Goal: Task Accomplishment & Management: Complete application form

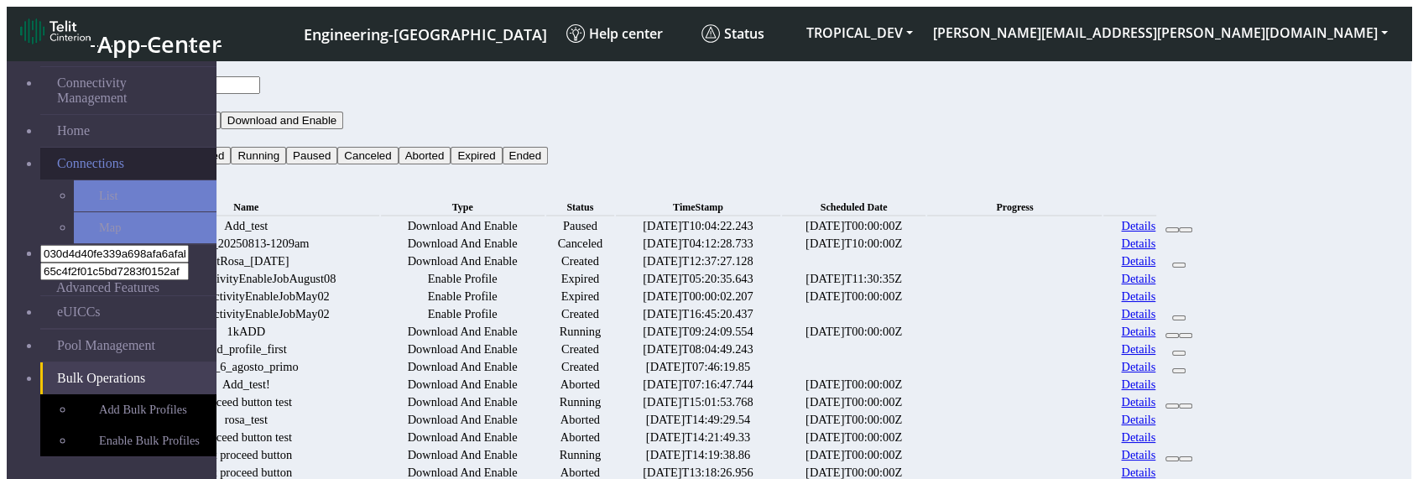
click at [96, 156] on span "Connections" at bounding box center [90, 163] width 67 height 15
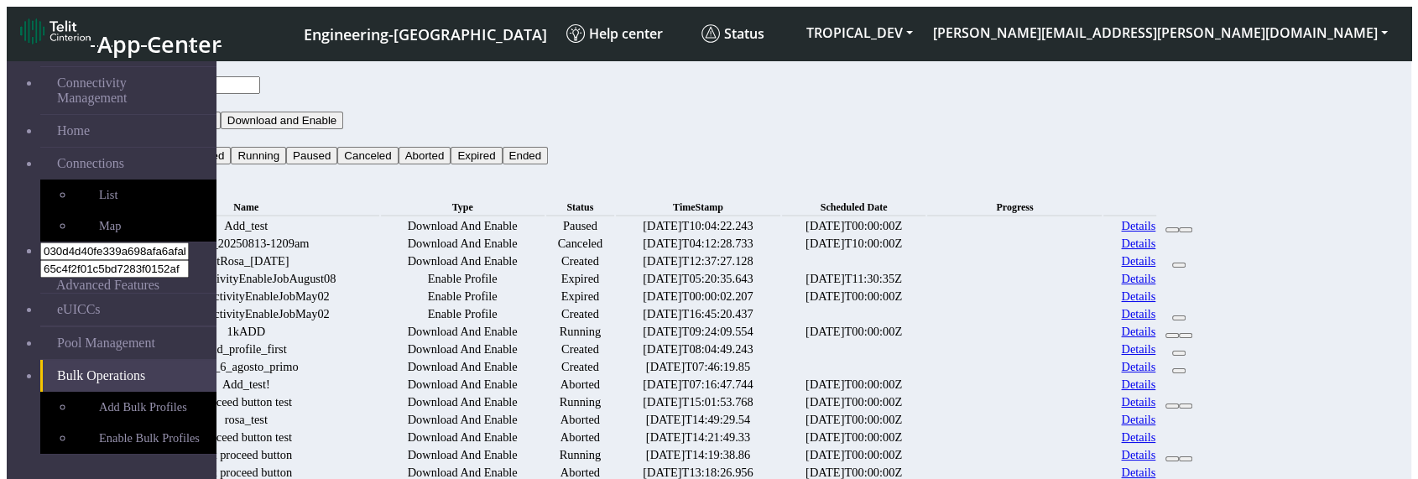
click at [149, 94] on button "Type" at bounding box center [131, 103] width 38 height 18
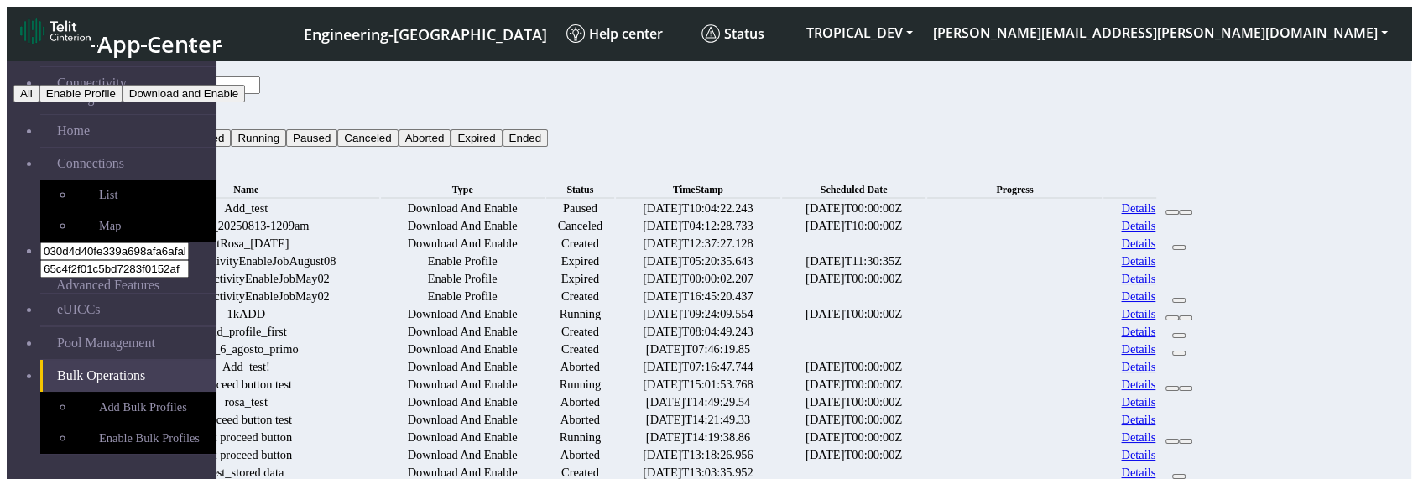
click at [1101, 164] on div "Bulk Operations" at bounding box center [657, 171] width 1090 height 15
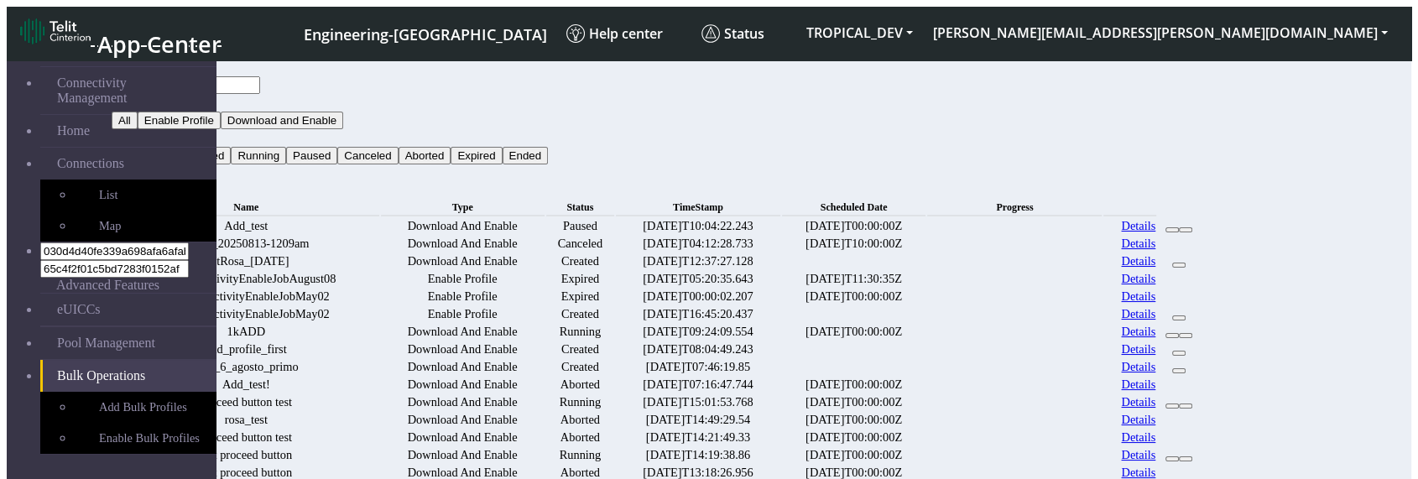
click at [157, 129] on button "Status" at bounding box center [134, 138] width 45 height 18
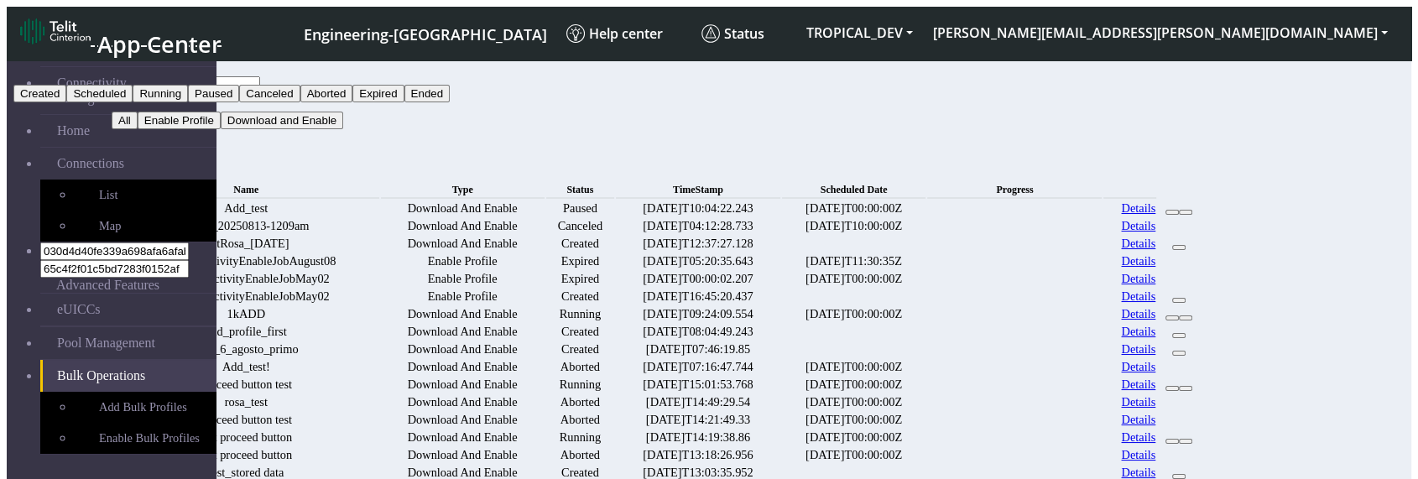
click at [1148, 164] on div "Bulk Operations" at bounding box center [657, 171] width 1090 height 15
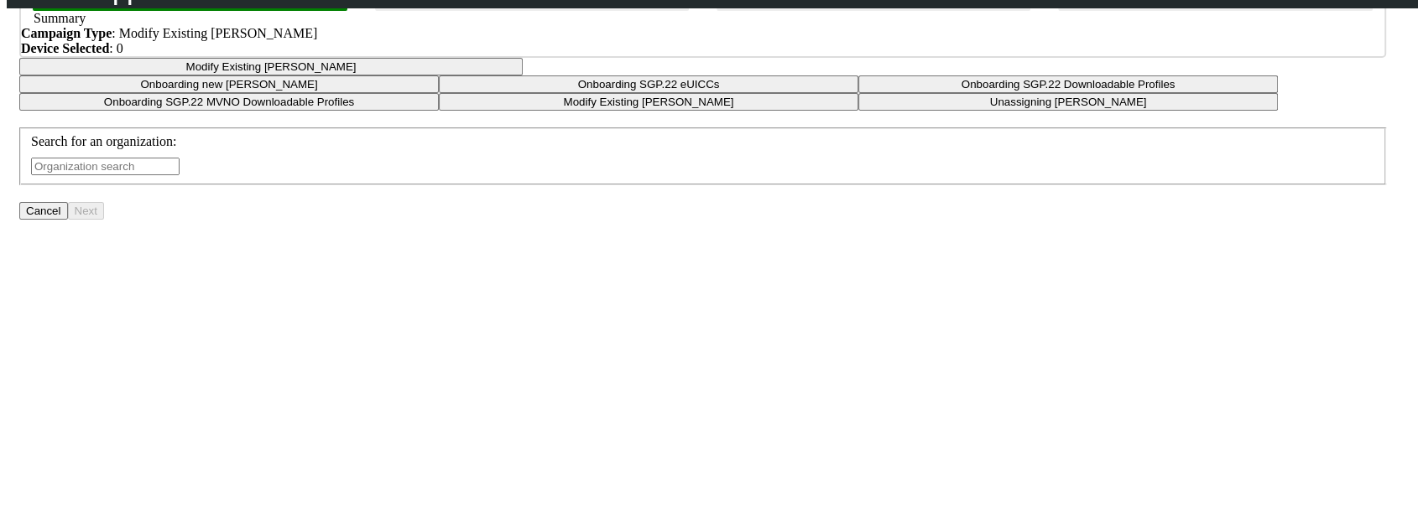
scroll to position [221, 0]
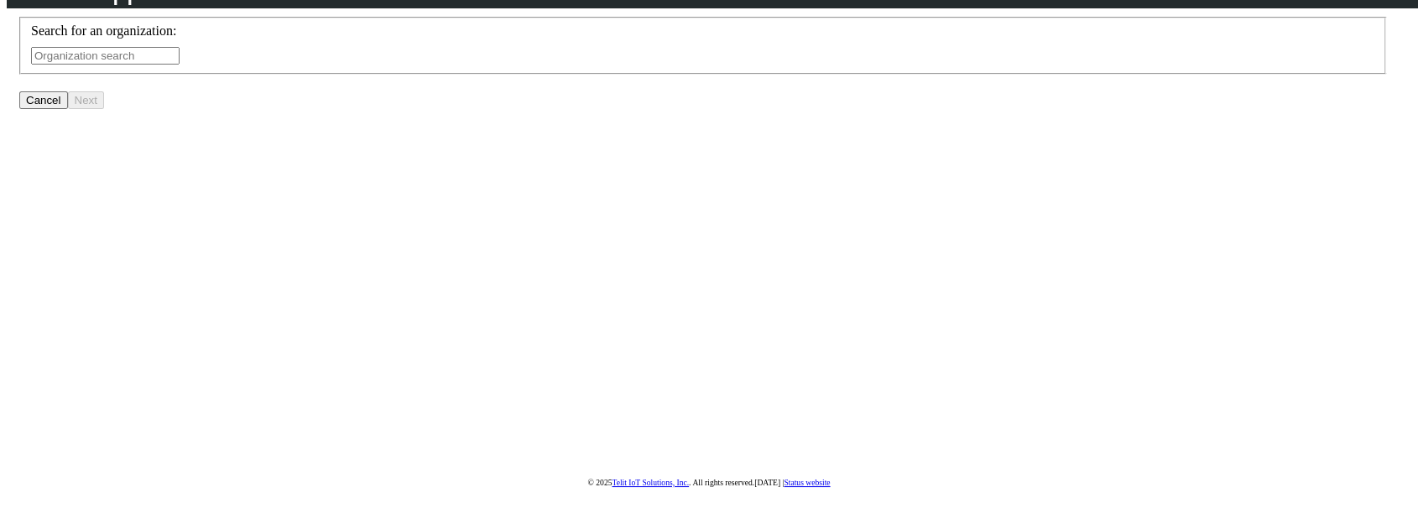
click at [180, 65] on input "text" at bounding box center [105, 56] width 148 height 18
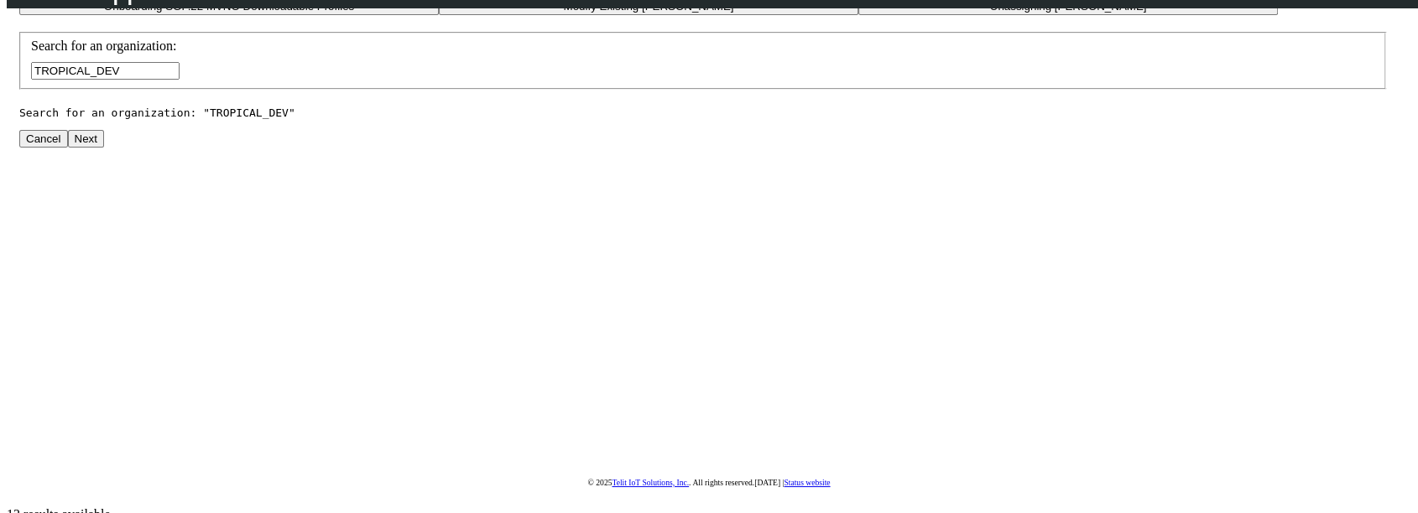
type input "TROPICAL_DEV"
click at [104, 148] on button "Next" at bounding box center [86, 139] width 36 height 18
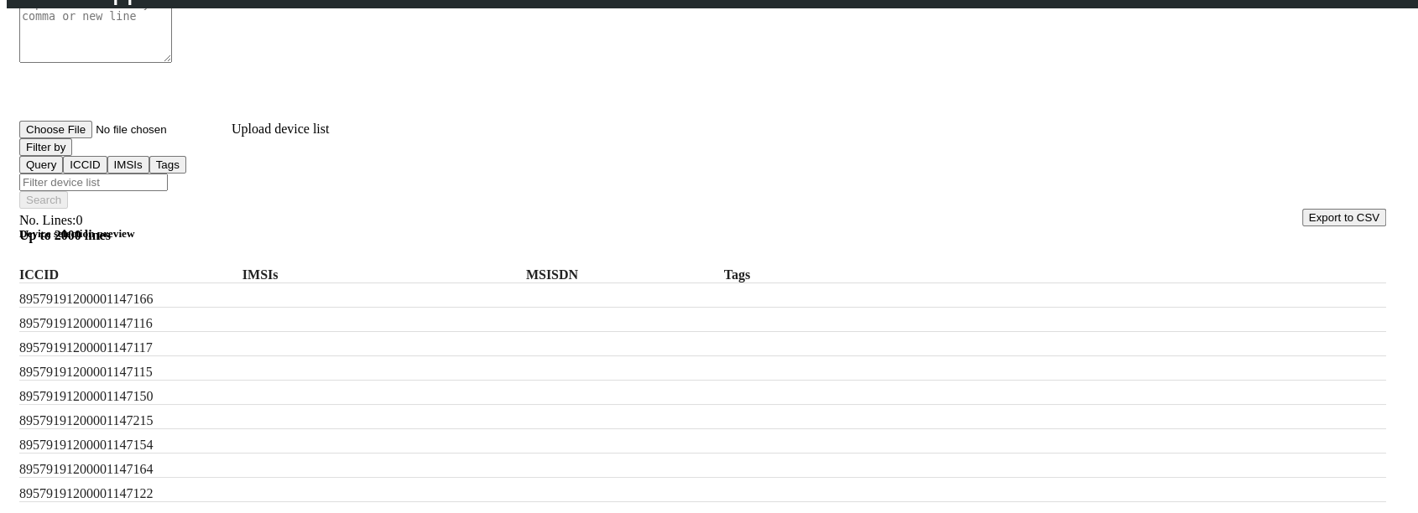
click at [72, 156] on button "Filter by" at bounding box center [45, 147] width 53 height 18
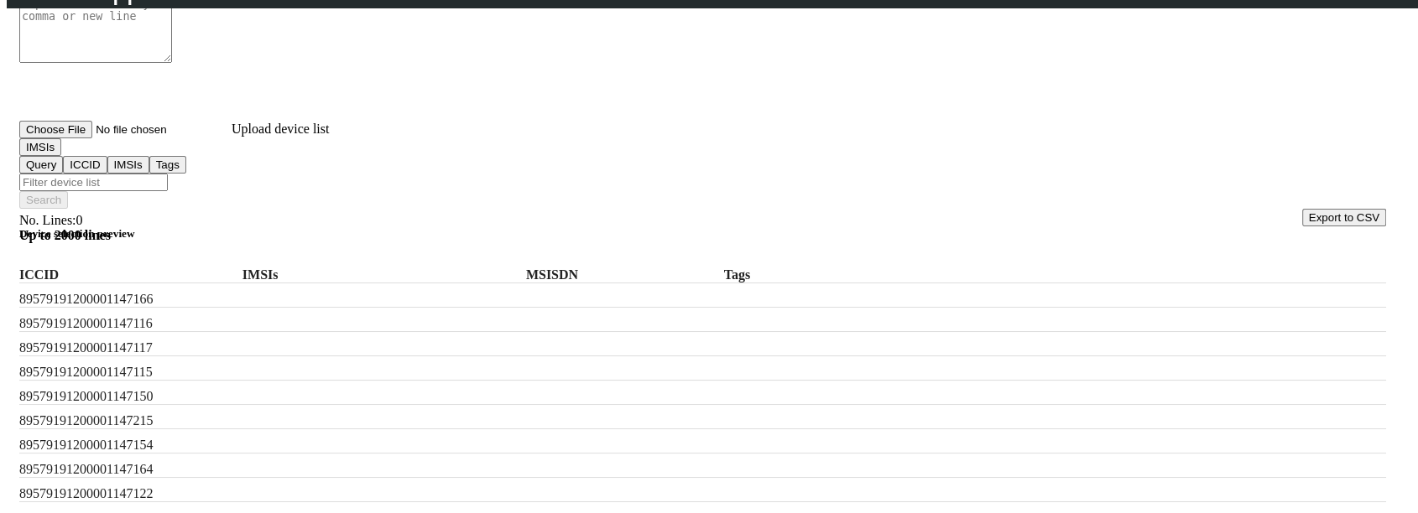
click at [159, 292] on label "89579191200001147166" at bounding box center [115, 299] width 193 height 15
copy label "89579191200001147166"
click at [61, 156] on button "IMSIs" at bounding box center [40, 147] width 42 height 18
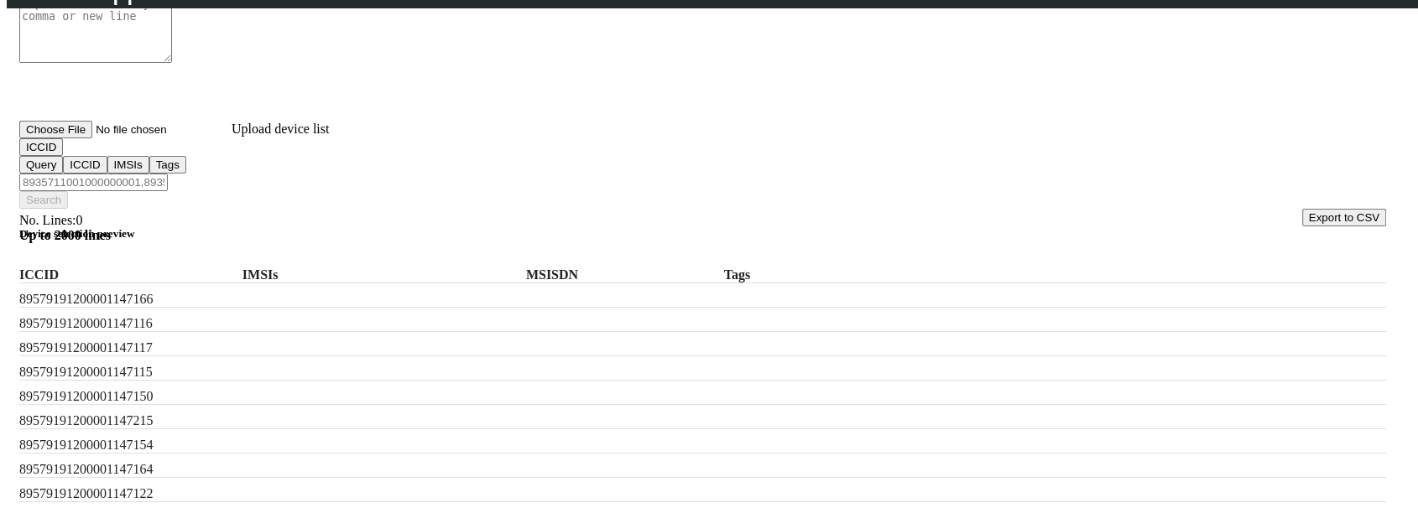
click at [168, 174] on input "Filter device list" at bounding box center [93, 183] width 148 height 18
paste input "89579191200001147166"
type input "89579191200001147166"
click at [68, 191] on button "Search" at bounding box center [43, 200] width 49 height 18
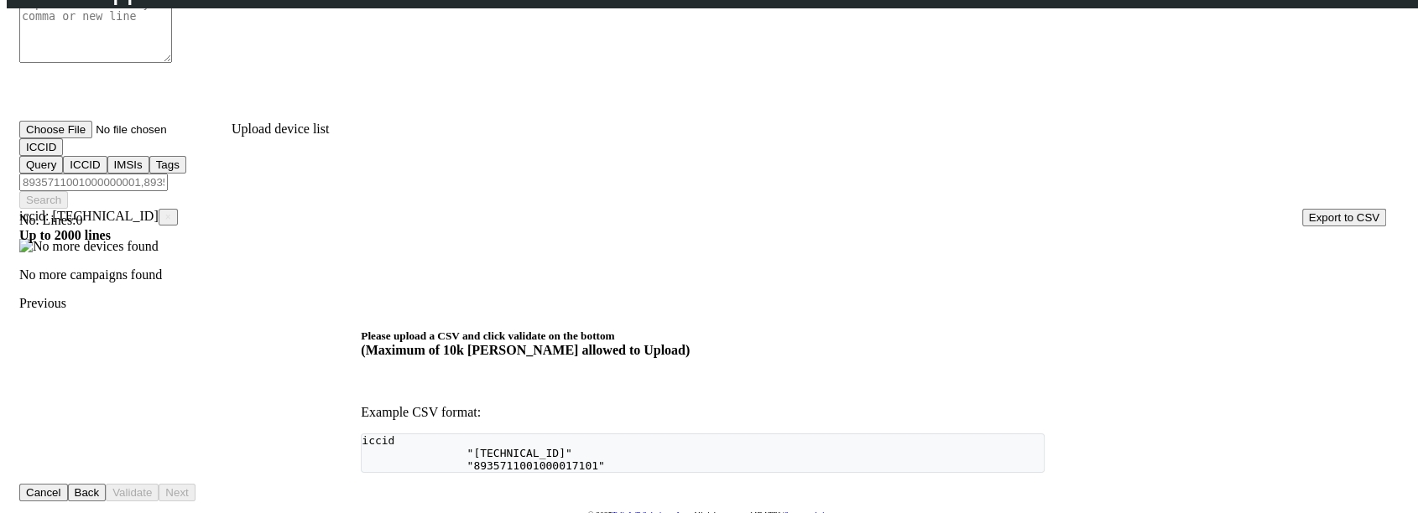
click at [171, 211] on span "×" at bounding box center [168, 217] width 6 height 12
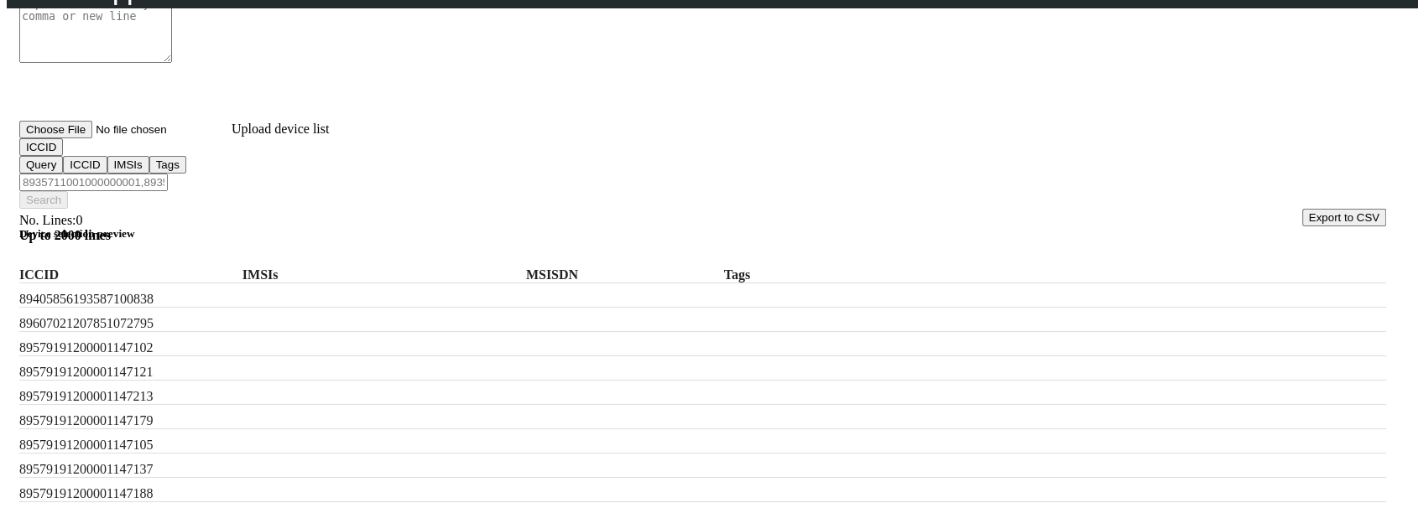
click at [142, 380] on label "89579191200001147121" at bounding box center [115, 372] width 193 height 15
copy label "89579191200001147121"
click at [253, 209] on div at bounding box center [702, 209] width 1367 height 0
click at [168, 174] on input "Filter device list" at bounding box center [93, 183] width 148 height 18
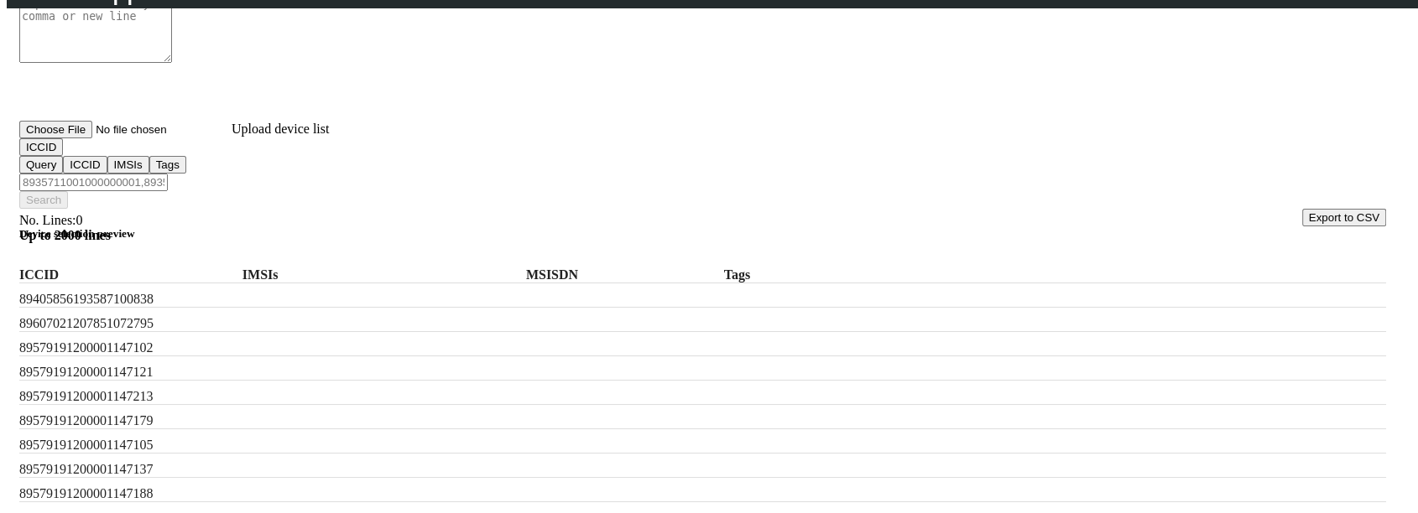
paste input "89579191200001147121"
click at [179, 341] on label "89579191200001147102" at bounding box center [115, 348] width 193 height 15
copy label "89579191200001147102"
click at [168, 174] on input "89579191200001147121," at bounding box center [93, 183] width 148 height 18
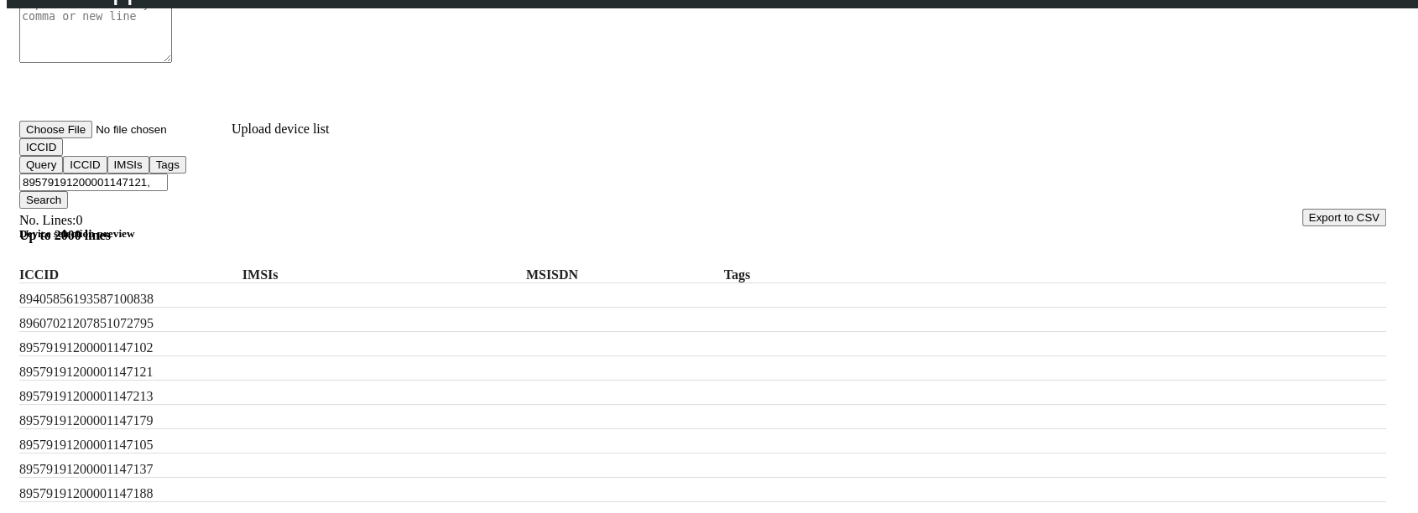
paste input "89579191200001147102"
type input "89579191200001147121,89579191200001147102"
click at [414, 227] on div "Device selection preview ICCID IMSIs MSISDN Tags 89405856193587100838 896070212…" at bounding box center [702, 377] width 1367 height 300
click at [168, 174] on input "89579191200001147121,89579191200001147102" at bounding box center [93, 183] width 148 height 18
click at [168, 174] on input "Filter device list" at bounding box center [93, 183] width 148 height 18
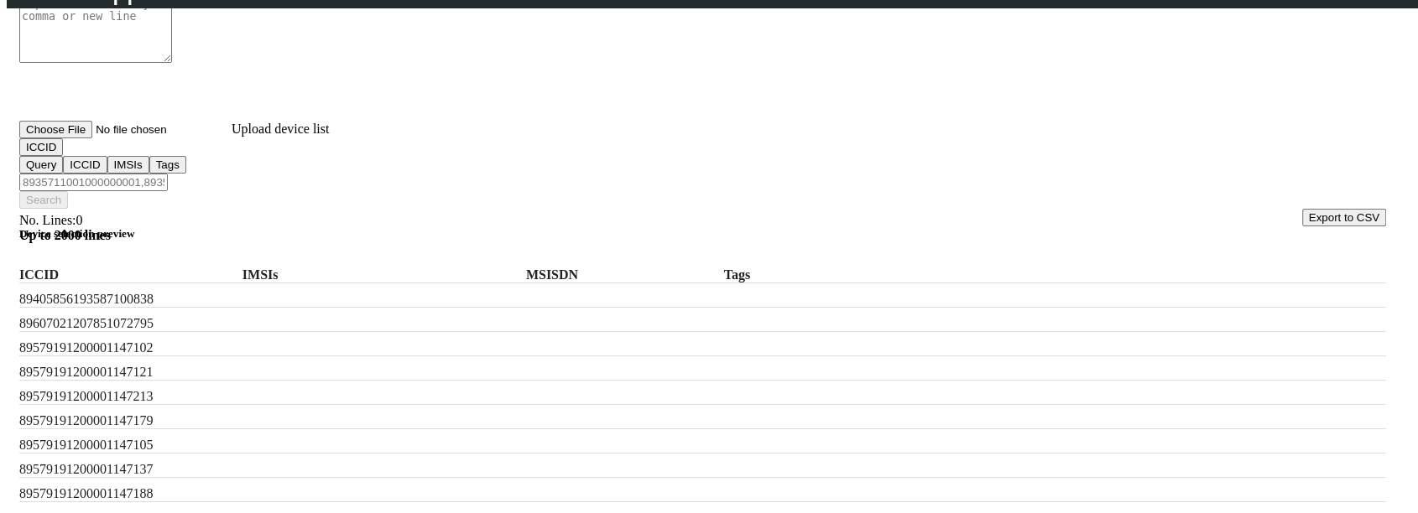
paste input "89579191200001147121,89579191200001147102"
type input "89579191200001147121,89579191200001147102"
click at [68, 191] on button "Search" at bounding box center [43, 200] width 49 height 18
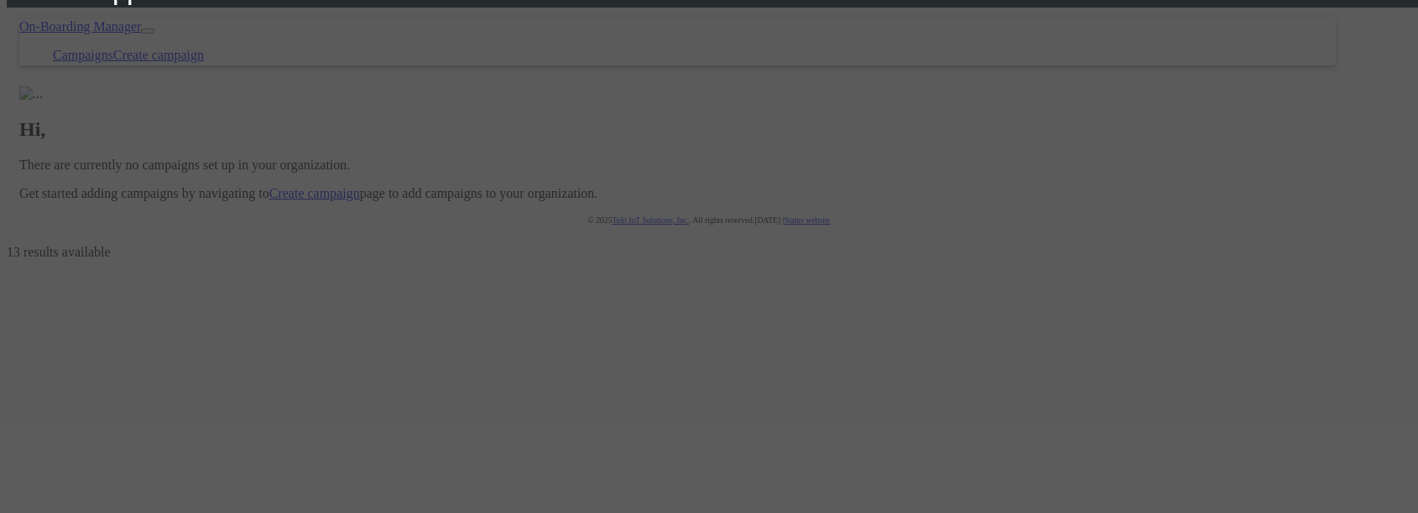
scroll to position [206, 0]
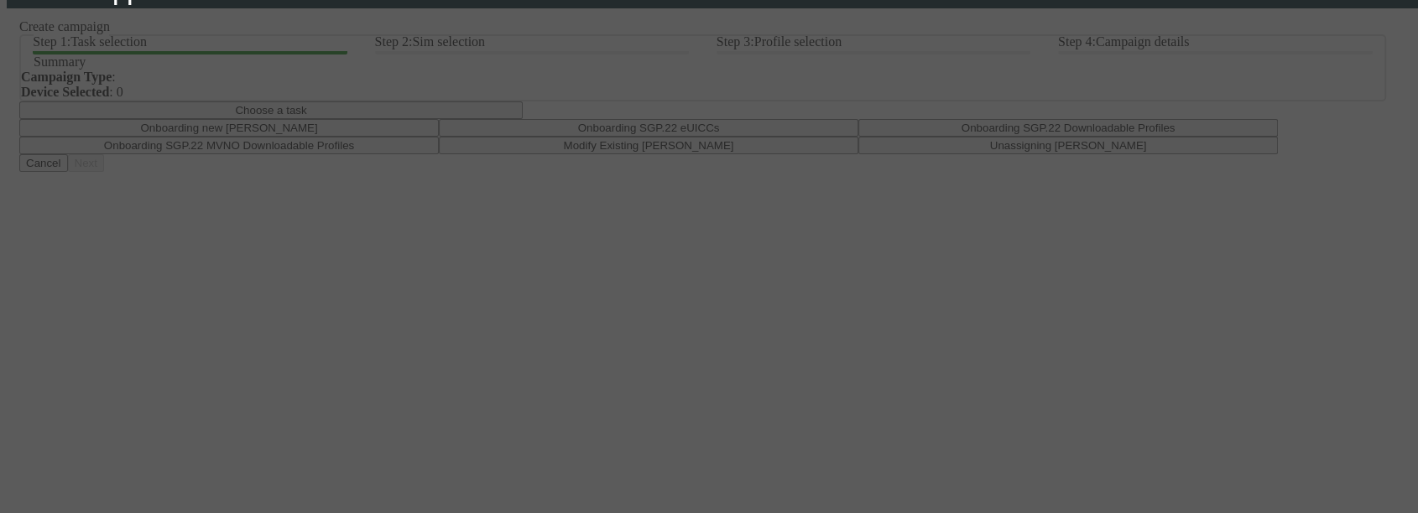
scroll to position [100, 0]
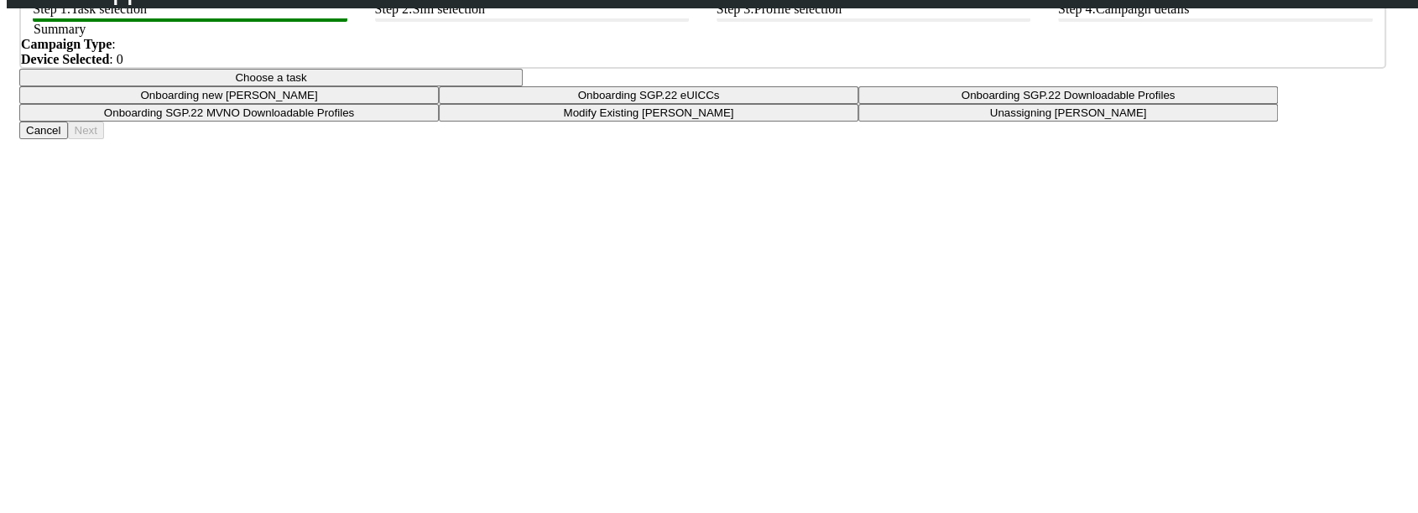
click at [523, 86] on button "Choose a task" at bounding box center [270, 78] width 503 height 18
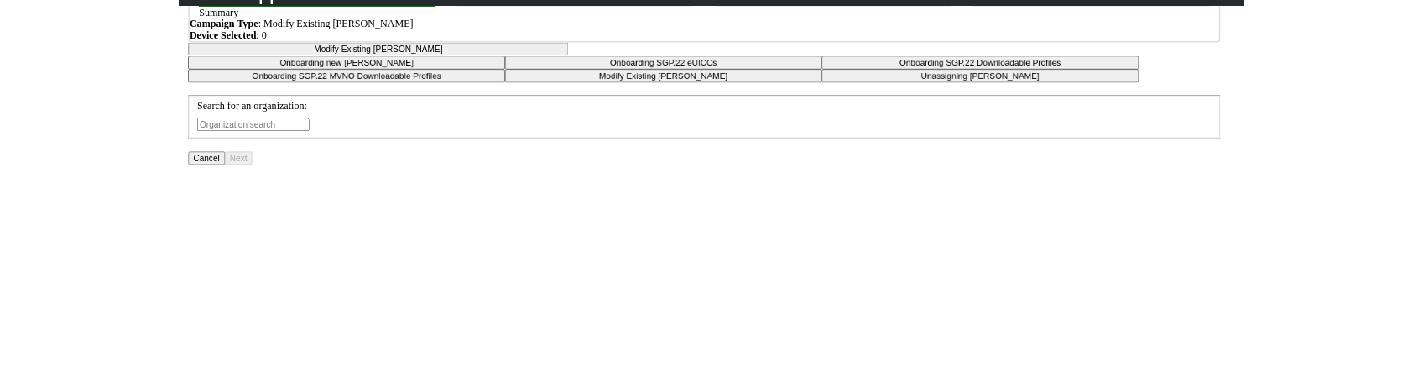
scroll to position [221, 0]
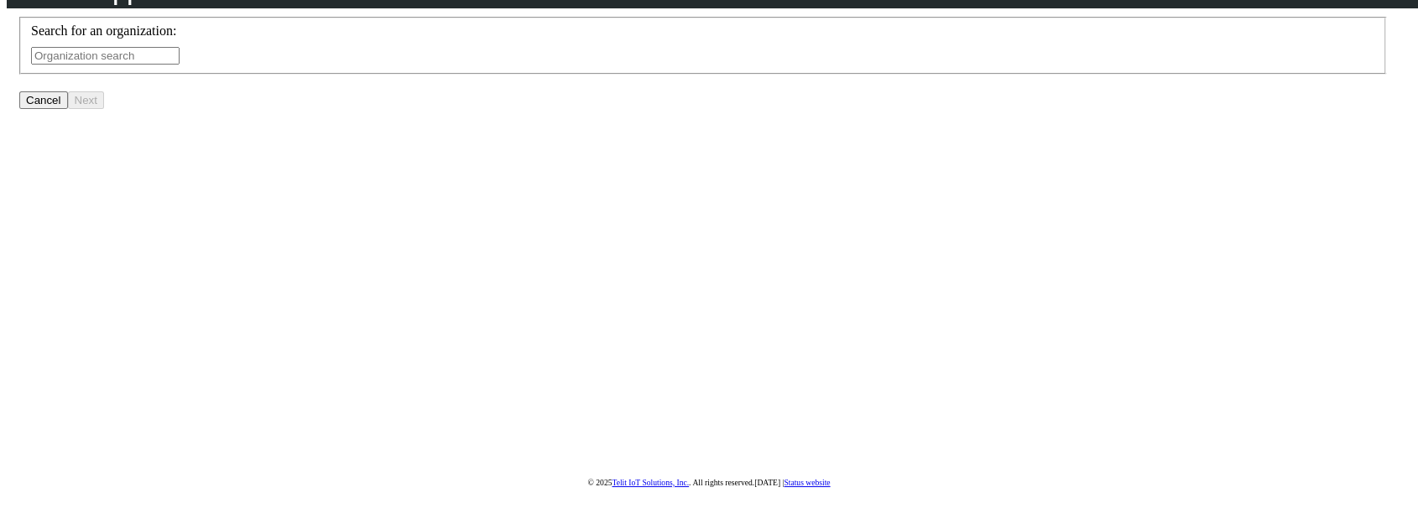
click at [180, 65] on input "text" at bounding box center [105, 56] width 148 height 18
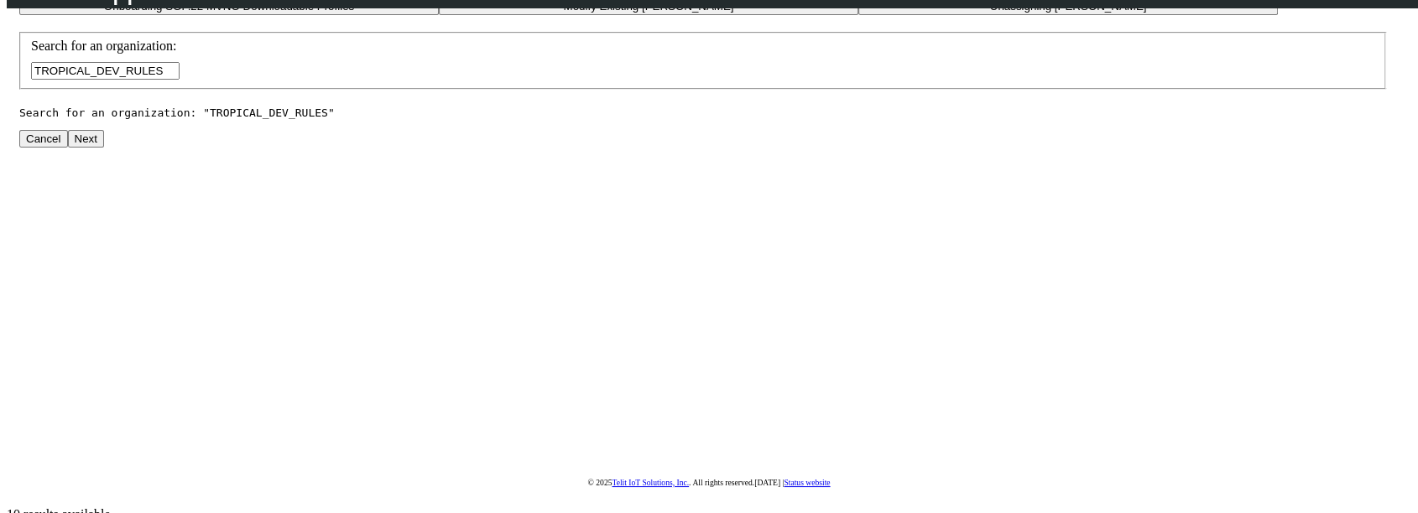
drag, startPoint x: 563, startPoint y: 178, endPoint x: 492, endPoint y: 185, distance: 71.6
click at [180, 80] on input "TROPICAL_DEV_RULES" at bounding box center [105, 71] width 148 height 18
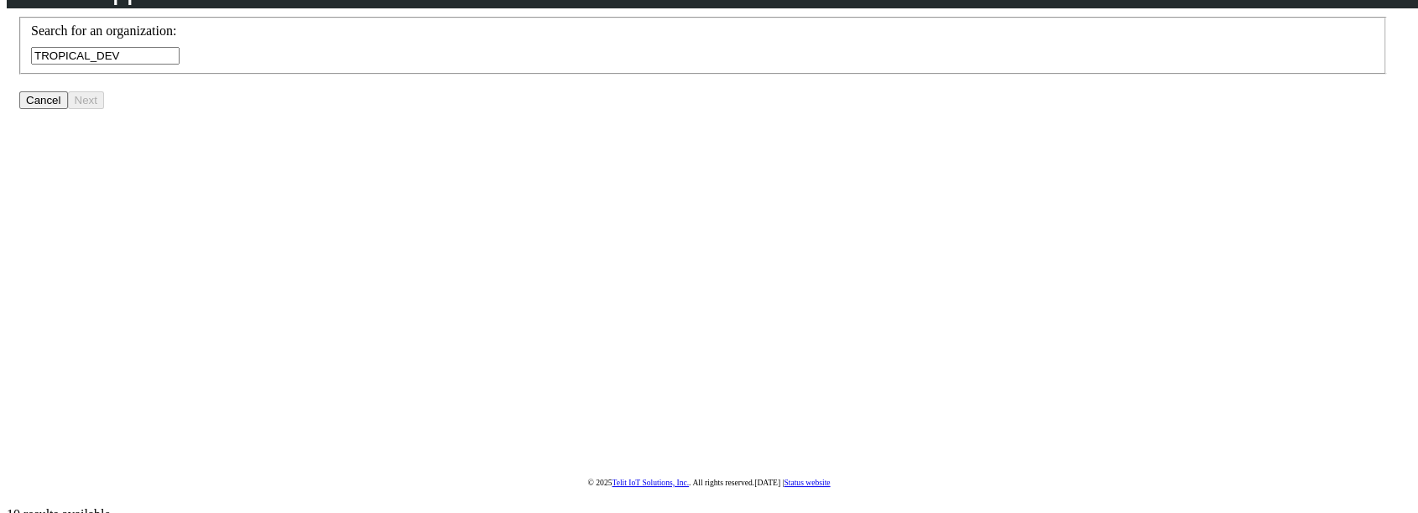
type input "TROPICAL_DEV"
click at [826, 109] on app-paging-btns "Cancel Next" at bounding box center [702, 100] width 1367 height 18
drag, startPoint x: 585, startPoint y: 371, endPoint x: 587, endPoint y: 335, distance: 36.2
click at [589, 109] on app-paging-btns "Cancel Next" at bounding box center [702, 100] width 1367 height 18
drag, startPoint x: 566, startPoint y: 175, endPoint x: -15, endPoint y: 107, distance: 585.4
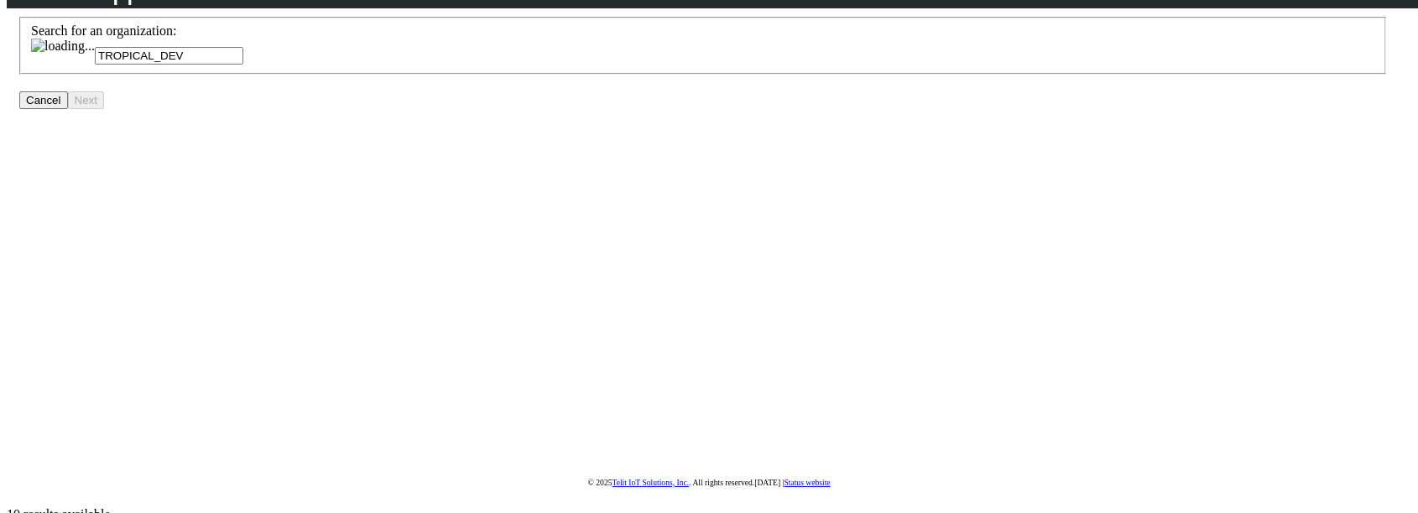
click at [0, 107] on html "App Center Engineering-US Help center Status TROPICAL_DEV vinodkumar.pattar@tel…" at bounding box center [709, 154] width 1418 height 751
type input "tropi"
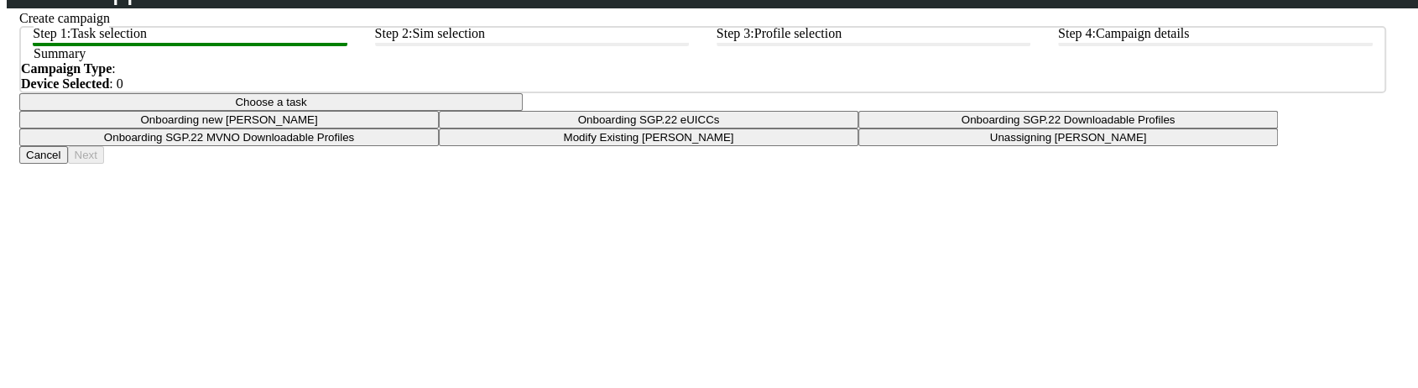
scroll to position [186, 0]
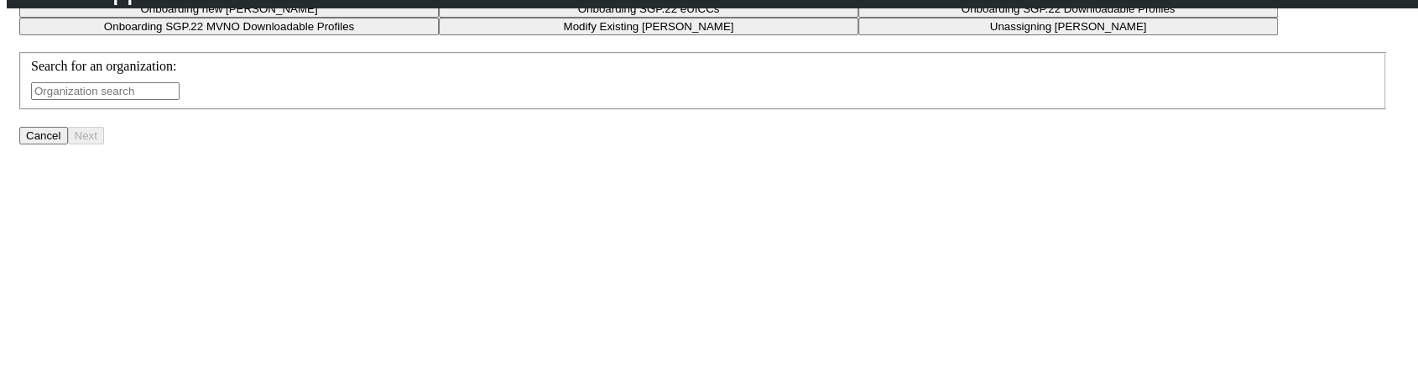
click at [180, 100] on input "text" at bounding box center [105, 91] width 148 height 18
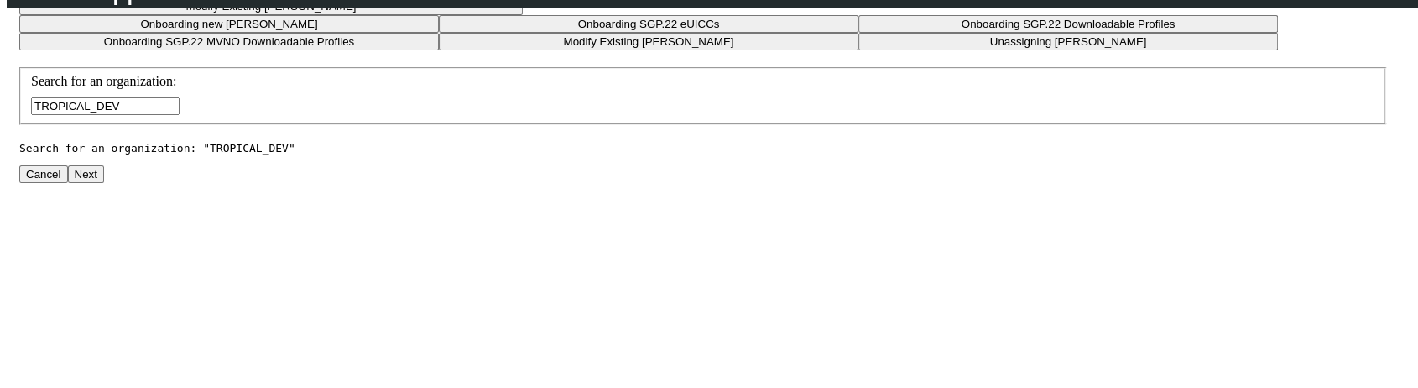
scroll to position [348, 0]
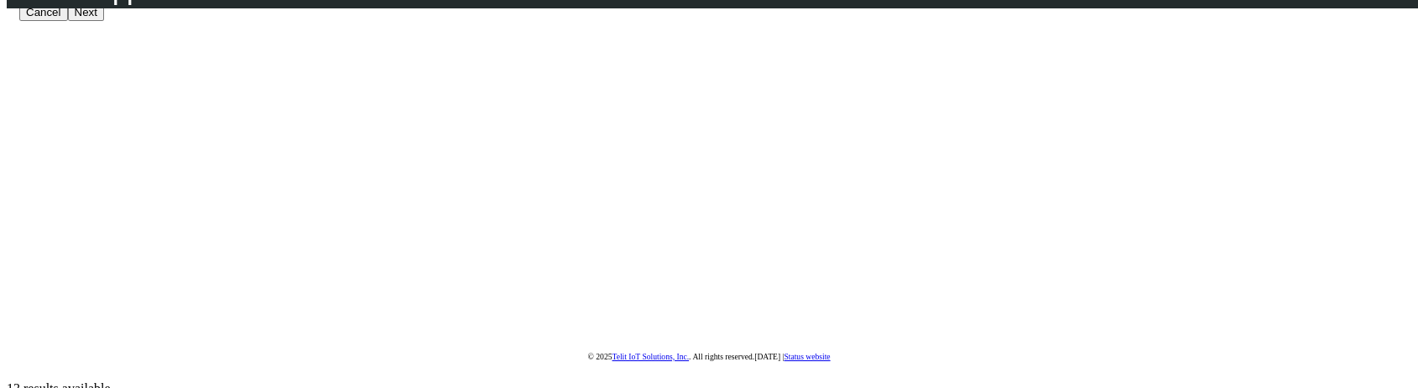
type input "TROPICAL_DEV"
click at [104, 21] on button "Next" at bounding box center [86, 12] width 36 height 18
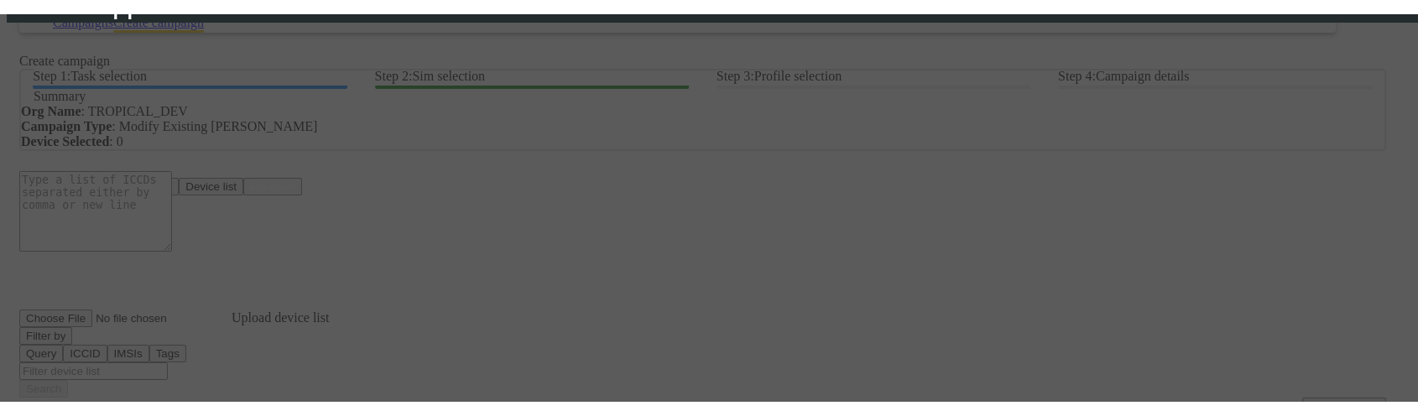
scroll to position [93, 0]
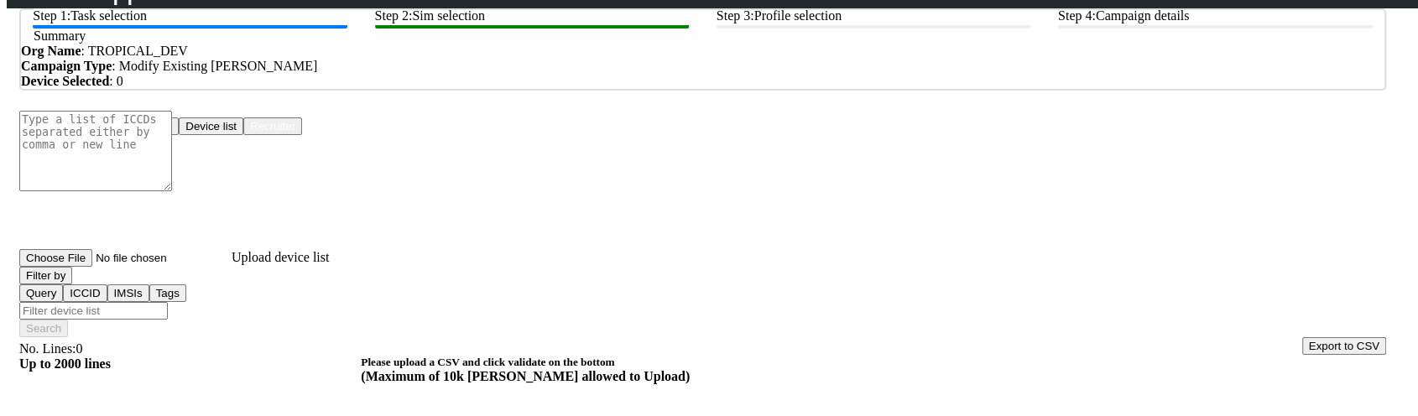
click at [243, 135] on button "Device list" at bounding box center [211, 126] width 65 height 18
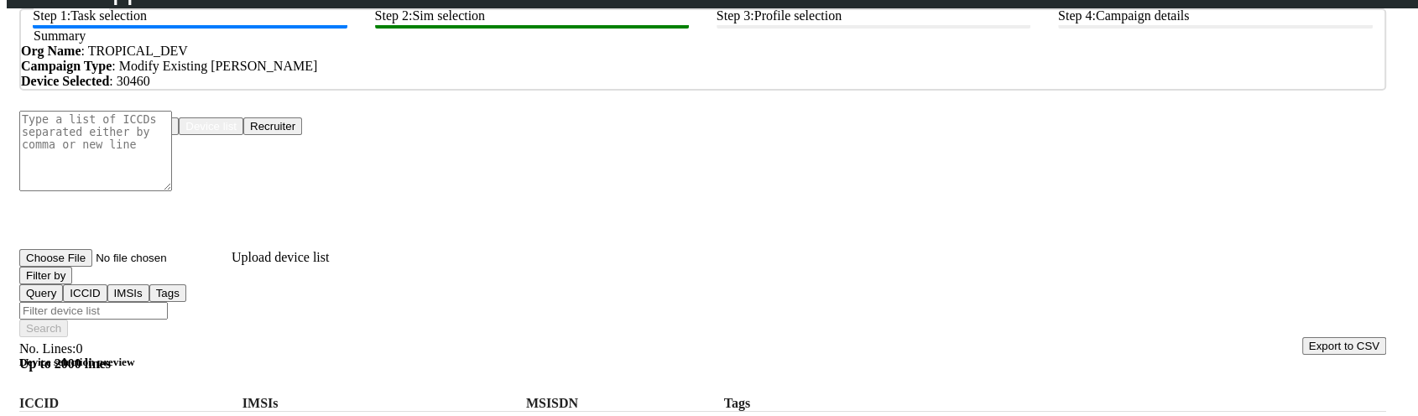
click at [72, 284] on button "Filter by" at bounding box center [45, 276] width 53 height 18
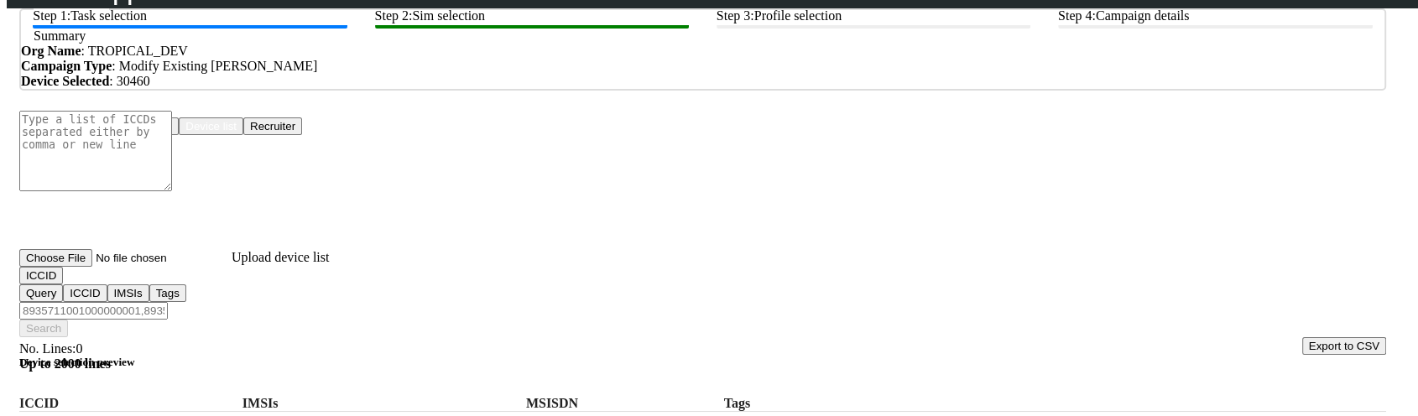
click at [168, 302] on input "Filter device list" at bounding box center [93, 311] width 148 height 18
paste input "Test@123457"
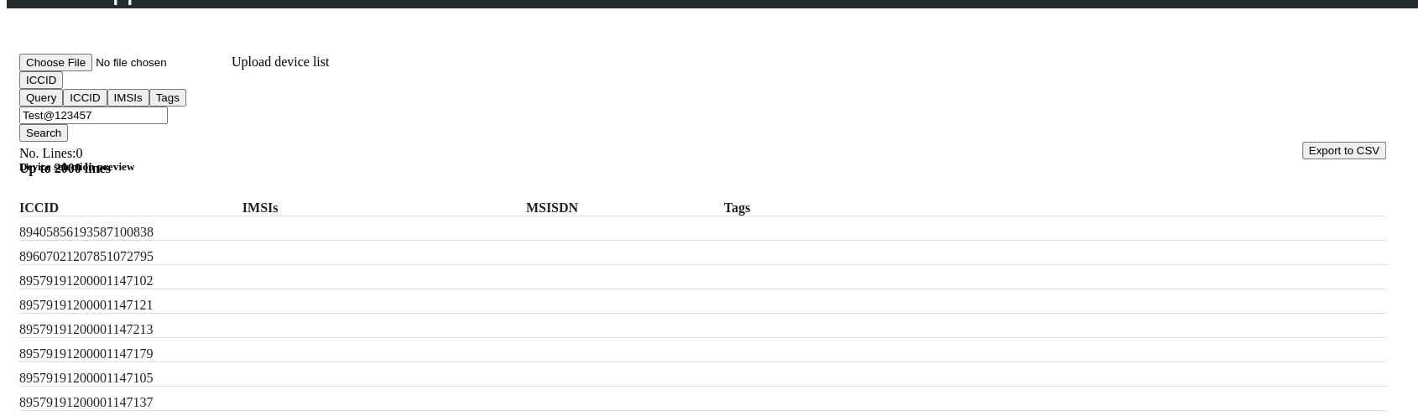
scroll to position [372, 0]
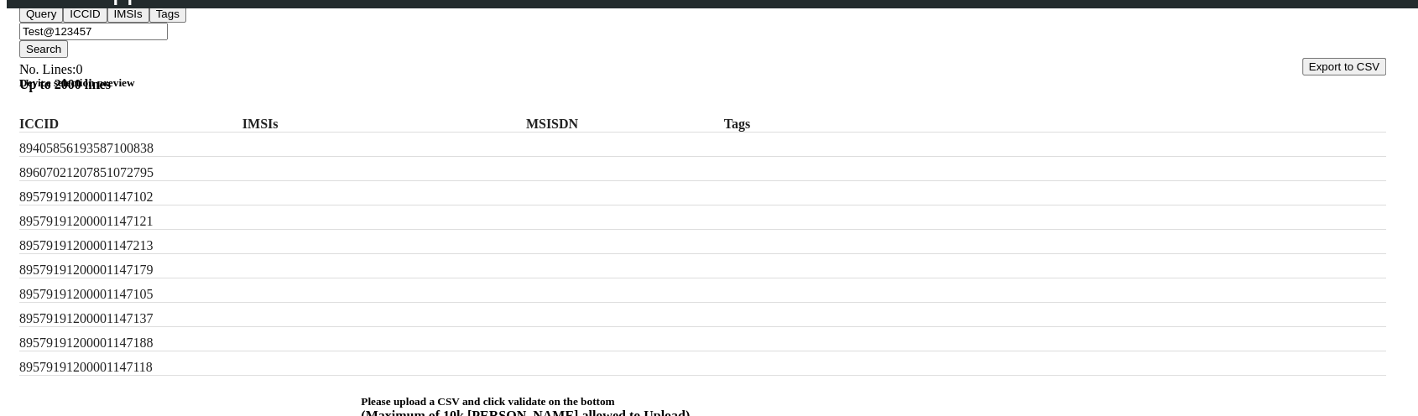
click at [143, 138] on div "89405856193587100838" at bounding box center [702, 145] width 1367 height 24
copy label "89405856193587100838"
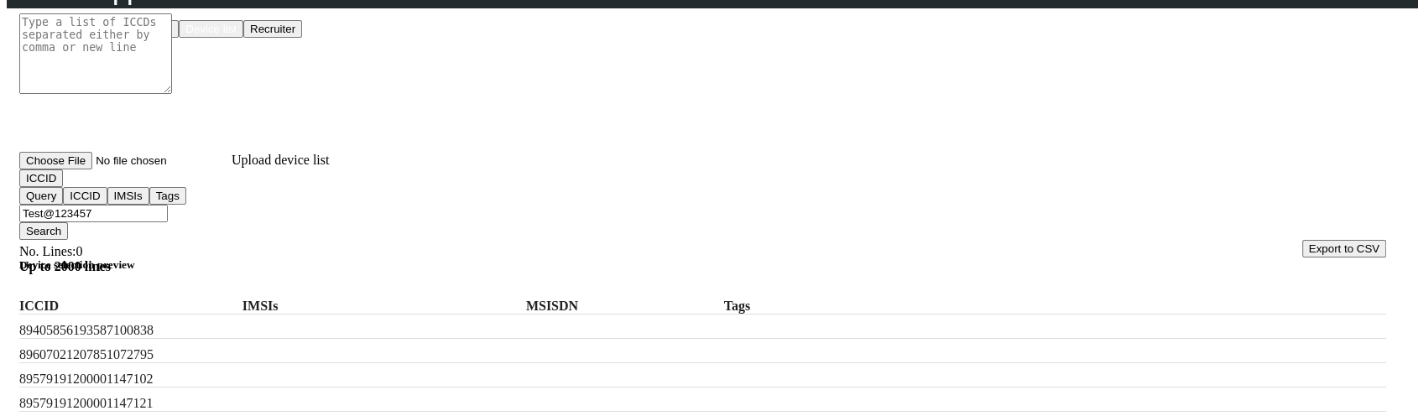
scroll to position [186, 0]
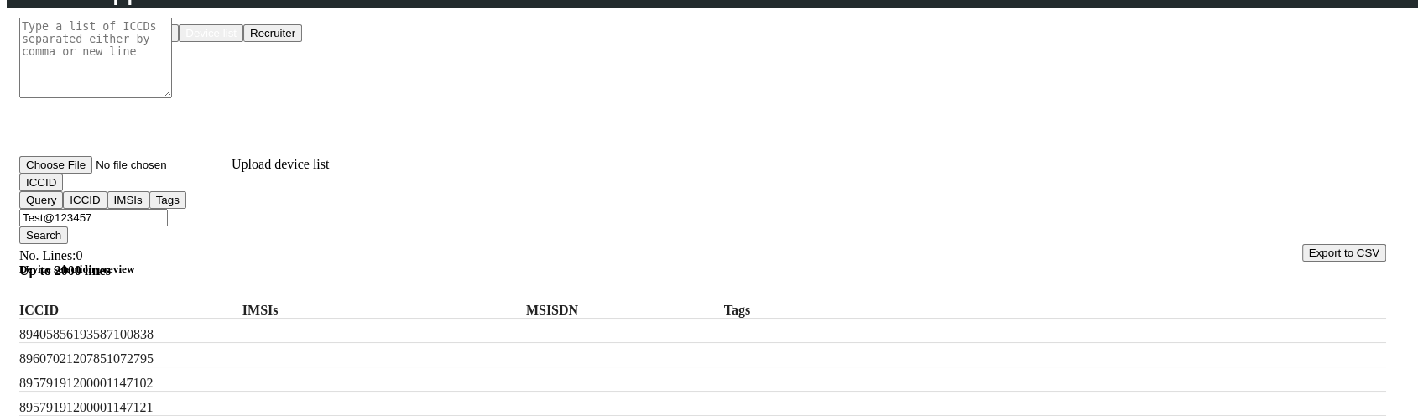
click at [168, 209] on input "Test@123457" at bounding box center [93, 218] width 148 height 18
paste input "89405856193587100838"
click at [159, 376] on label "89579191200001147102" at bounding box center [115, 383] width 193 height 15
copy label "89579191200001147102"
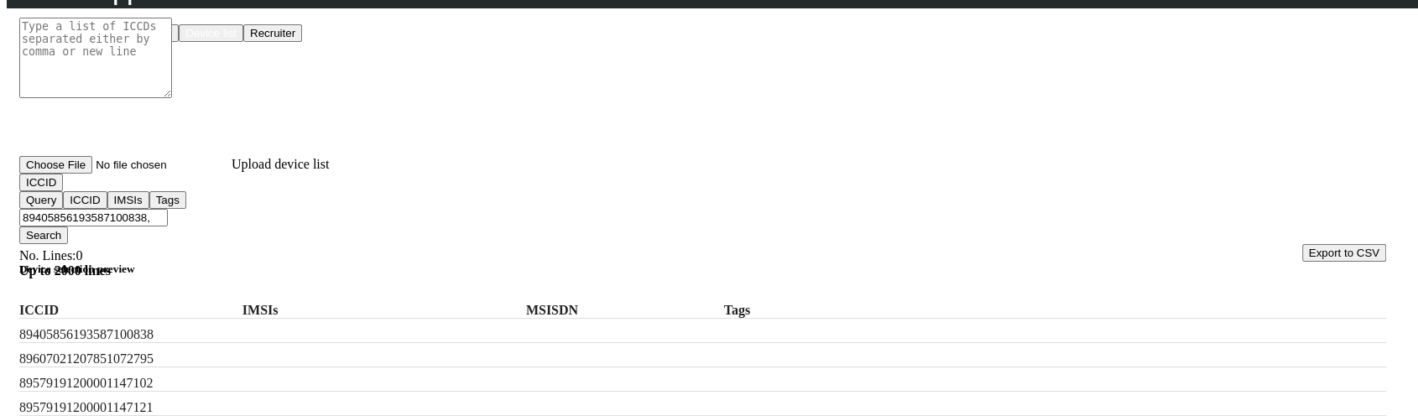
click at [168, 209] on input "89405856193587100838," at bounding box center [93, 218] width 148 height 18
paste input "89579191200001147102"
type input "89405856193587100838,89579191200001147102"
click at [68, 227] on button "Search" at bounding box center [43, 236] width 49 height 18
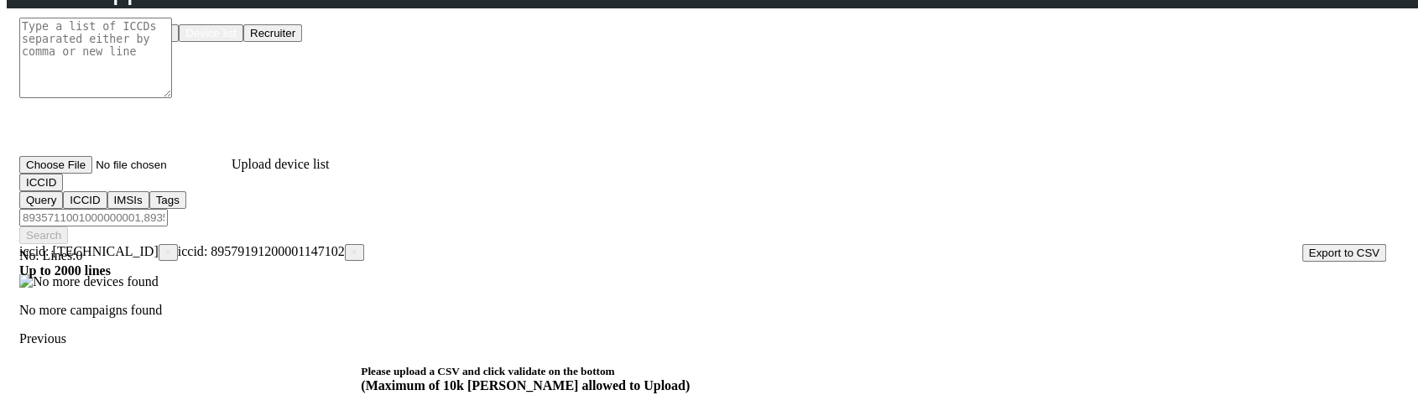
scroll to position [279, 0]
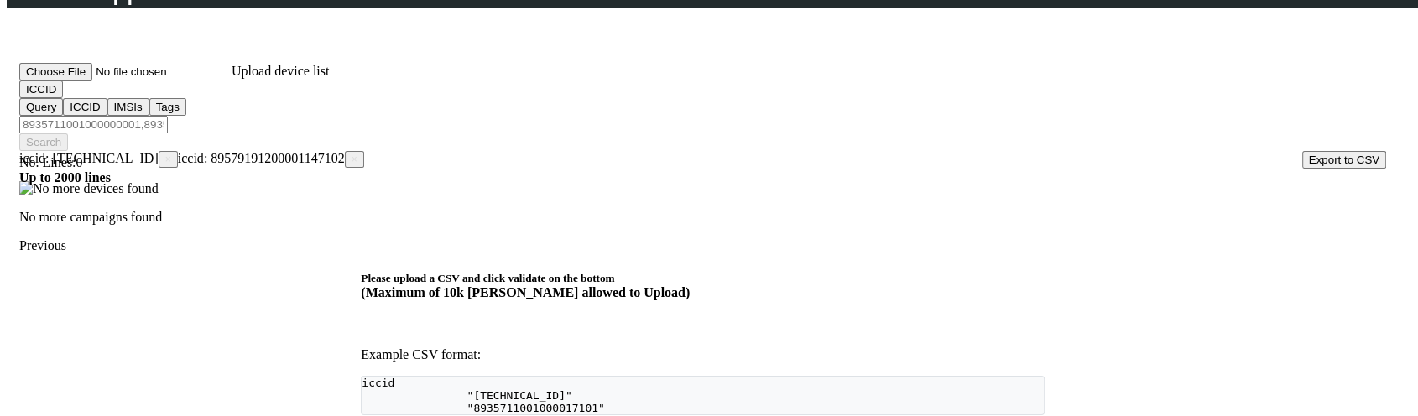
click at [248, 196] on p at bounding box center [702, 188] width 1367 height 15
click at [63, 98] on button "ICCID" at bounding box center [41, 90] width 44 height 18
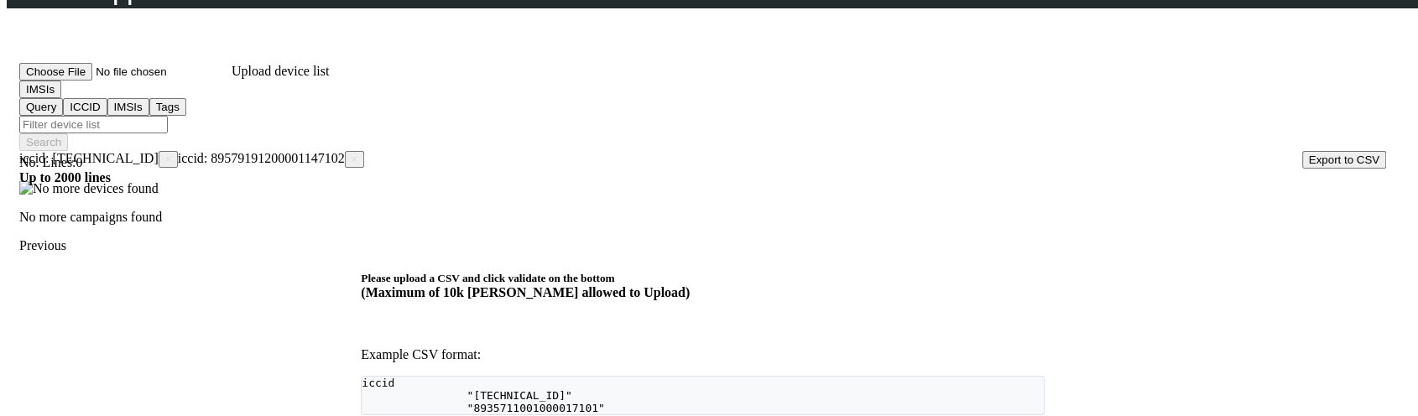
click at [364, 151] on app-search-filters "iccid: 89405856193587100838 × iccid: 89579191200001147102 ×" at bounding box center [191, 158] width 345 height 14
click at [357, 154] on span "×" at bounding box center [355, 160] width 6 height 12
click at [171, 154] on span "×" at bounding box center [168, 160] width 6 height 12
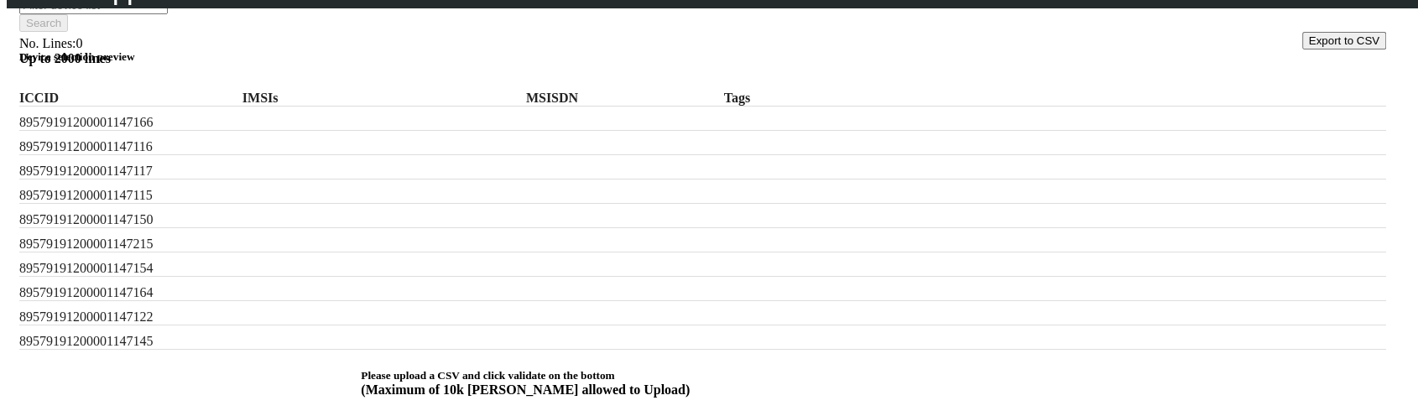
scroll to position [478, 0]
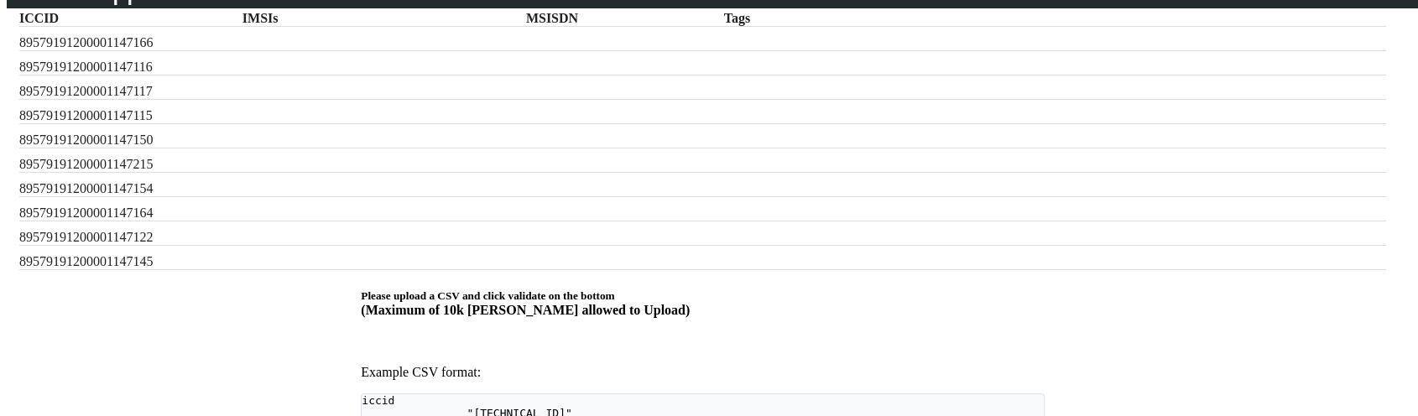
checkbox input "true"
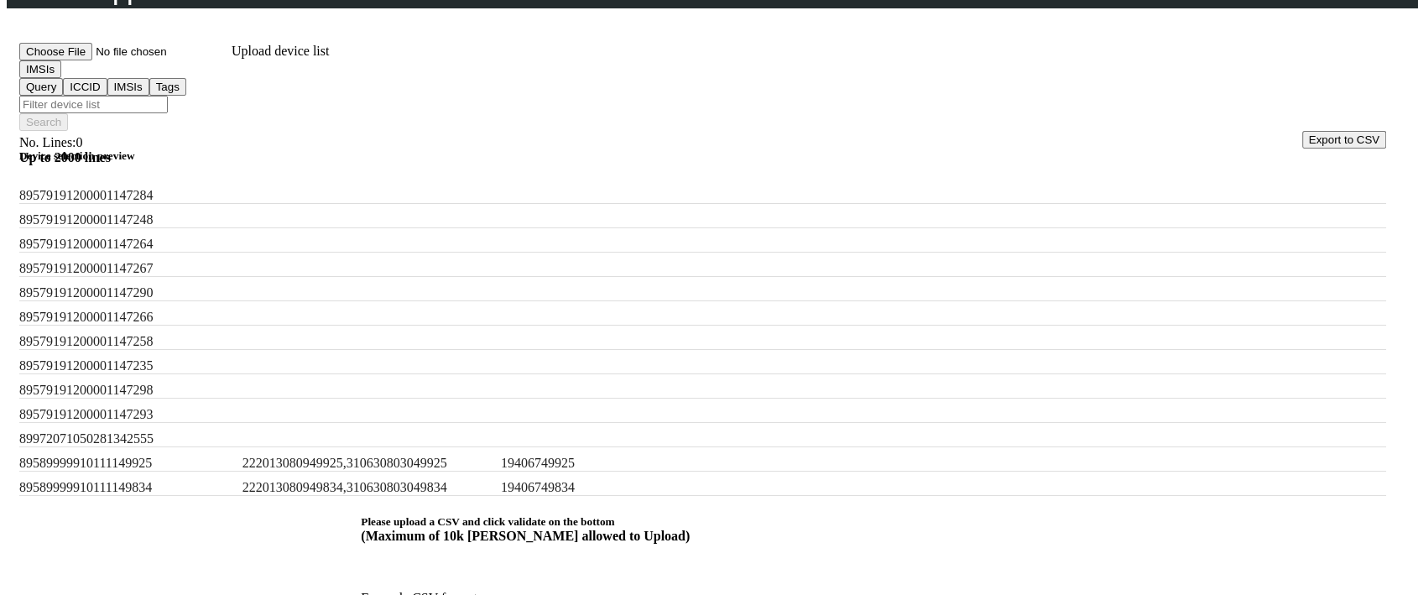
scroll to position [1520, 0]
drag, startPoint x: 264, startPoint y: 400, endPoint x: 505, endPoint y: 398, distance: 240.8
click at [494, 387] on label "222013080949925,310630803049925" at bounding box center [368, 463] width 252 height 15
copy label "222013080949925,310630803049925"
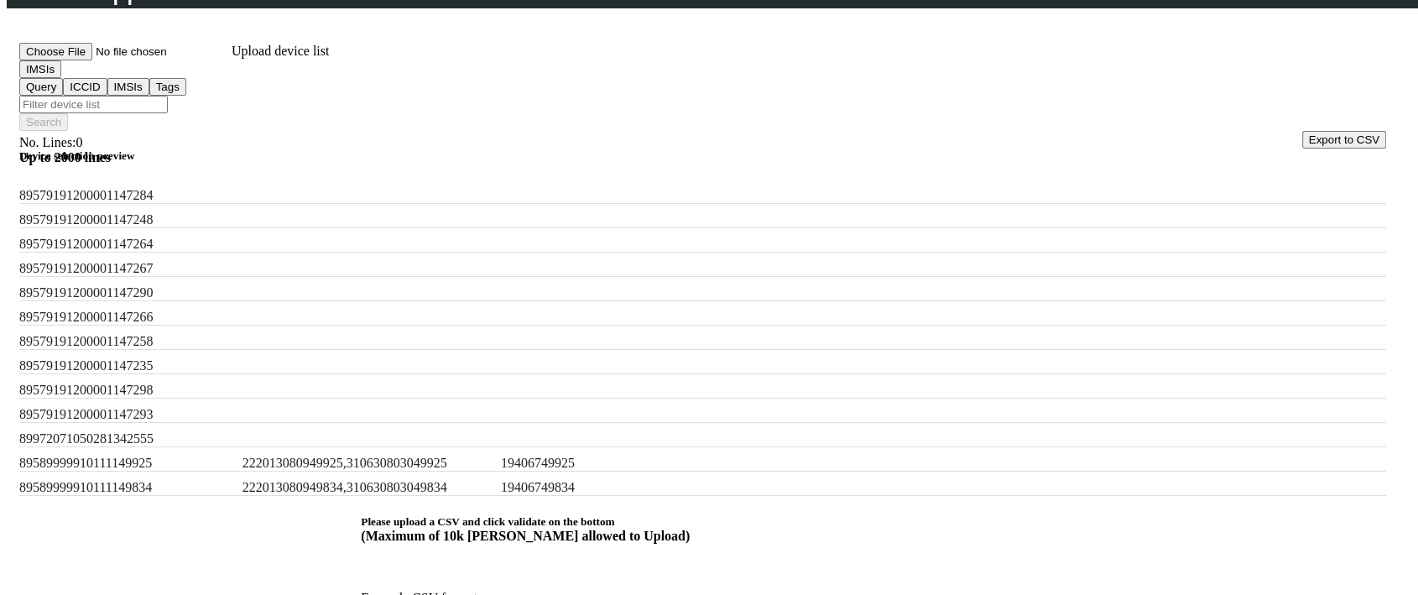
click at [168, 96] on input "Filter device list" at bounding box center [93, 105] width 148 height 18
paste input "222013080949925,310630803049925"
type input "222013080949925,310630803049925"
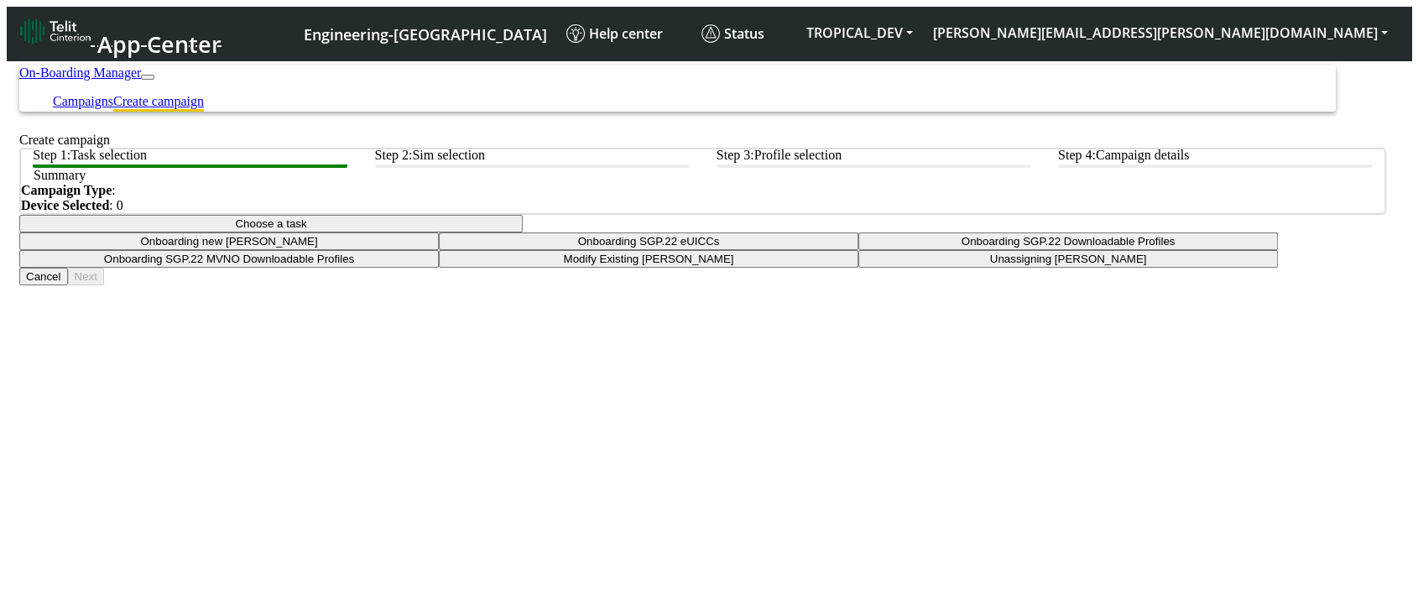
click at [383, 288] on div at bounding box center [709, 414] width 1404 height 722
click at [577, 215] on app-summary "Summary Campaign Type : Device Selected : 0" at bounding box center [702, 181] width 1367 height 67
click at [523, 232] on button "Choose a task" at bounding box center [270, 224] width 503 height 18
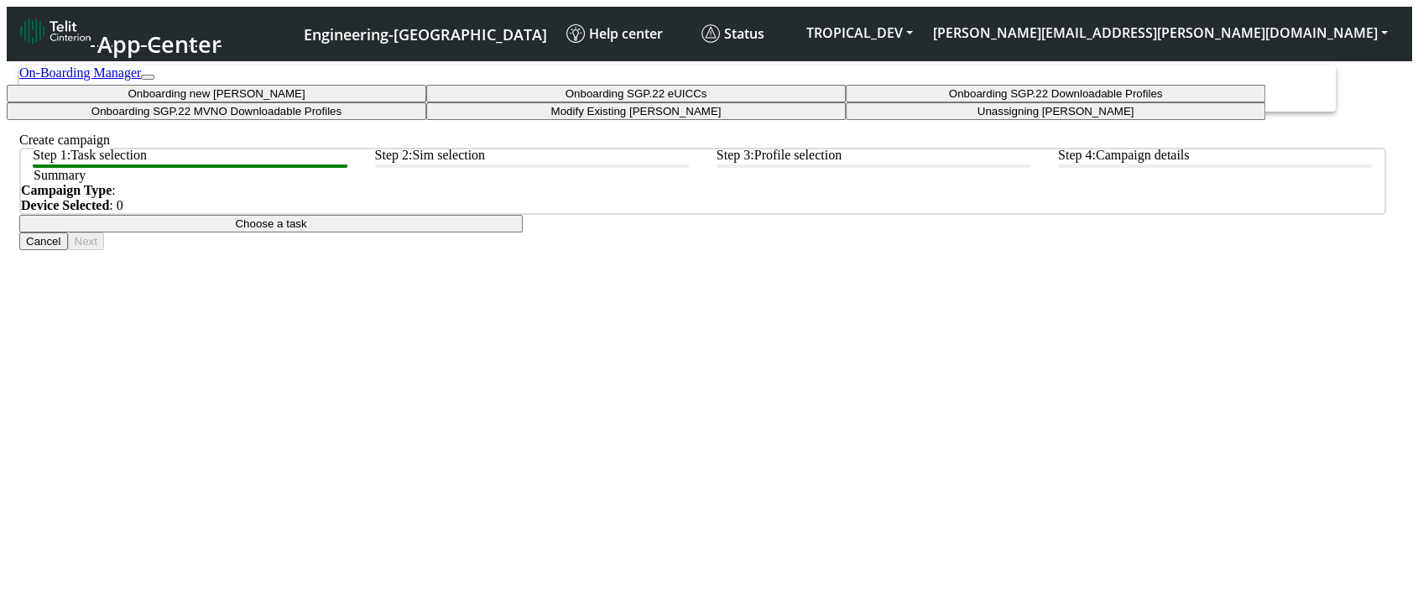
click at [607, 120] on taskiotp-dropdown "Modify Existing [PERSON_NAME]" at bounding box center [635, 111] width 419 height 18
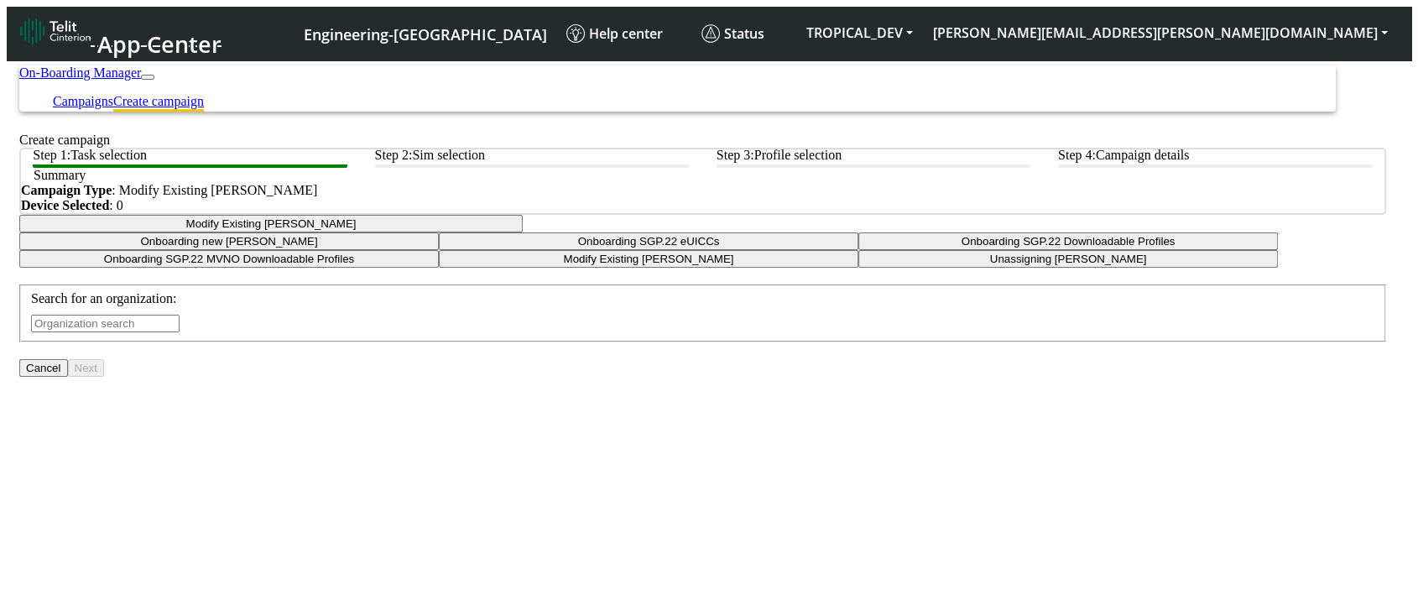
click at [180, 332] on input "text" at bounding box center [105, 324] width 148 height 18
click at [180, 332] on input "trpi" at bounding box center [105, 324] width 148 height 18
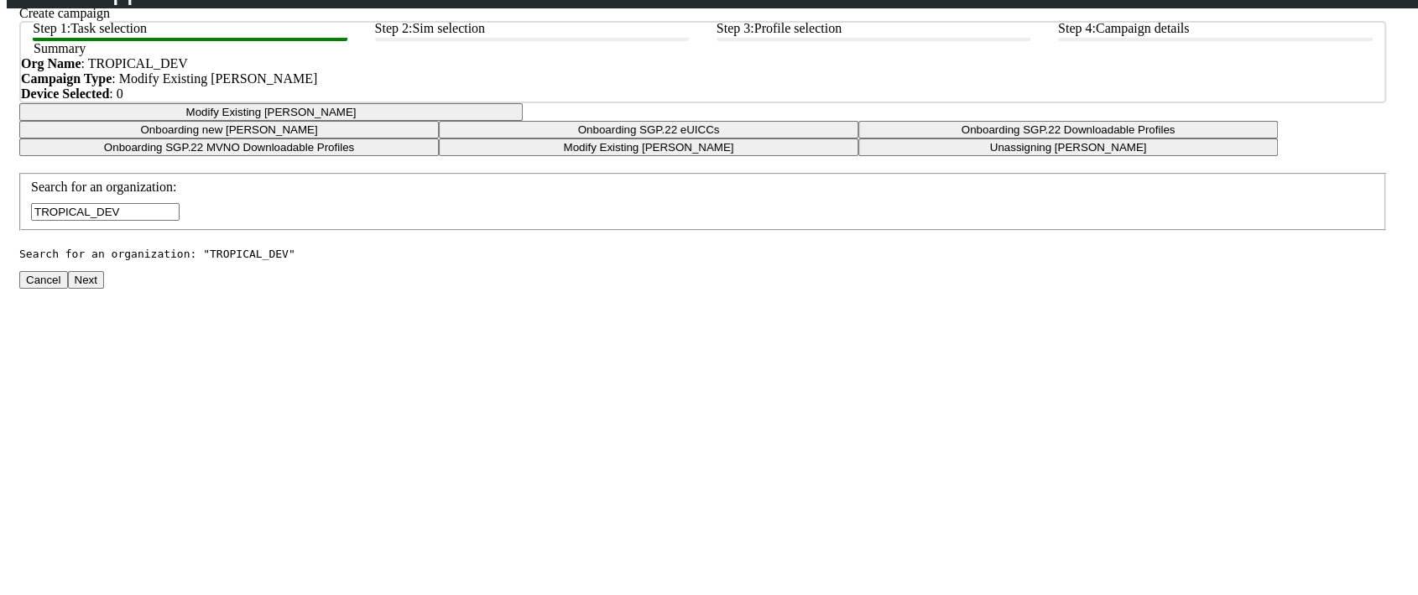
scroll to position [141, 0]
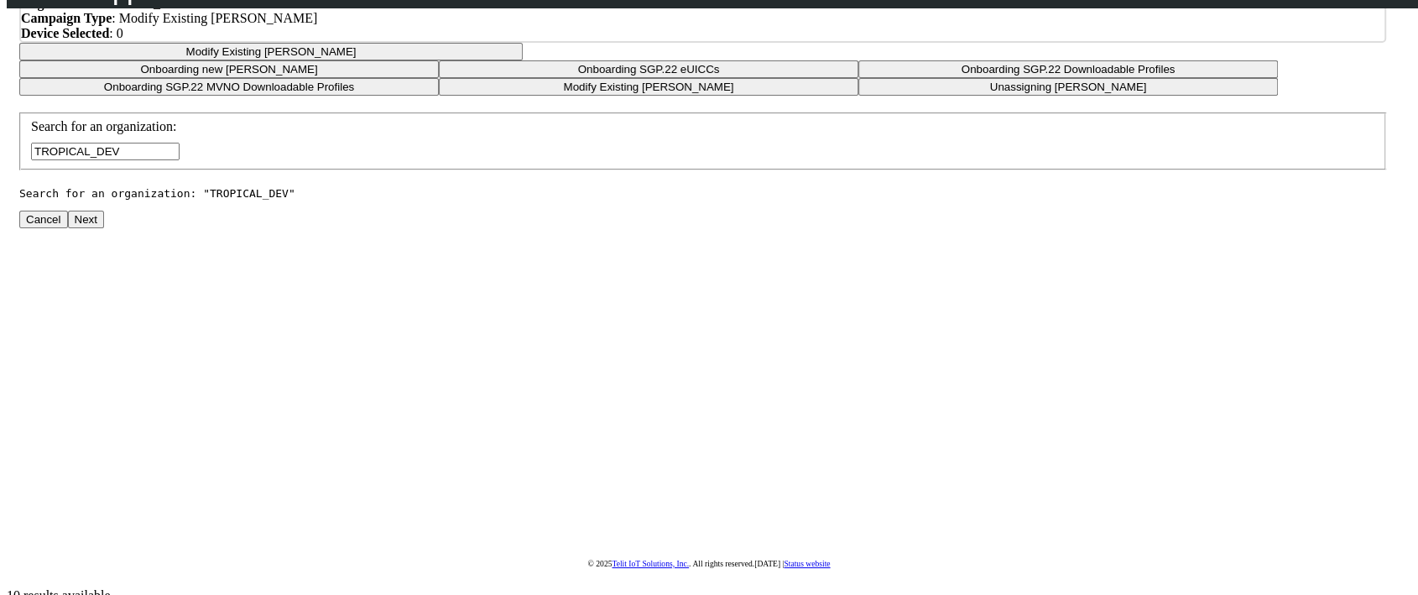
type input "TROPICAL_DEV"
click at [104, 228] on button "Next" at bounding box center [86, 220] width 36 height 18
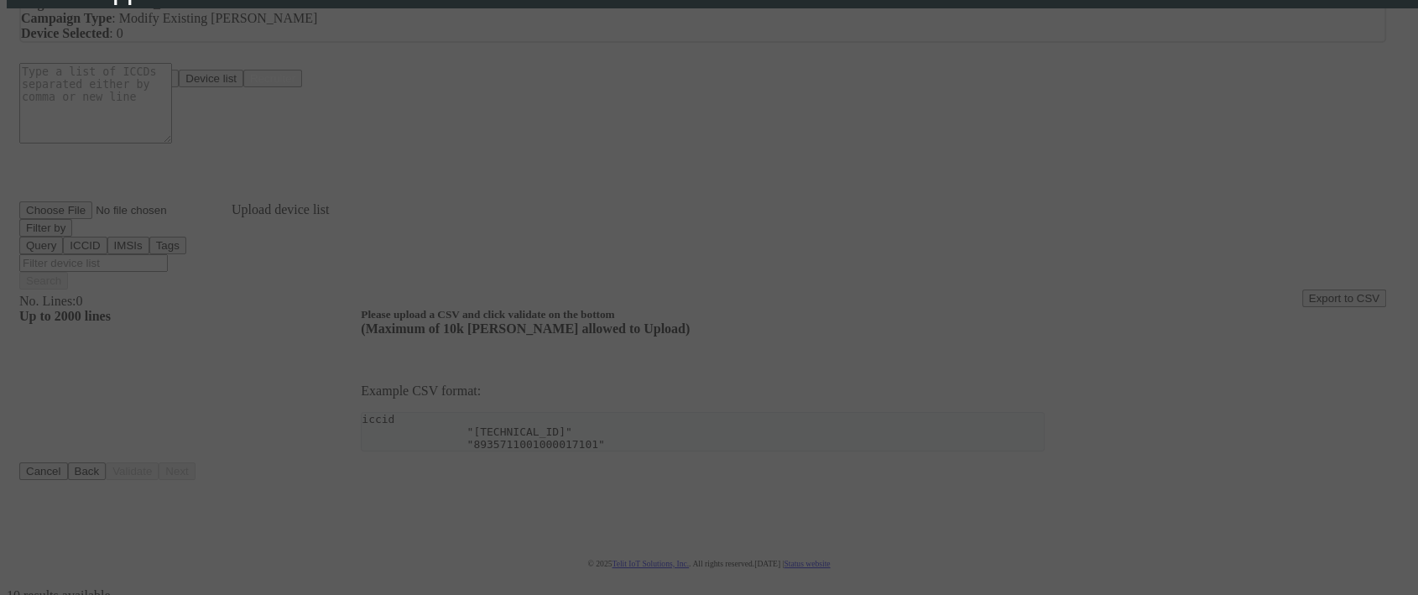
click at [753, 204] on div at bounding box center [709, 297] width 1418 height 595
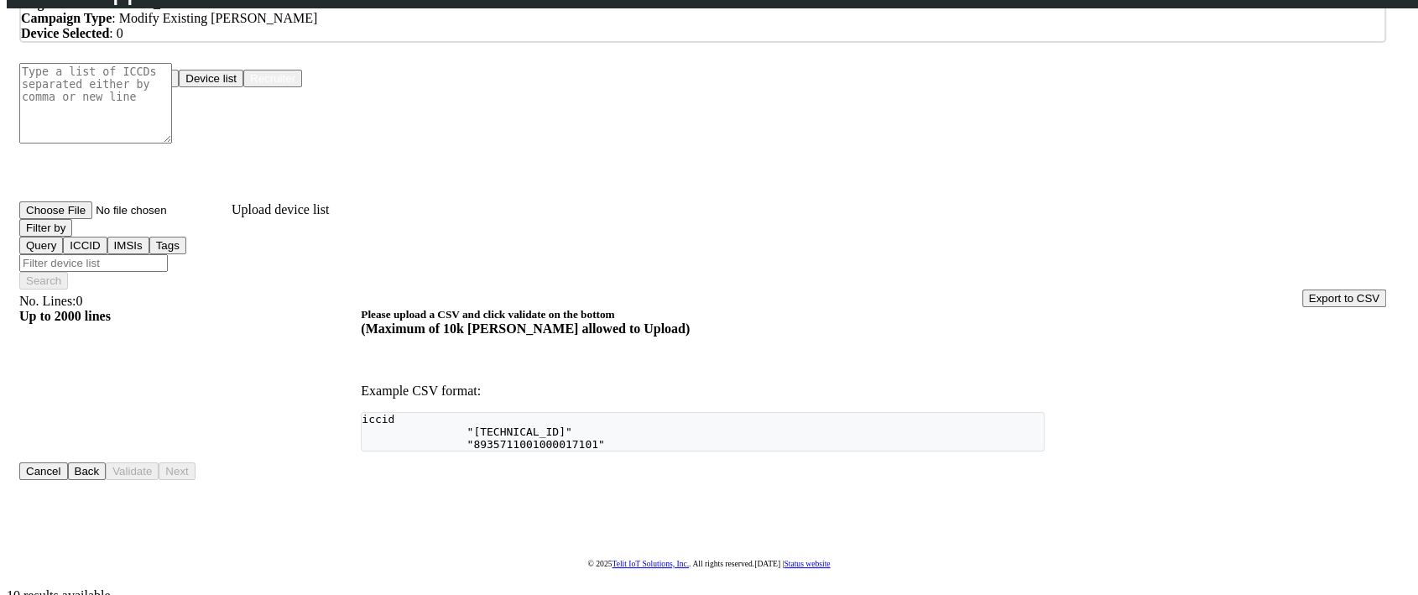
click at [243, 87] on button "Device list" at bounding box center [211, 79] width 65 height 18
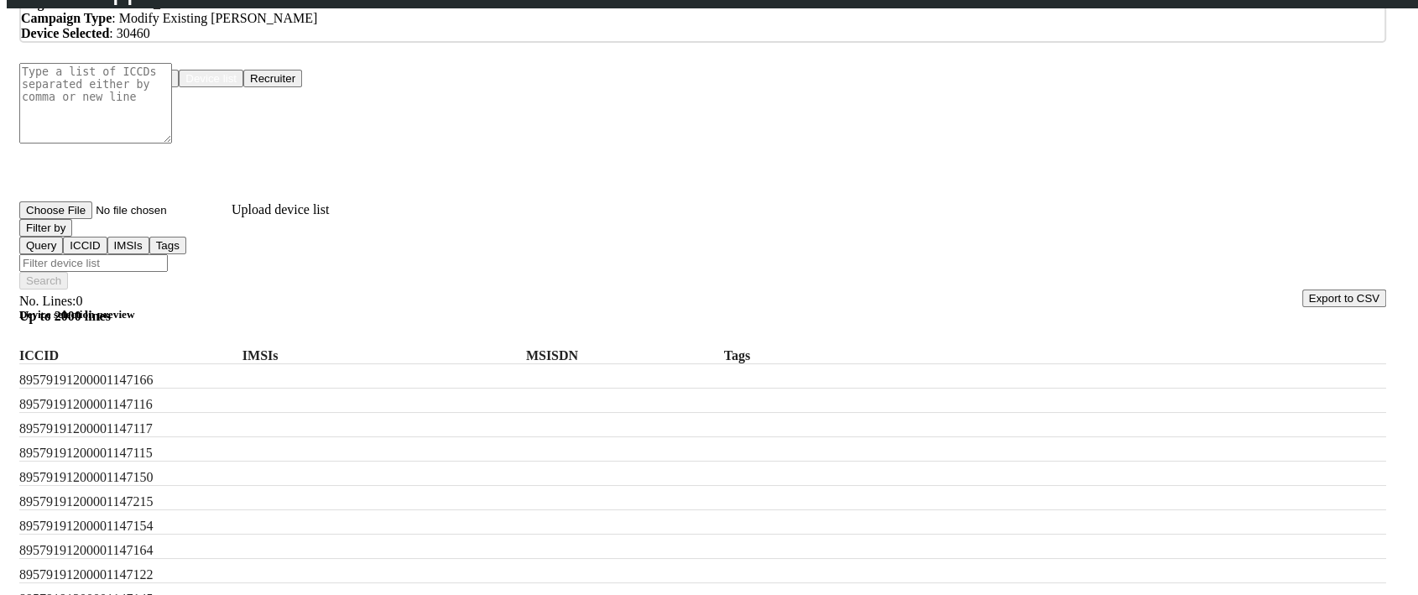
click at [72, 237] on button "Filter by" at bounding box center [45, 228] width 53 height 18
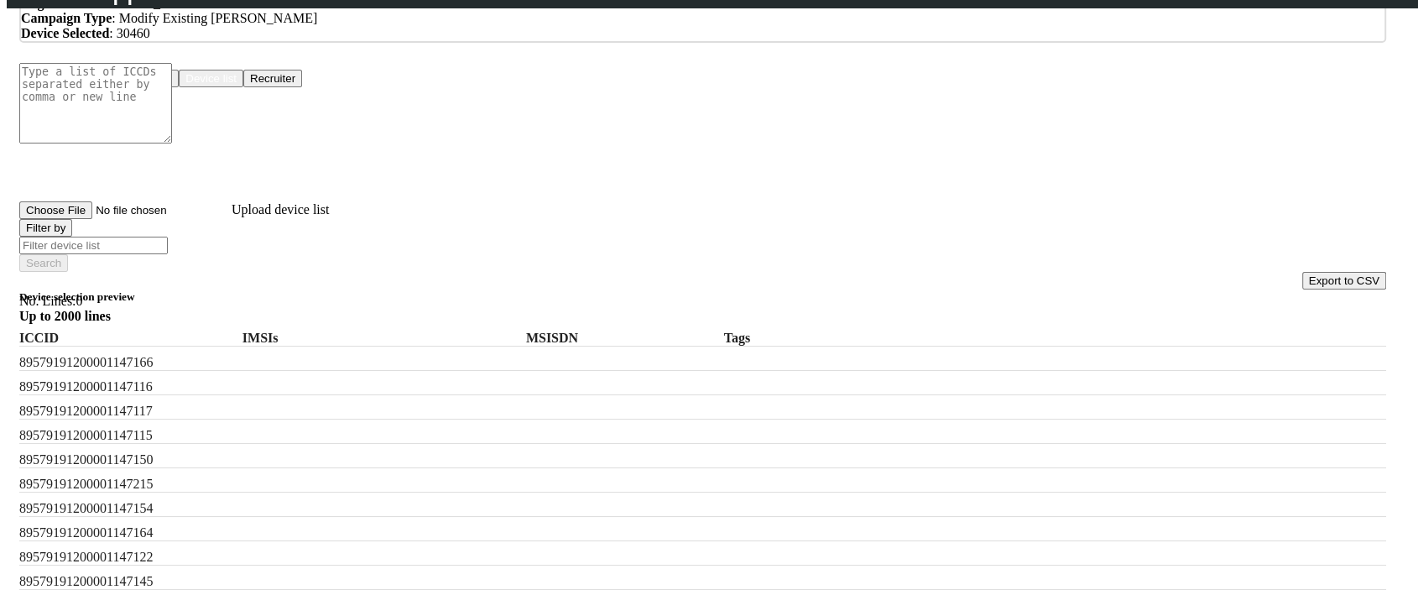
click at [168, 249] on input "Filter device list" at bounding box center [93, 246] width 148 height 18
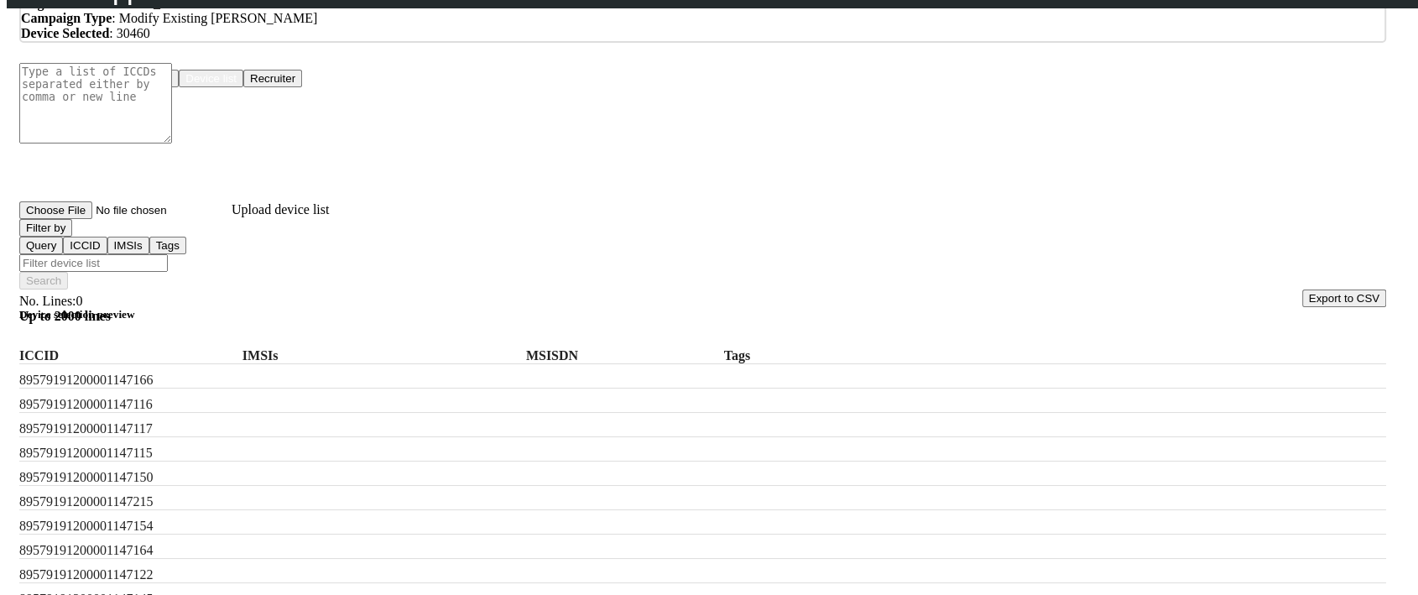
paste input "?.split(",")?.join("\" OR \"")"
type input "?.split(",")?.join("\" OR \"")"
click at [112, 364] on div "89579191200001147166" at bounding box center [702, 376] width 1367 height 24
click at [117, 372] on label "89579191200001147166" at bounding box center [115, 379] width 193 height 15
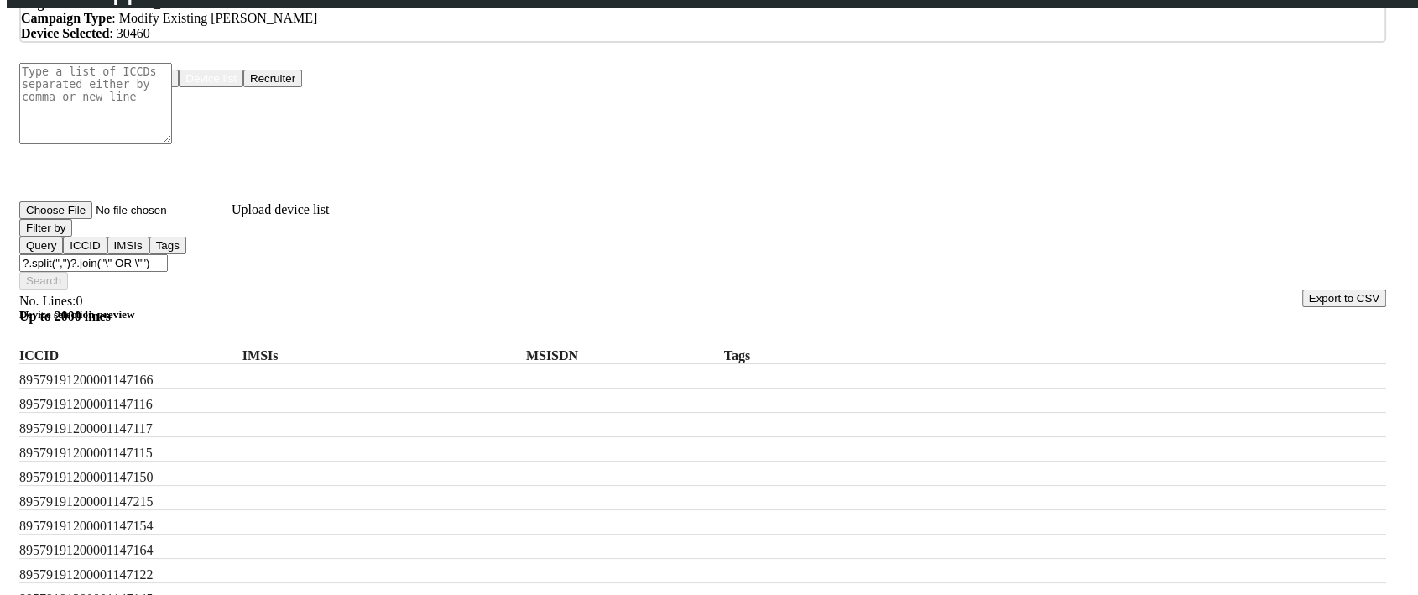
copy label "89579191200001147166"
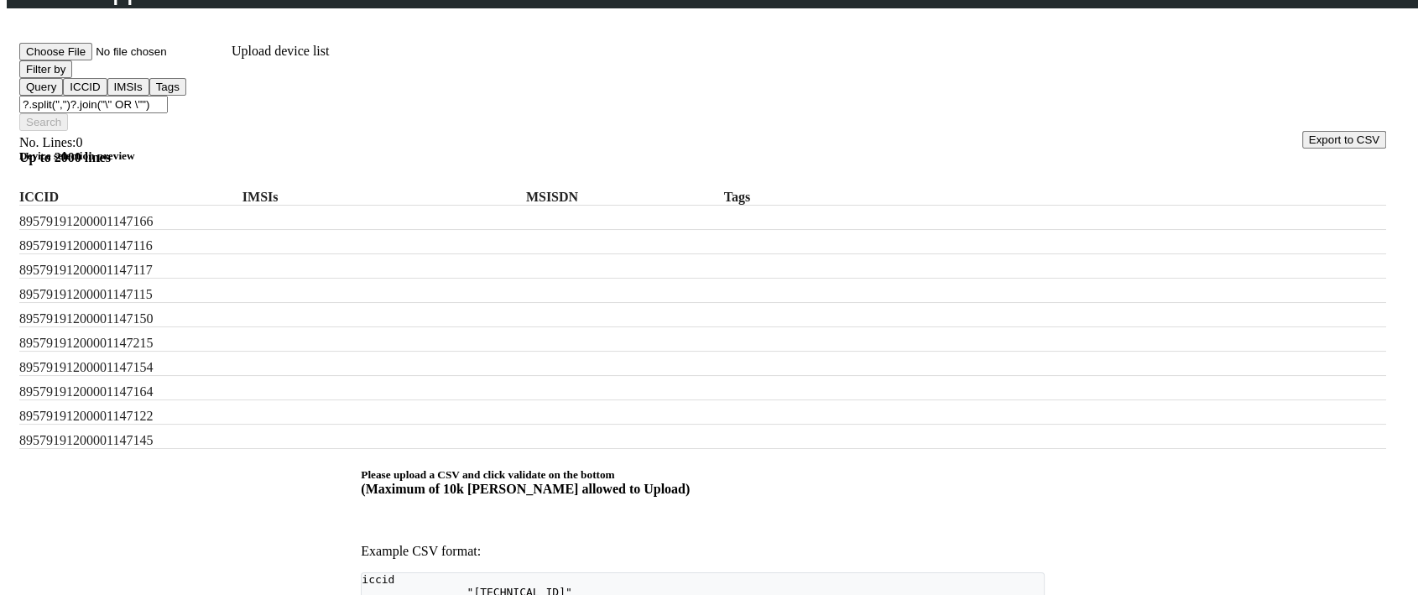
scroll to position [81, 0]
checkbox input "true"
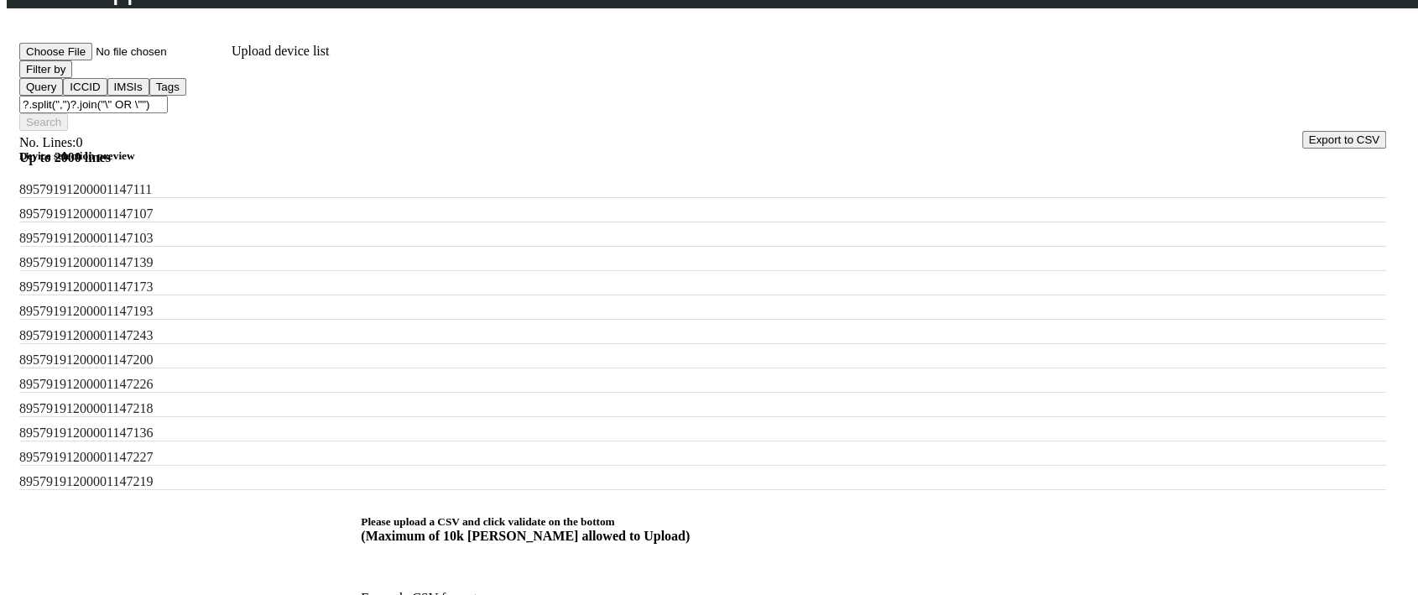
scroll to position [440, 0]
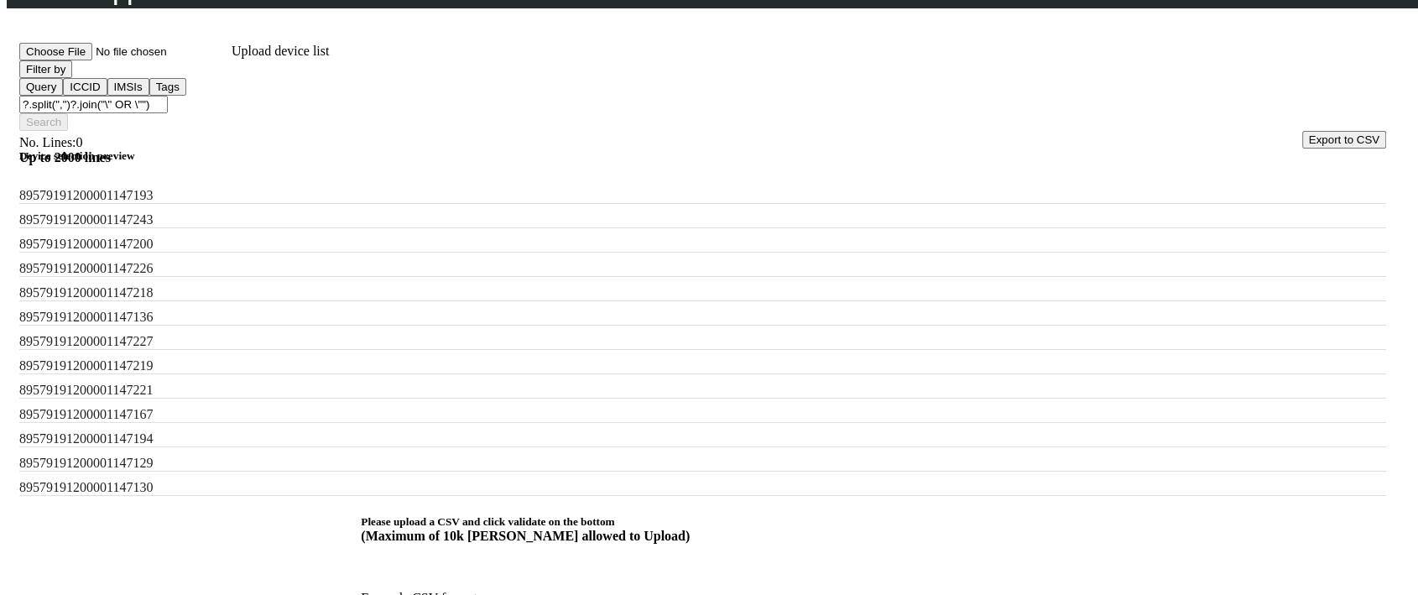
checkbox input "true"
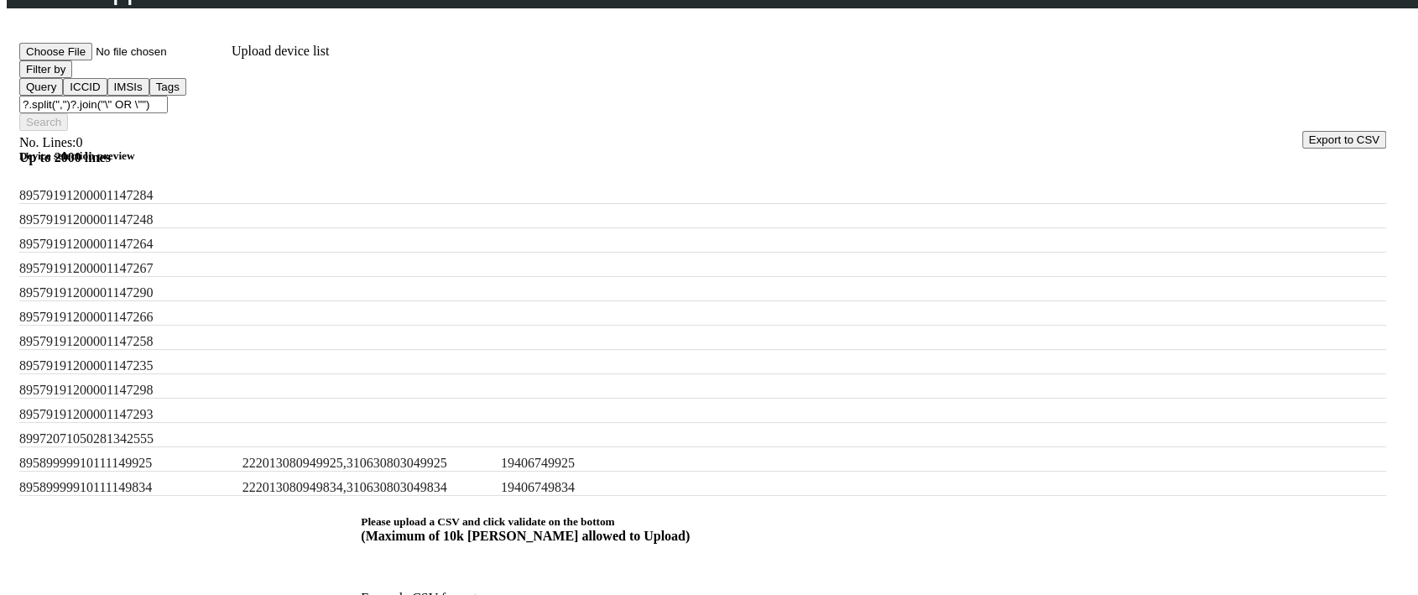
scroll to position [1520, 0]
drag, startPoint x: 516, startPoint y: 399, endPoint x: 271, endPoint y: 406, distance: 245.1
click at [271, 447] on div "89589999910111149925 222013080949925,310630803049925 19406749925" at bounding box center [702, 459] width 1367 height 24
copy label "222013080949925,310630803049925"
click at [72, 78] on button "Filter by" at bounding box center [45, 69] width 53 height 18
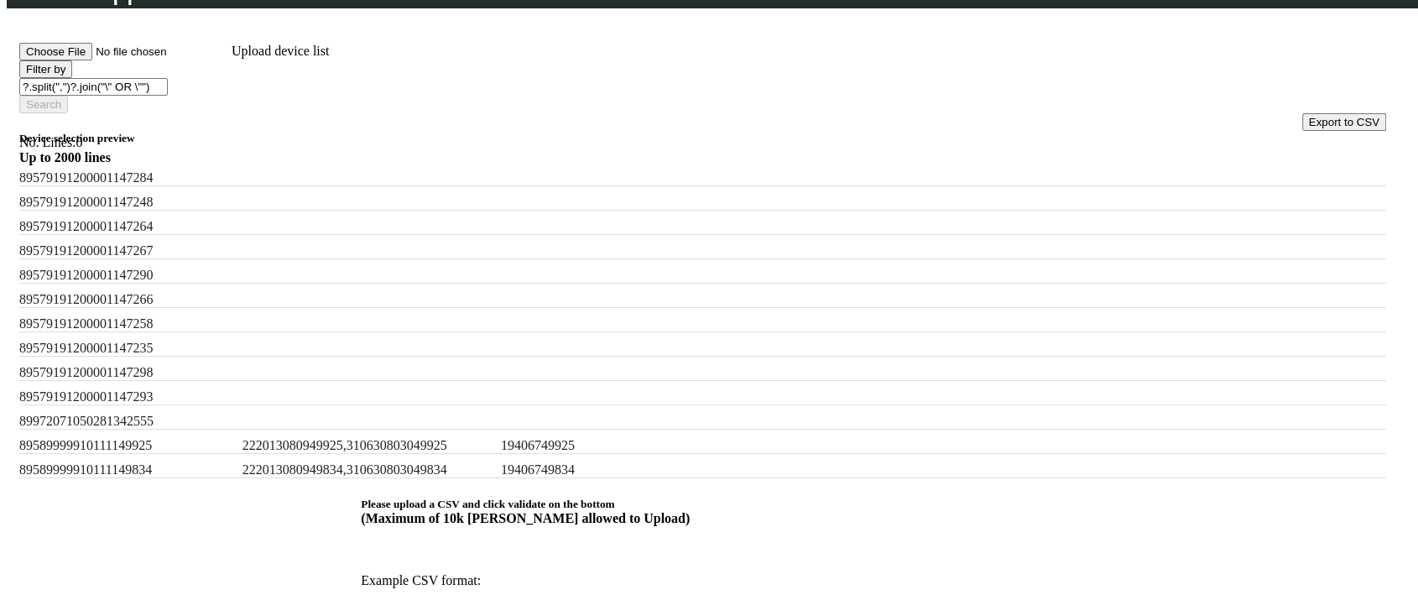
click at [168, 96] on input "?.split(",")?.join("\" OR \"")" at bounding box center [93, 87] width 148 height 18
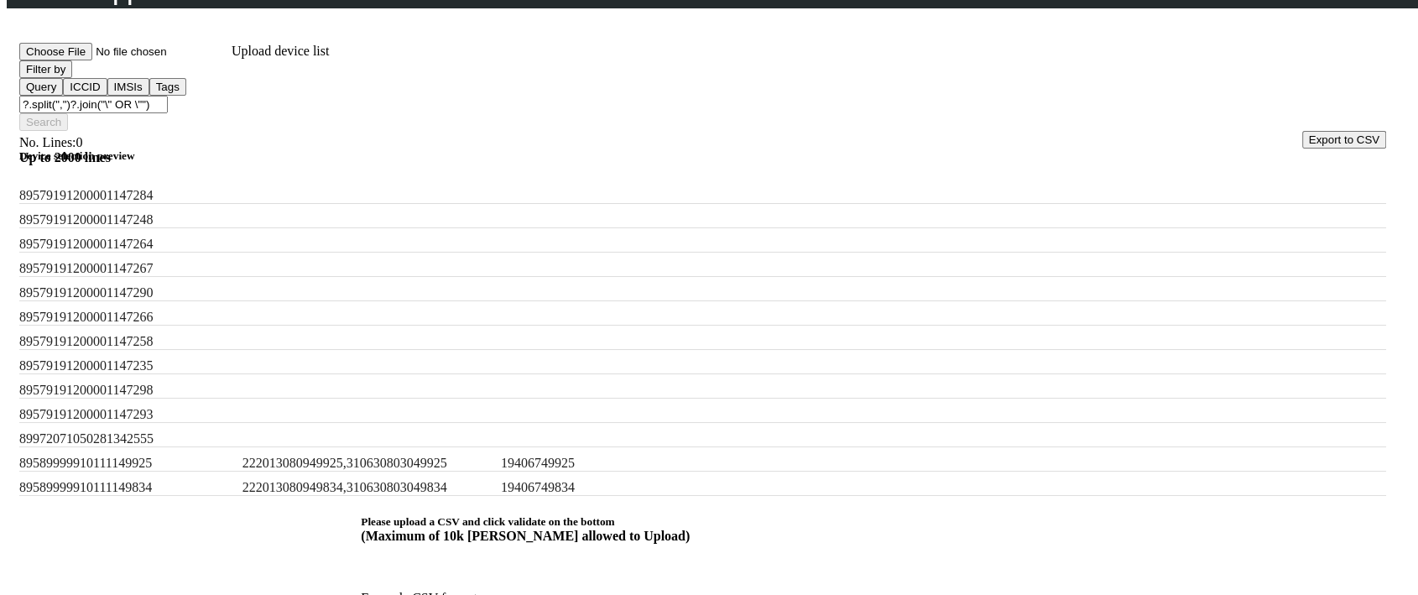
paste input "222013080949925,310630803049925"
type input "222013080949925,310630803049925"
click at [168, 99] on input "222013080949925,310630803049925" at bounding box center [93, 105] width 148 height 18
click at [72, 78] on button "Filter by" at bounding box center [45, 69] width 53 height 18
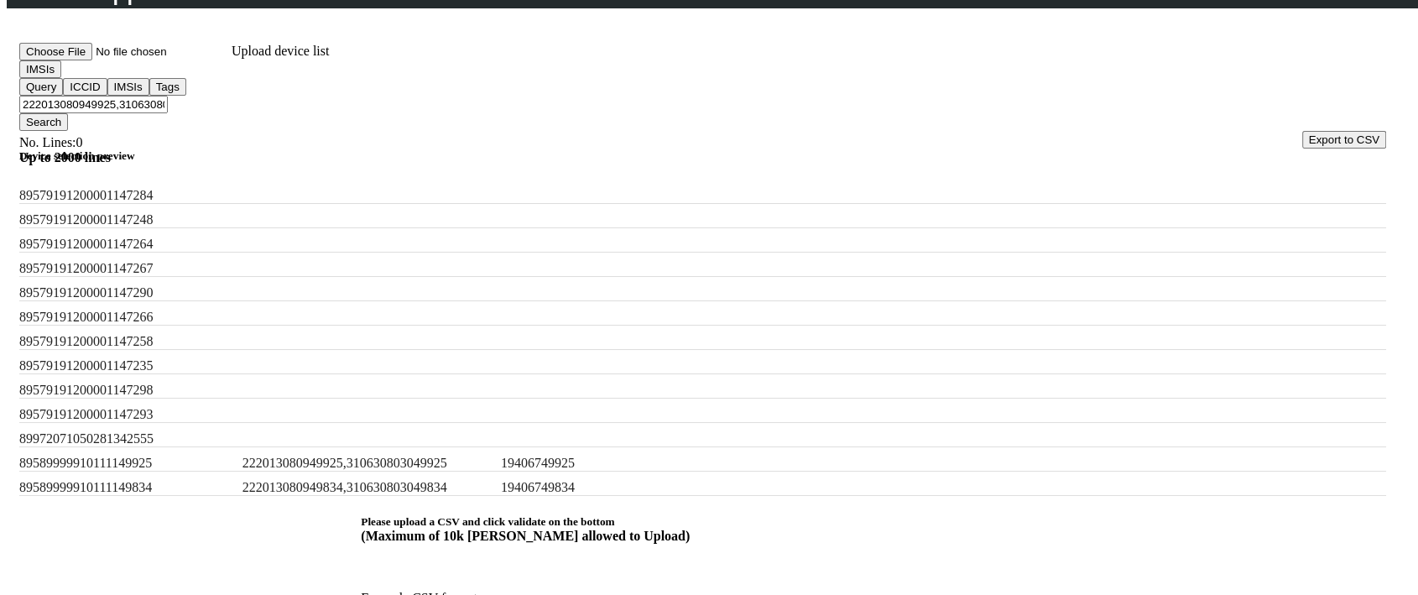
click at [68, 113] on button "Search" at bounding box center [43, 122] width 49 height 18
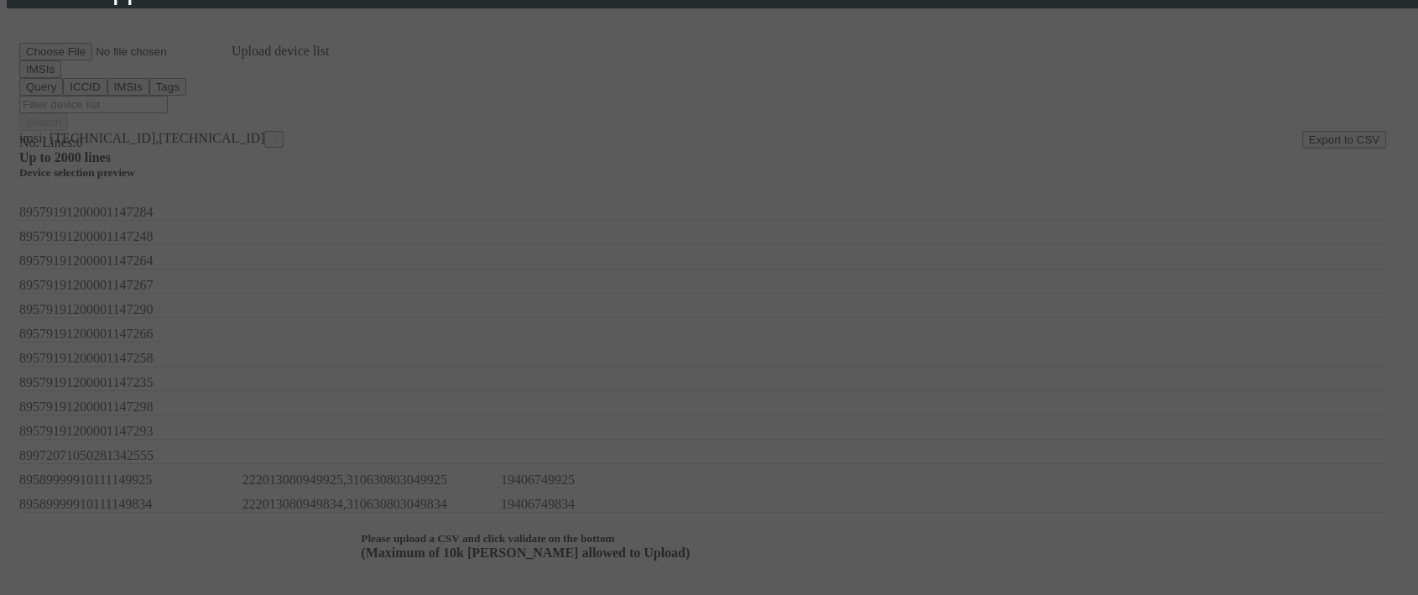
scroll to position [165, 0]
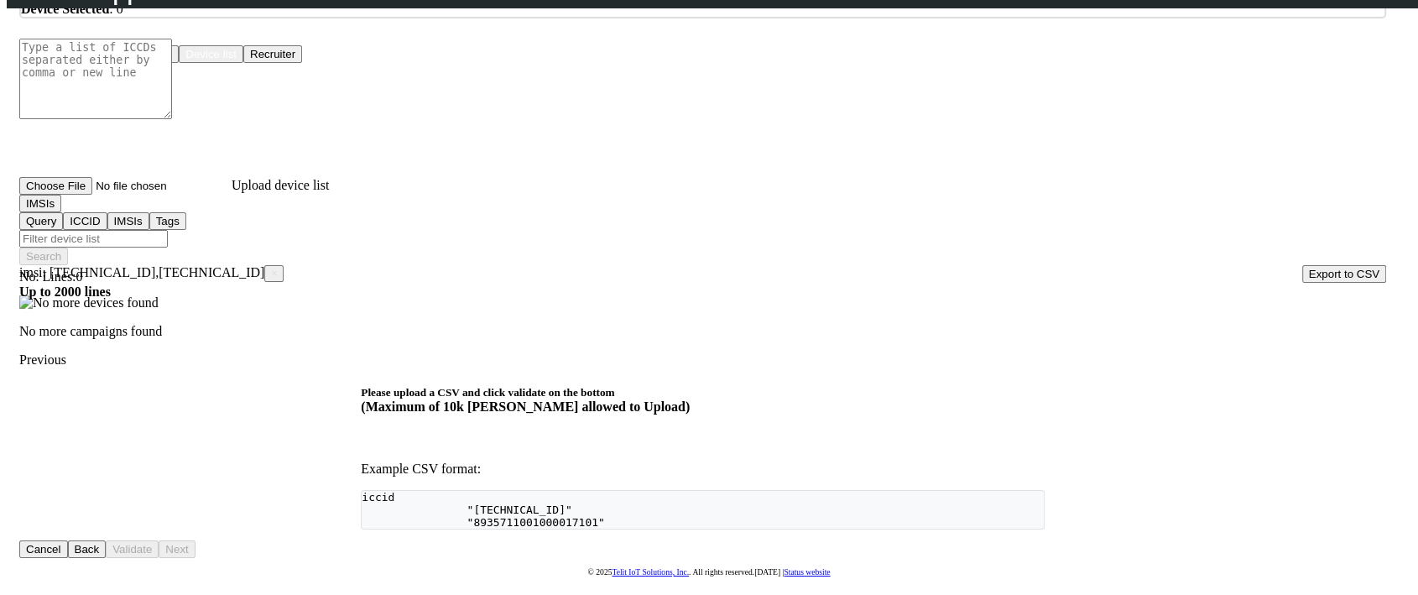
click at [168, 230] on input "Filter device list" at bounding box center [93, 239] width 148 height 18
paste input "222013080949925,310630803049925"
click at [168, 230] on input "222013080949925,310630803049925" at bounding box center [93, 239] width 148 height 18
type input "222013080949925 OR 310630803049925"
click at [68, 247] on button "Search" at bounding box center [43, 256] width 49 height 18
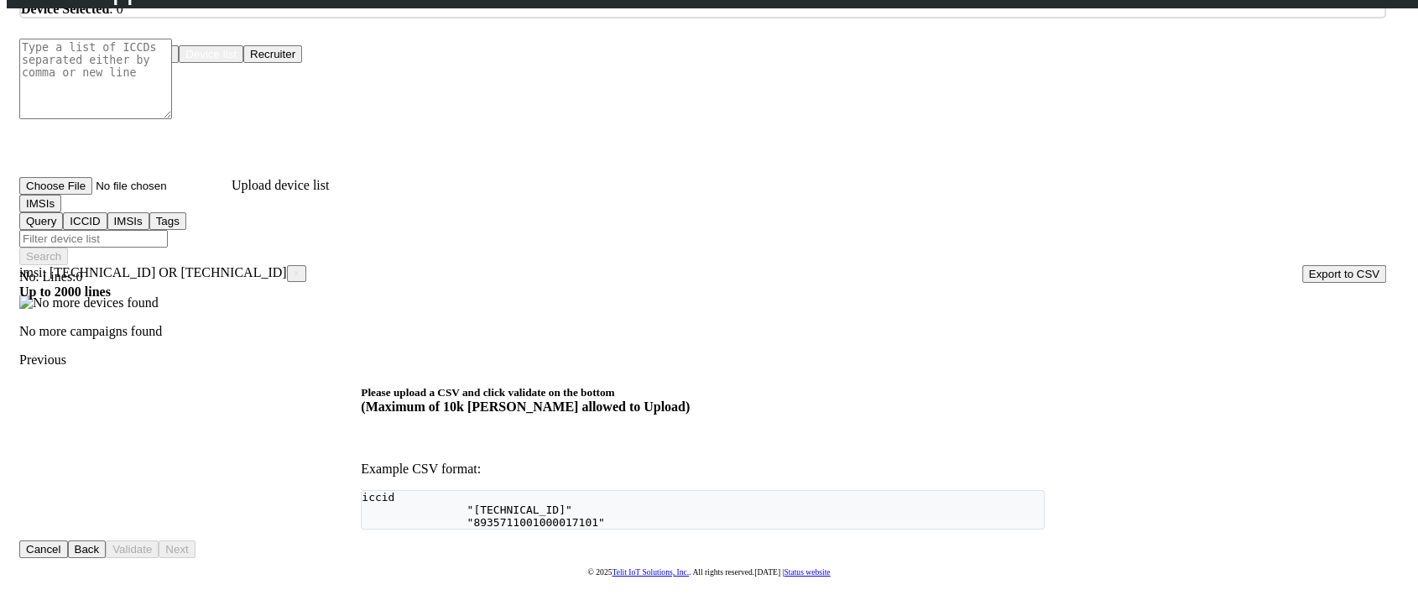
click at [294, 268] on span "×" at bounding box center [297, 274] width 6 height 12
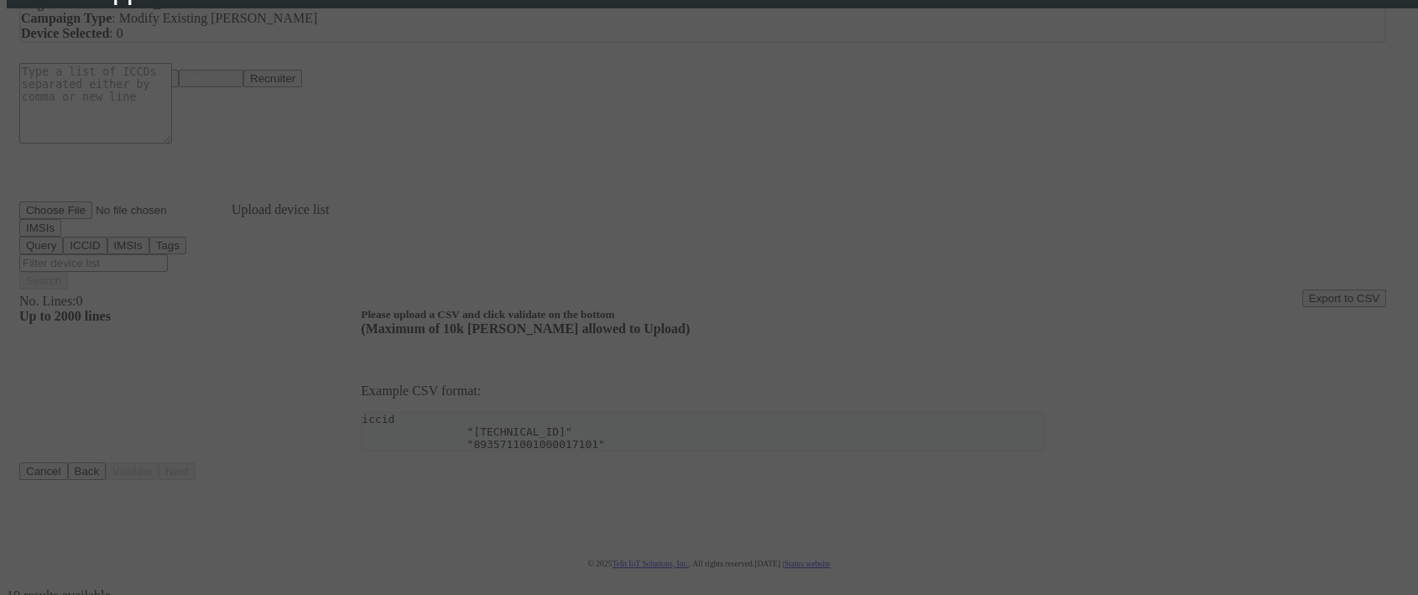
click at [257, 230] on div at bounding box center [709, 297] width 1418 height 595
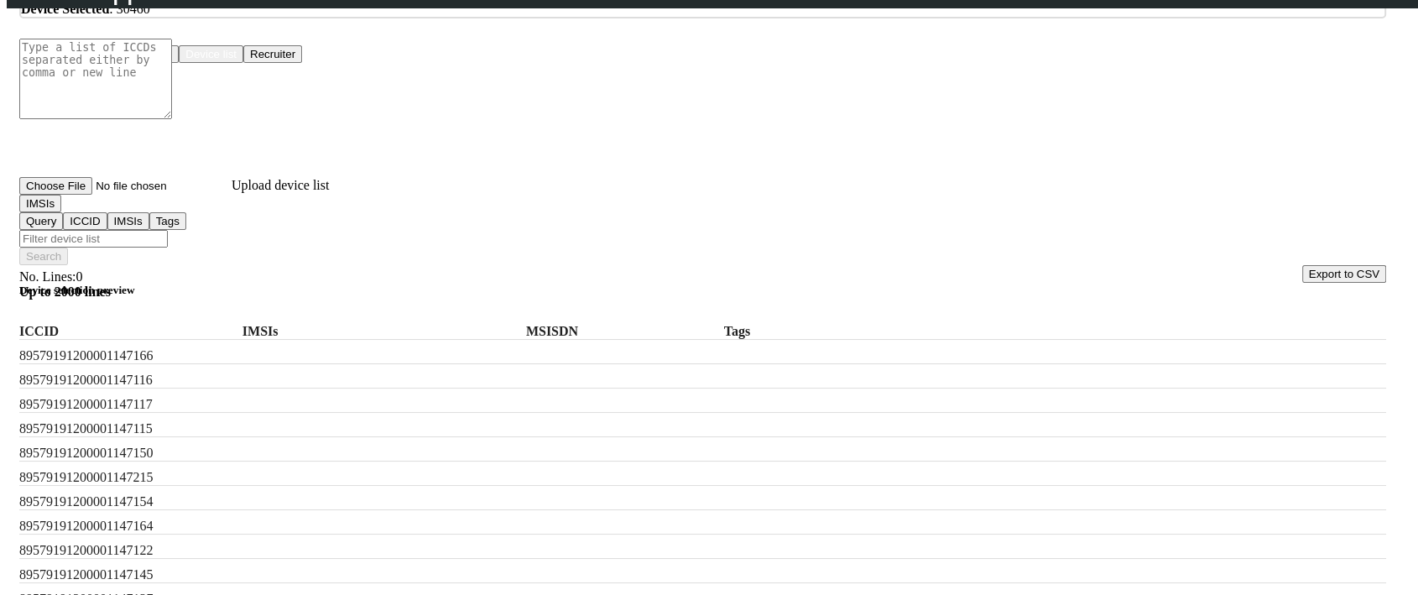
click at [168, 230] on input "Filter device list" at bounding box center [93, 239] width 148 height 18
paste input "222013080949925,310630803049925"
click at [168, 230] on input "222013080949925,310630803049925" at bounding box center [93, 239] width 148 height 18
type input "222013080949925 or 310630803049925"
click at [68, 247] on button "Search" at bounding box center [43, 256] width 49 height 18
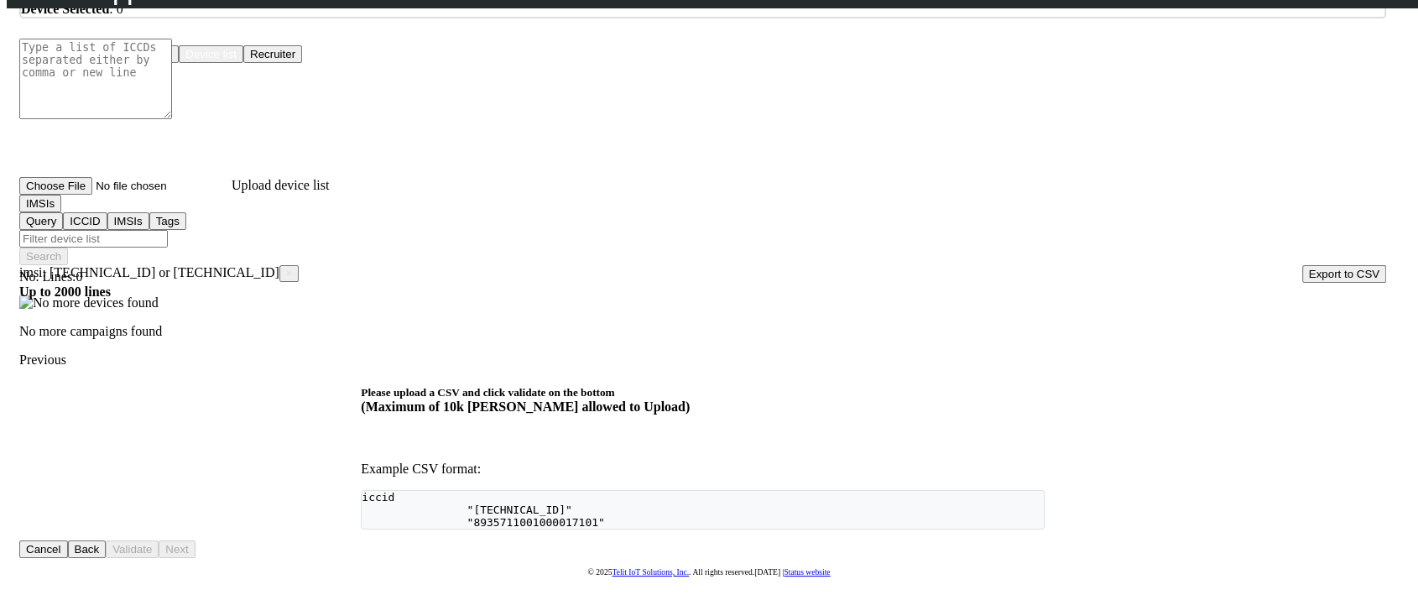
click at [286, 268] on span "×" at bounding box center [289, 274] width 6 height 12
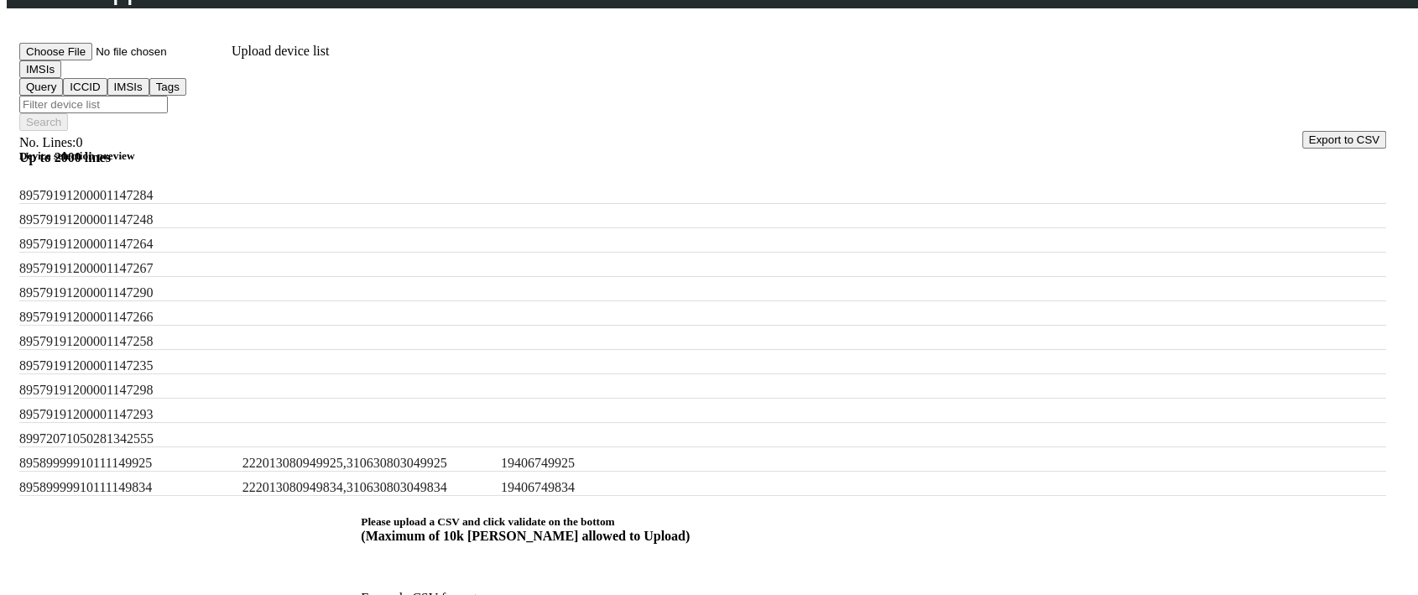
scroll to position [1520, 0]
drag, startPoint x: 507, startPoint y: 438, endPoint x: 271, endPoint y: 440, distance: 235.8
click at [271, 480] on label "222013080949834,310630803049834" at bounding box center [368, 487] width 252 height 15
copy label "222013080949834,310630803049834"
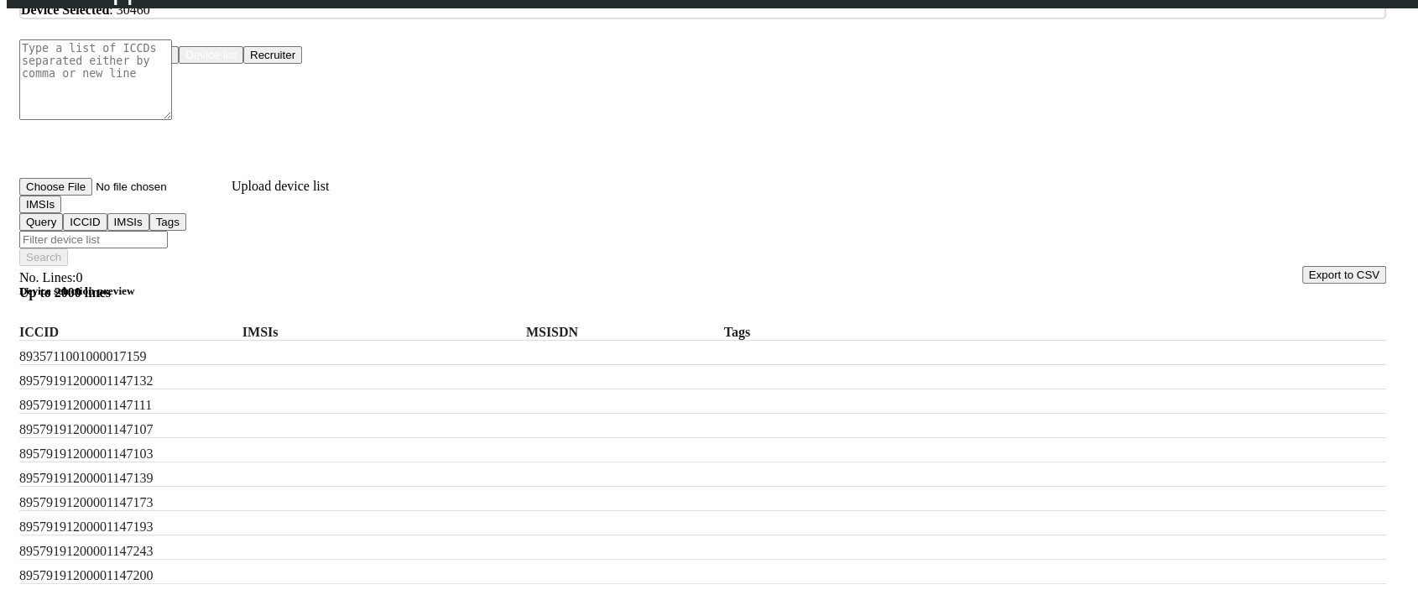
scroll to position [186, 0]
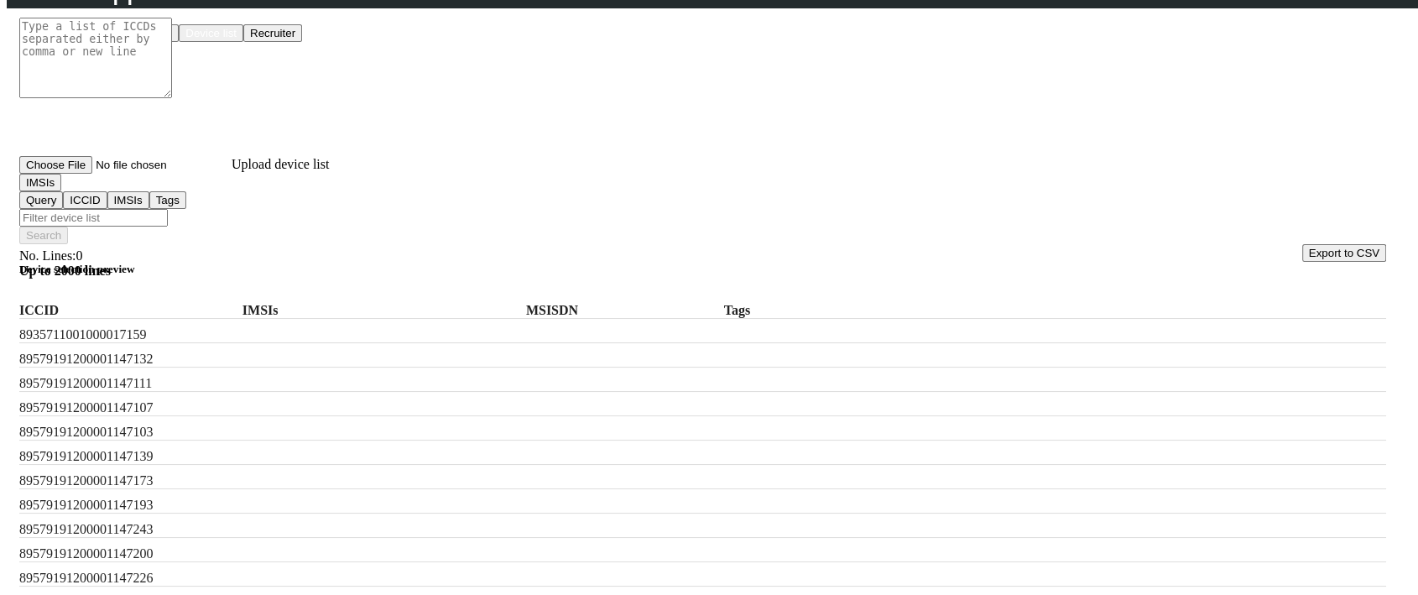
click at [168, 209] on input "Filter device list" at bounding box center [93, 218] width 148 height 18
paste input "222013080949834,310630803049834"
click at [168, 209] on input "222013080949834,310630803049834" at bounding box center [93, 218] width 148 height 18
type input "222013080949834 OR 310630803049834"
click at [68, 227] on button "Search" at bounding box center [43, 236] width 49 height 18
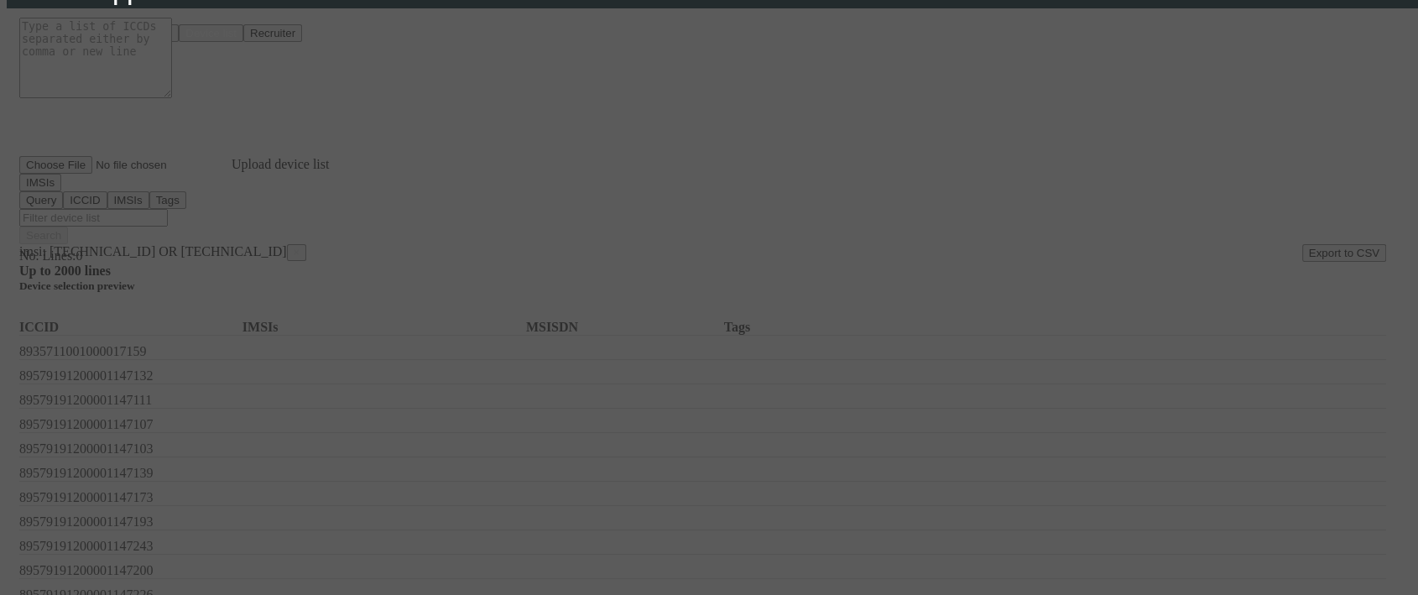
scroll to position [165, 0]
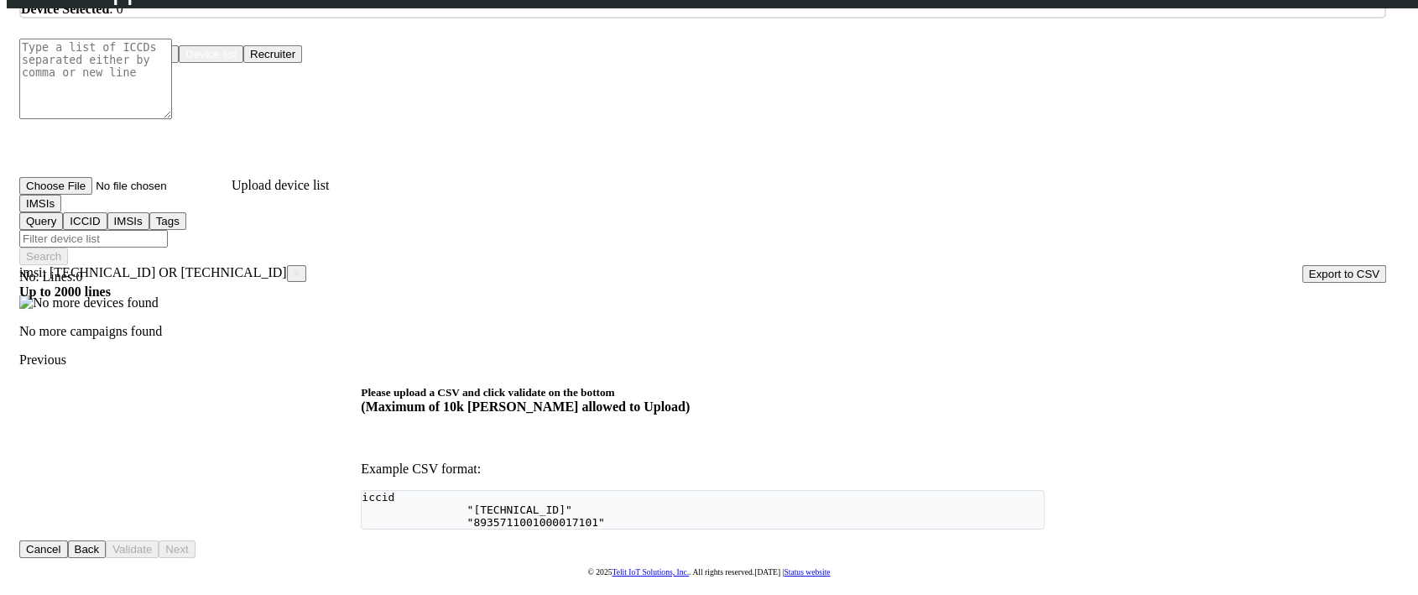
click at [294, 268] on span "×" at bounding box center [297, 274] width 6 height 12
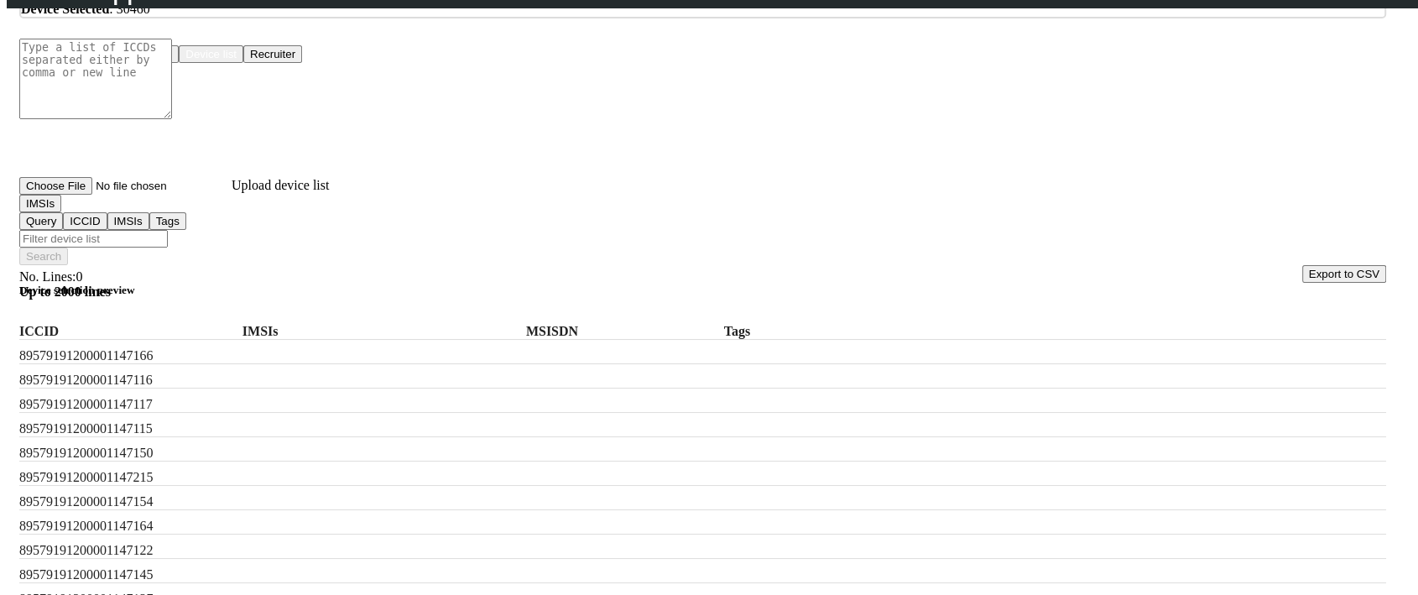
click at [255, 262] on div at bounding box center [709, 297] width 1418 height 595
click at [235, 63] on div "Choose One: Upload devices Device list Recruiter" at bounding box center [702, 54] width 1367 height 18
click at [168, 230] on input "Filter device list" at bounding box center [93, 239] width 148 height 18
paste input "222013080949834,310630803049834"
click at [168, 230] on input "222013080949834,310630803049834" at bounding box center [93, 239] width 148 height 18
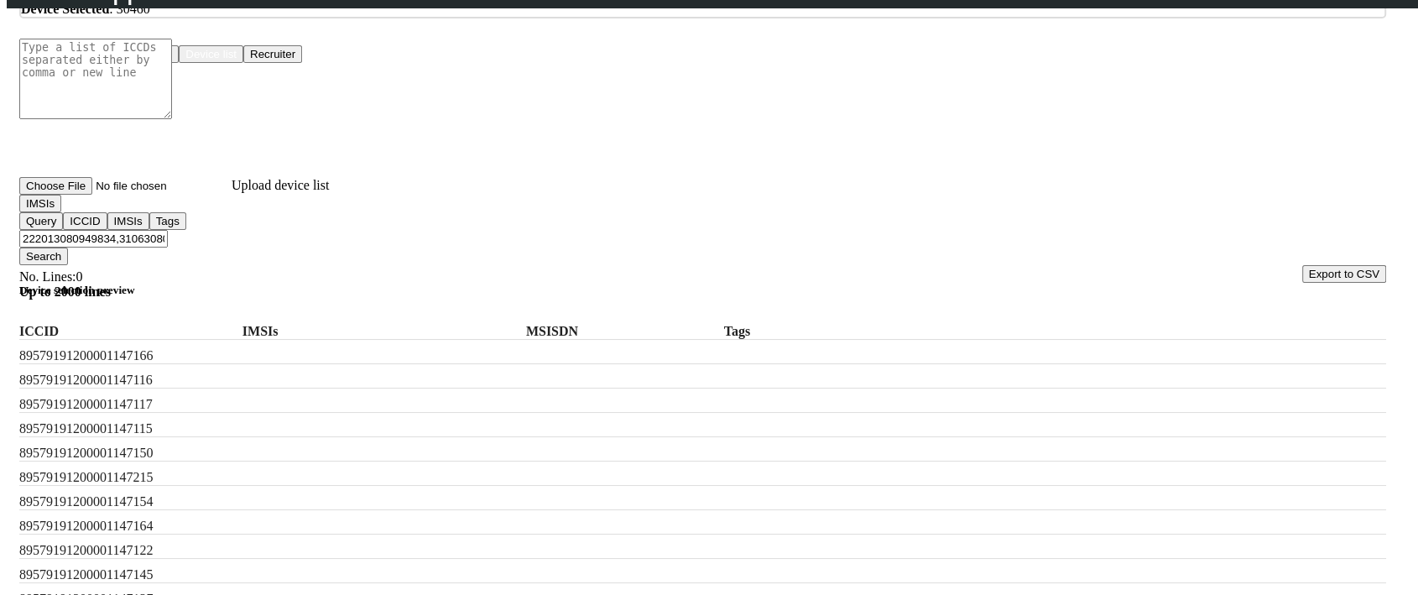
click at [168, 230] on input "222013080949834,310630803049834" at bounding box center [93, 239] width 148 height 18
click at [168, 230] on input "222013080949834, 310630803049834" at bounding box center [93, 239] width 148 height 18
type input "222013080949834"
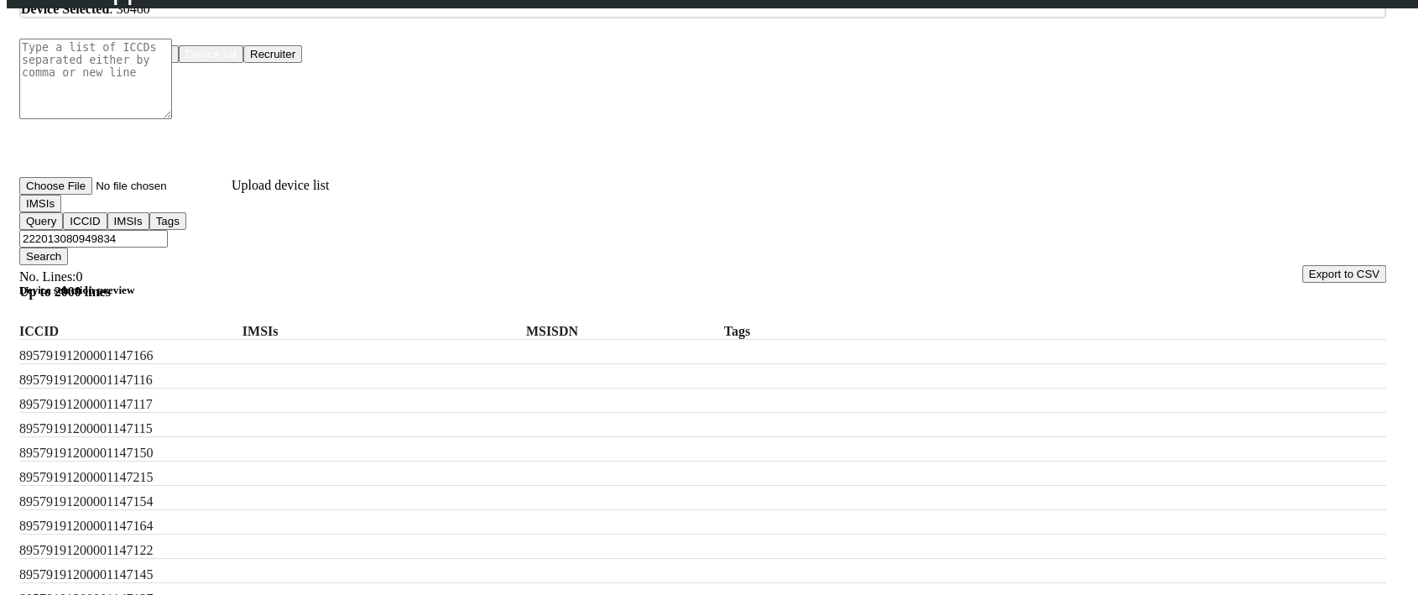
click at [1143, 224] on div "IMSIs Query ICCID IMSIs Tags 222013080949834 Search" at bounding box center [702, 230] width 1367 height 70
click at [68, 247] on button "Search" at bounding box center [43, 256] width 49 height 18
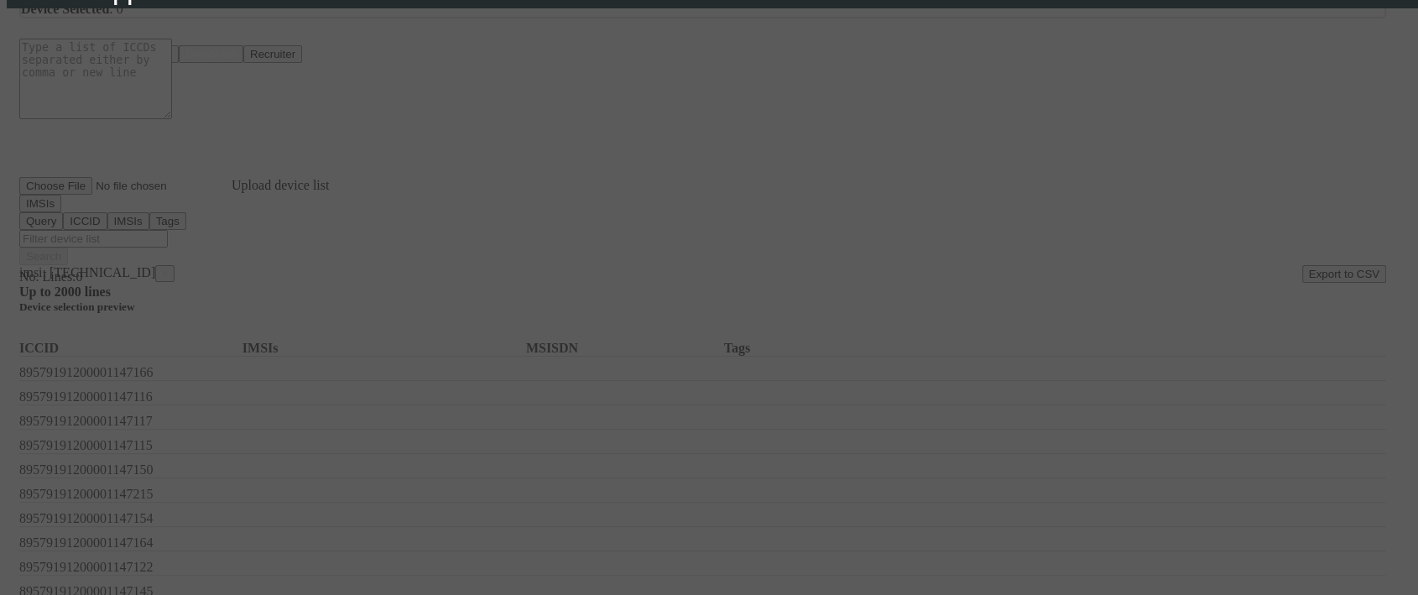
scroll to position [141, 0]
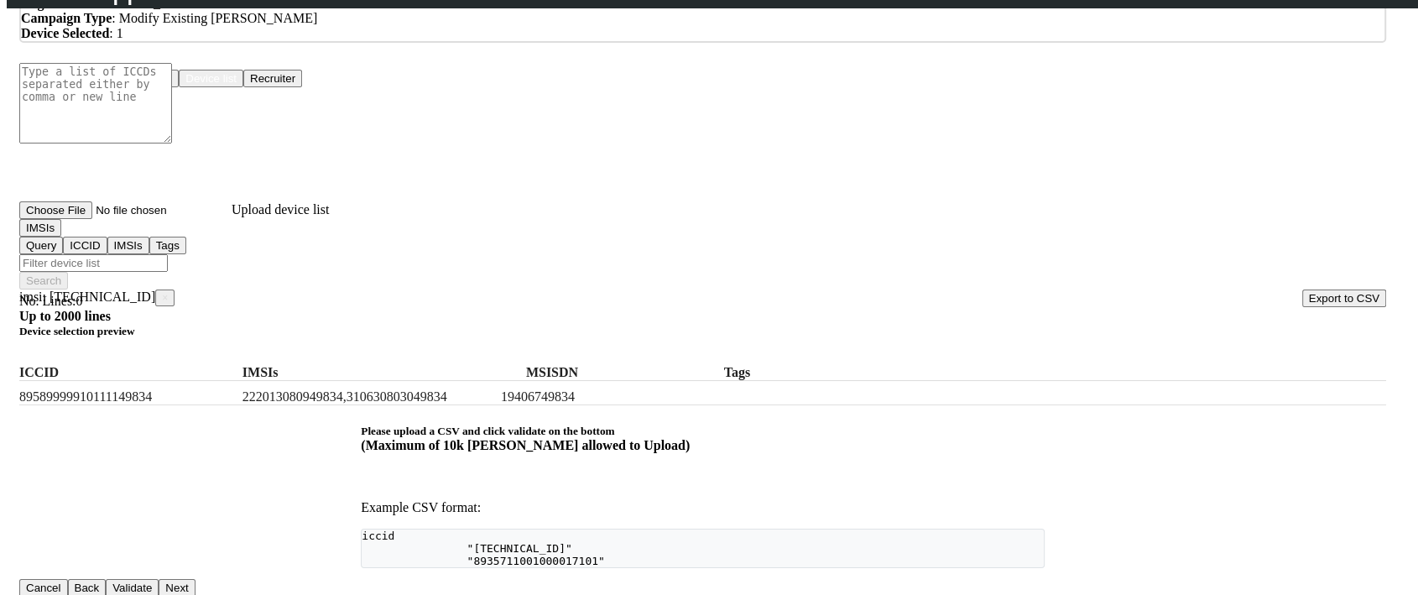
click at [168, 254] on input "Filter device list" at bounding box center [93, 263] width 148 height 18
paste input "310630803049834"
type input "310630803049834"
click at [68, 272] on button "Search" at bounding box center [43, 281] width 49 height 18
click at [61, 237] on button "IMSIs" at bounding box center [40, 228] width 42 height 18
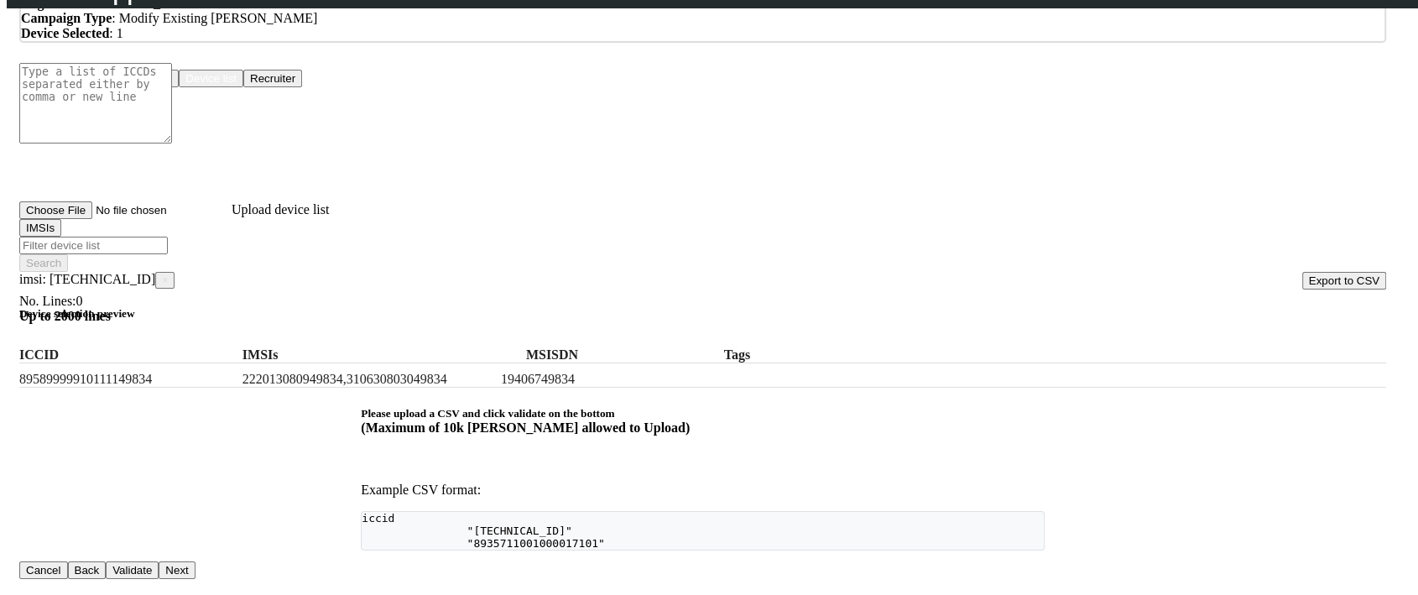
click at [351, 307] on h5 "Device selection preview" at bounding box center [702, 313] width 1367 height 13
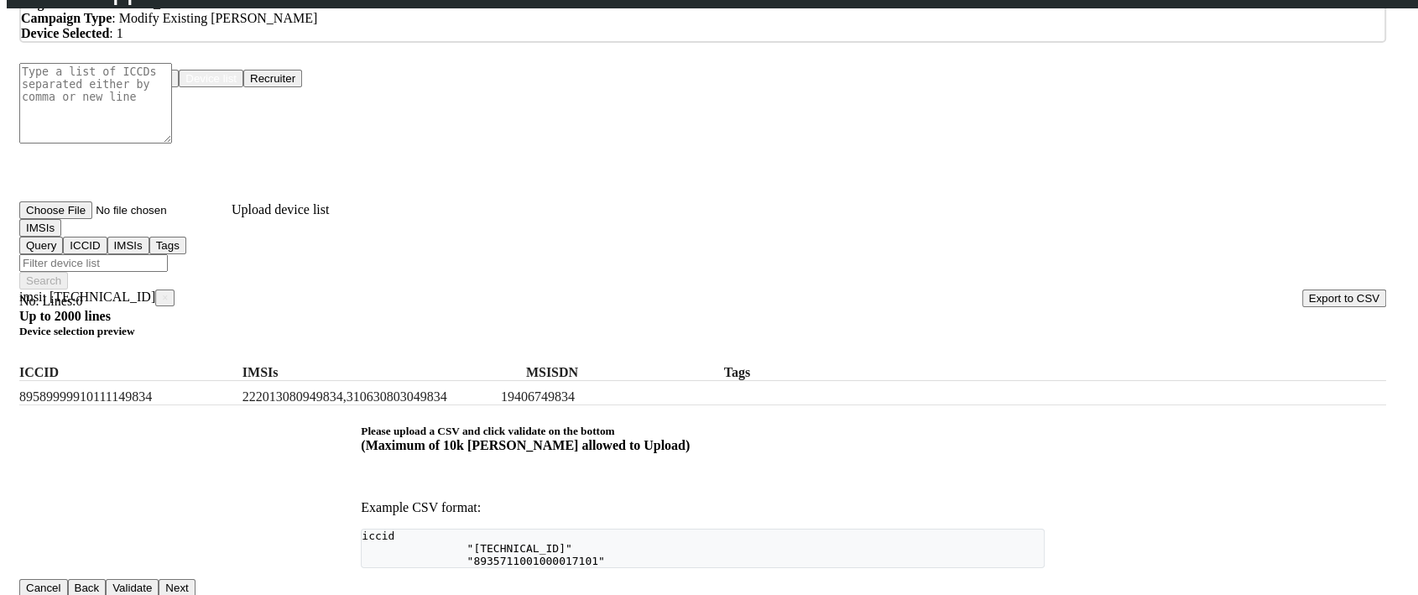
click at [168, 254] on input "Filter device list" at bounding box center [93, 263] width 148 height 18
paste input "310630803049834"
drag, startPoint x: 275, startPoint y: 377, endPoint x: 550, endPoint y: 372, distance: 275.2
click at [550, 381] on div "89589999910111149834 222013080949834,310630803049834 19406749834" at bounding box center [702, 393] width 1367 height 24
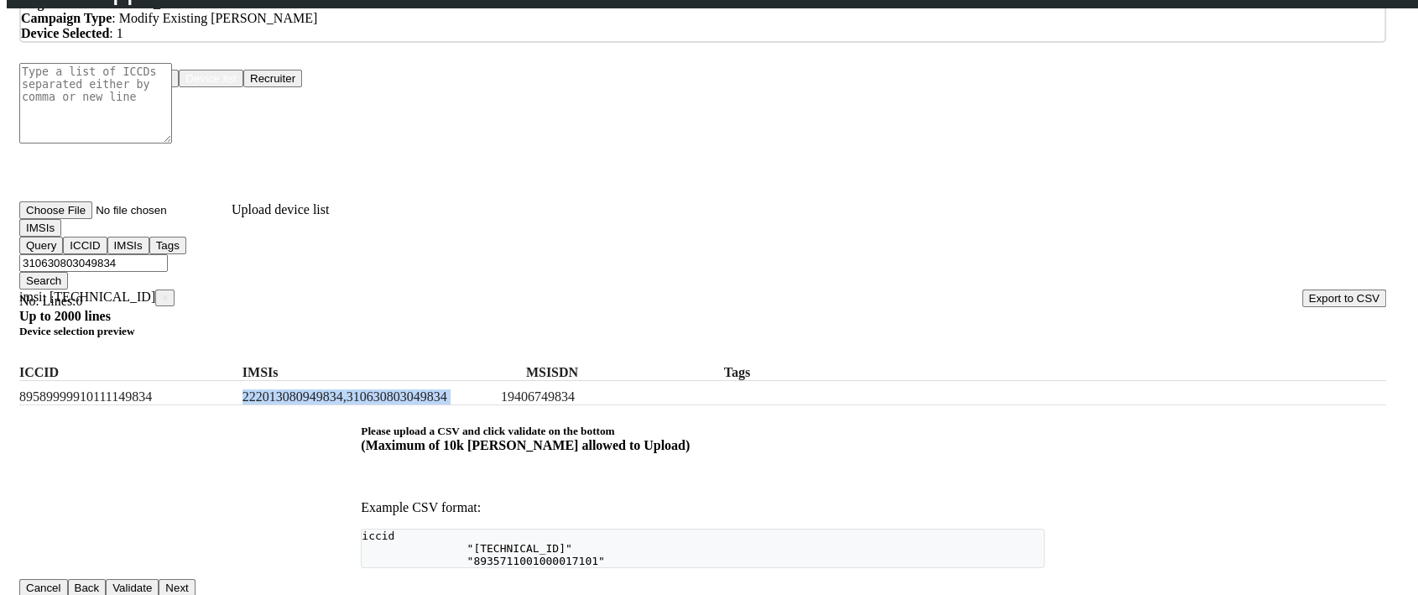
copy label "222013080949834,310630803049834"
click at [168, 254] on input "310630803049834" at bounding box center [93, 263] width 148 height 18
paste input "222013080949834,"
click at [168, 254] on input "222013080949834,310630803049834" at bounding box center [93, 263] width 148 height 18
type input "222013080949834 AND 310630803049834"
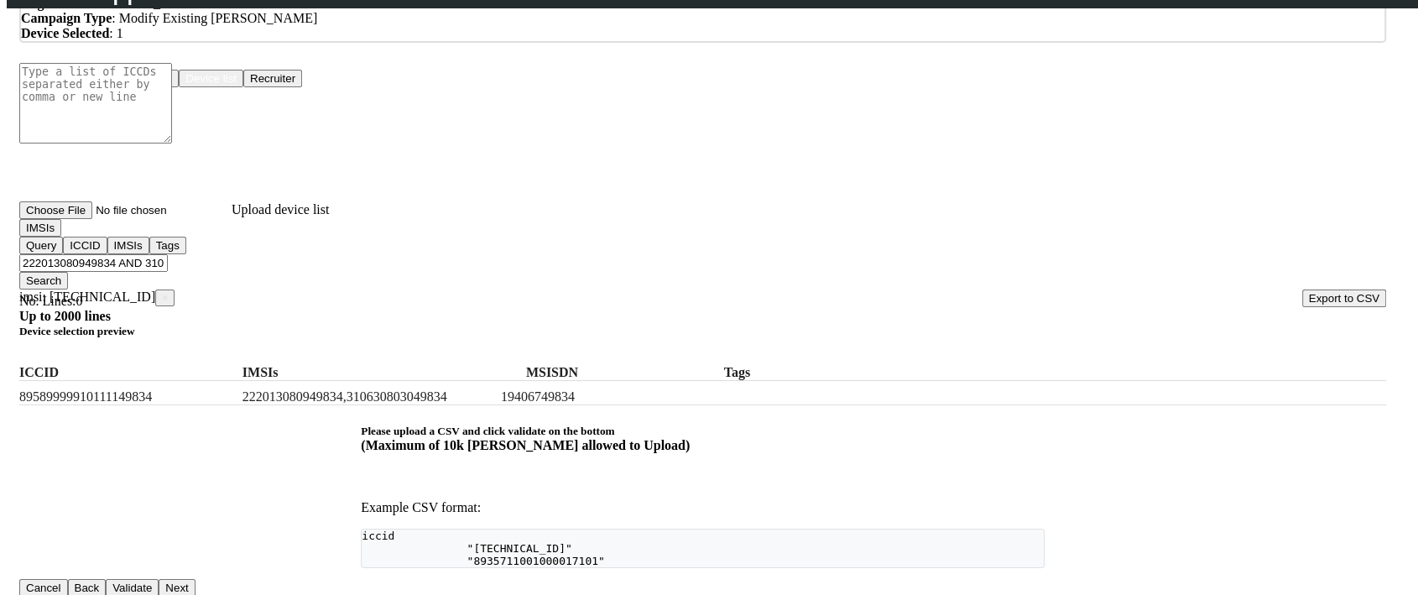
click at [68, 272] on button "Search" at bounding box center [43, 281] width 49 height 18
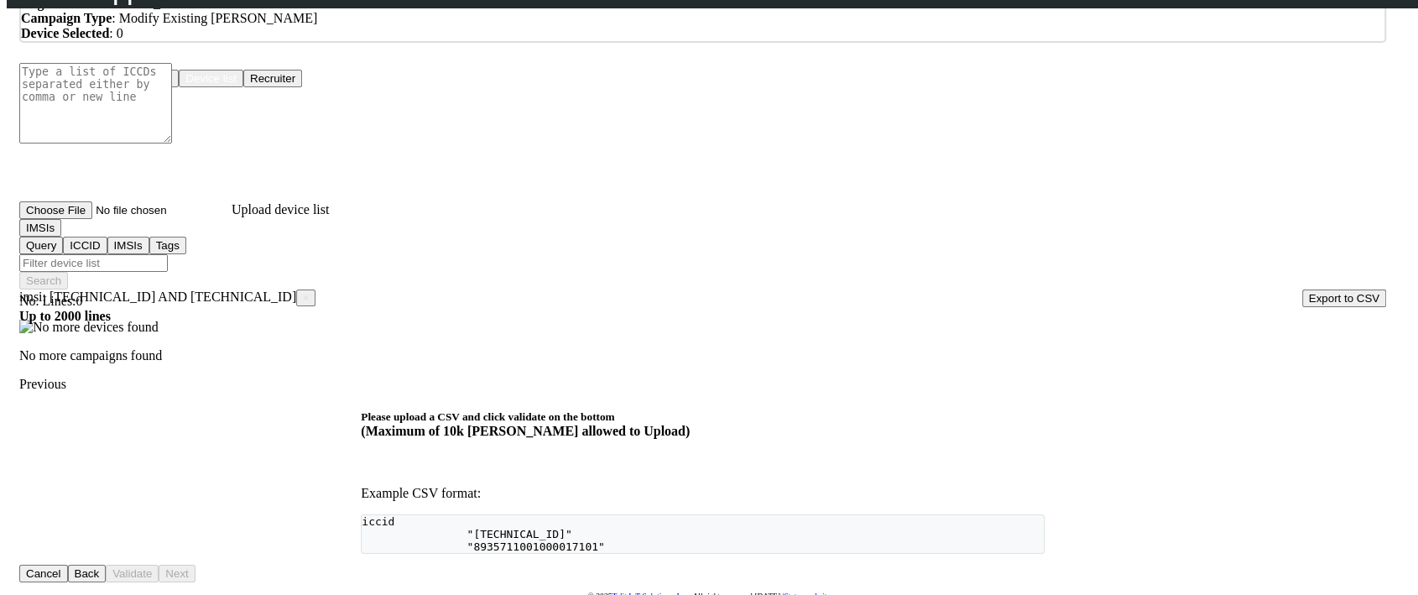
scroll to position [165, 0]
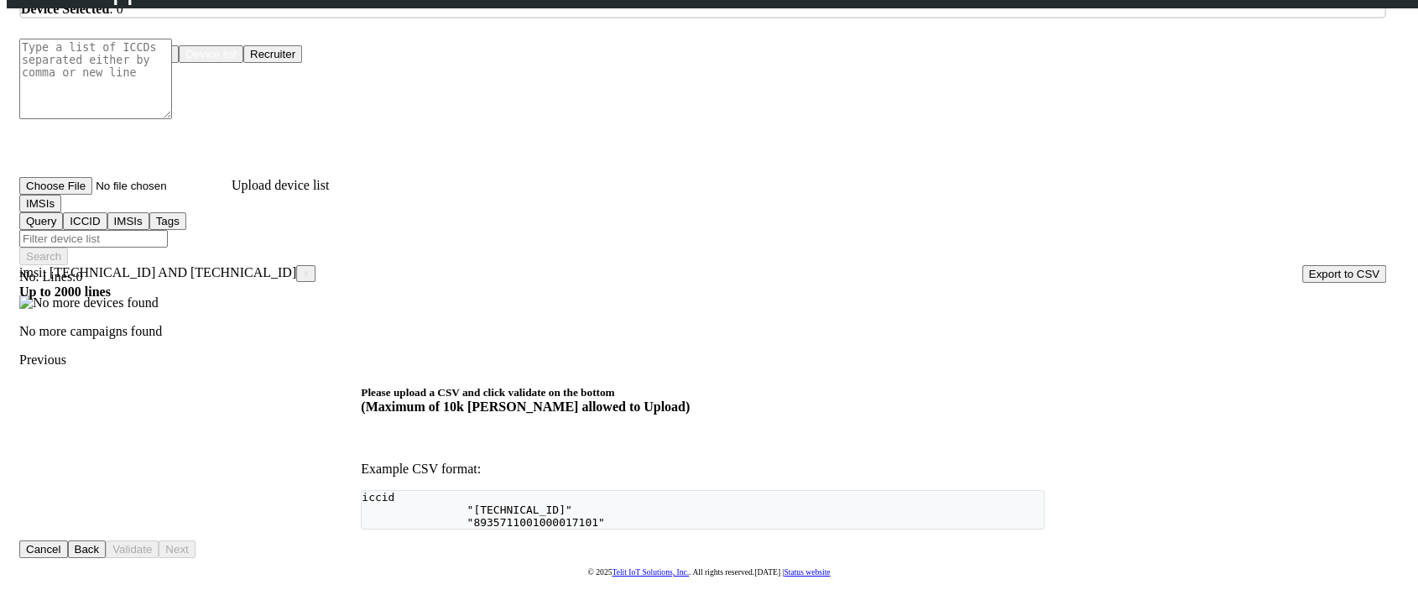
click at [303, 268] on span "×" at bounding box center [306, 274] width 6 height 12
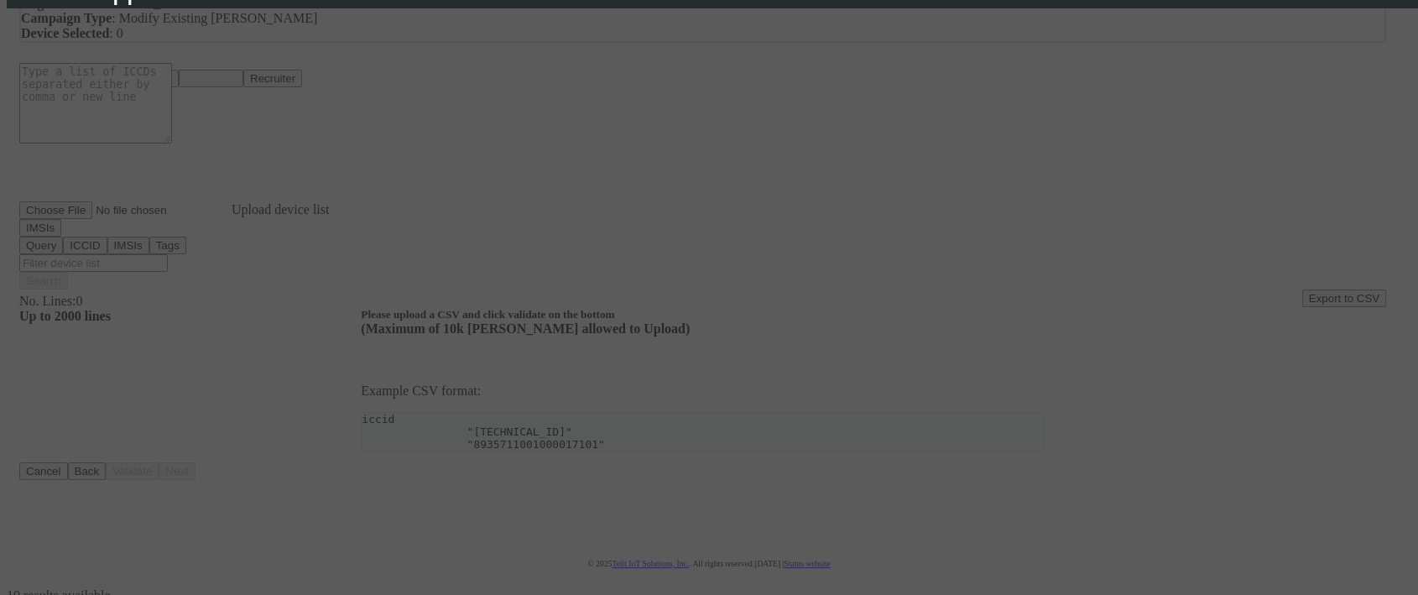
click at [246, 239] on div at bounding box center [709, 297] width 1418 height 595
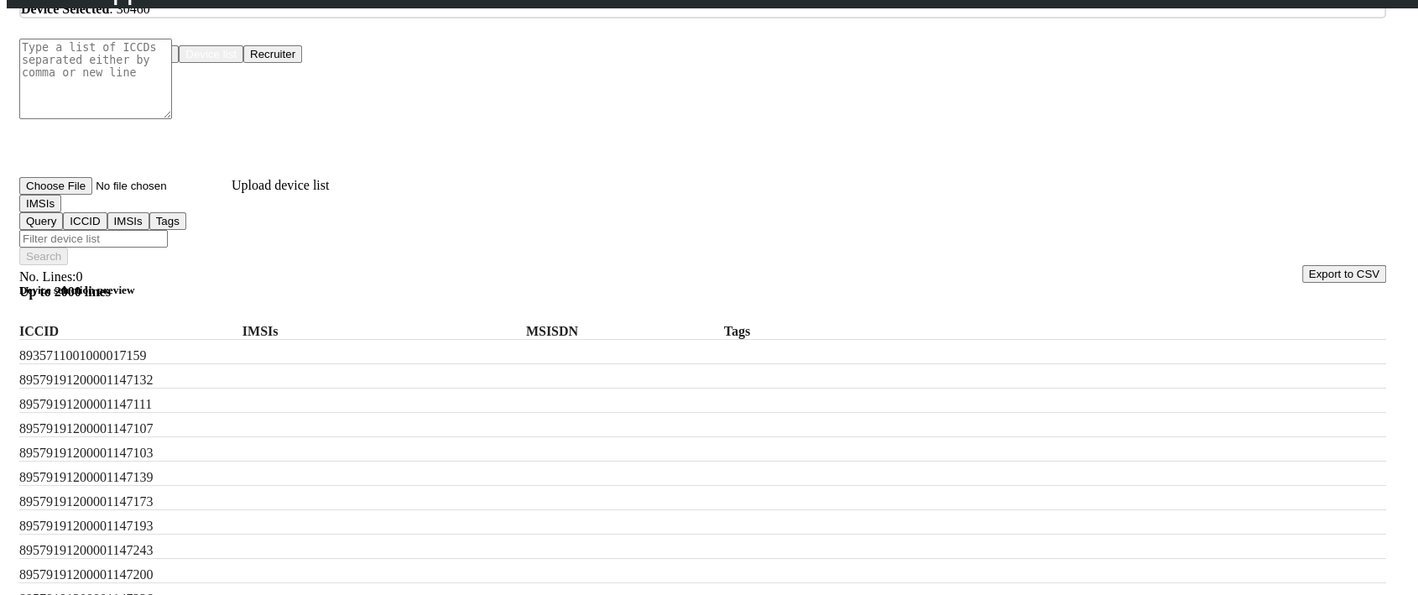
click at [168, 233] on input "Filter device list" at bounding box center [93, 239] width 148 height 18
paste input "222013080949834,310630803049834"
type input "222013080949834,310630803049834"
click at [68, 247] on button "Search" at bounding box center [43, 256] width 49 height 18
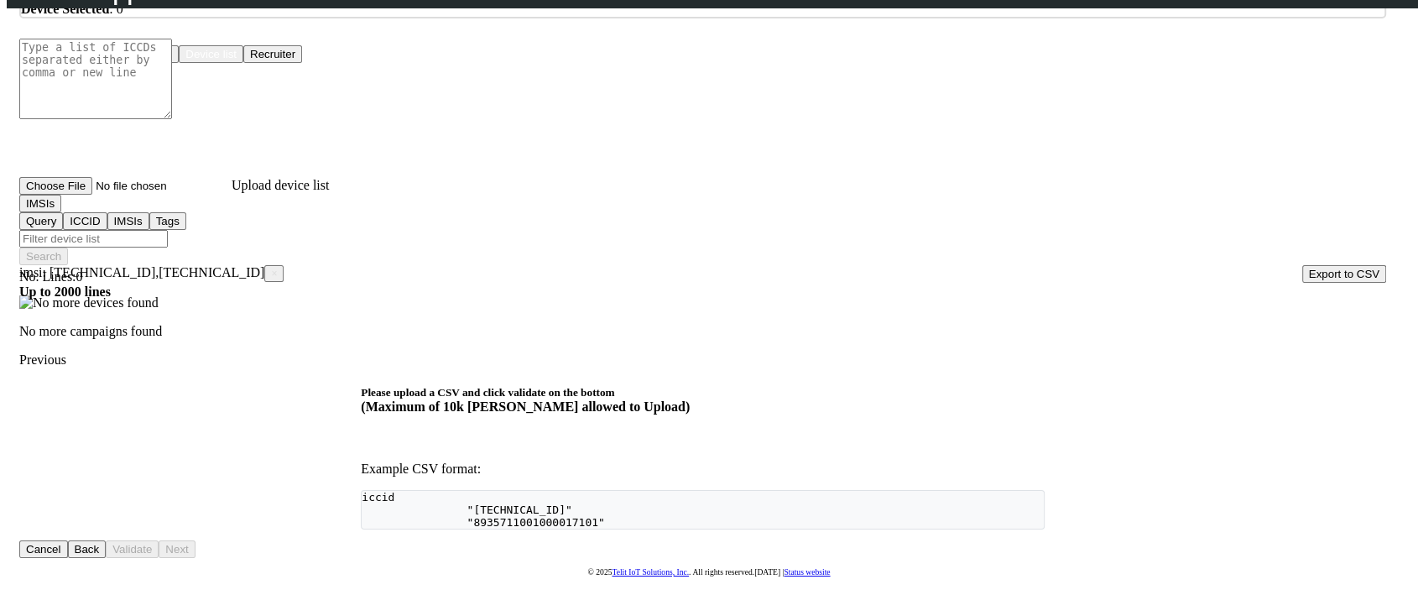
click at [61, 212] on button "IMSIs" at bounding box center [40, 204] width 42 height 18
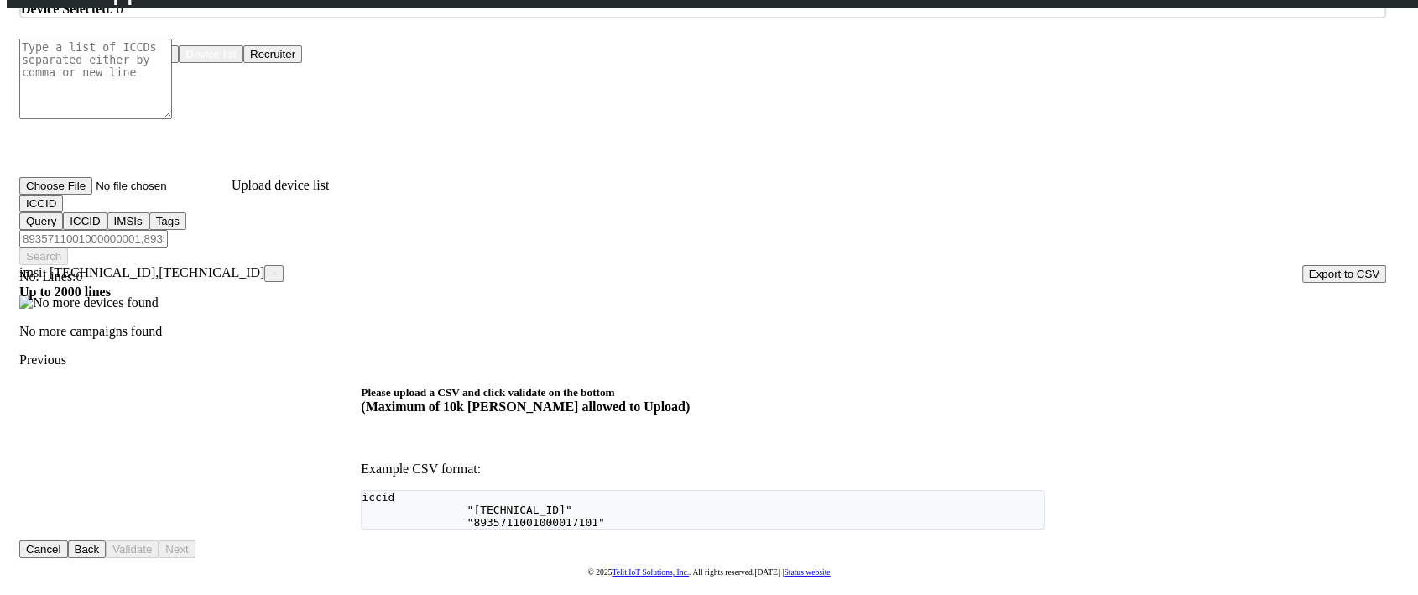
click at [168, 230] on input "Filter device list" at bounding box center [93, 239] width 148 height 18
paste input "222013080949834,310630803049834"
type input "222013080949834,310630803049834"
click at [271, 268] on span "×" at bounding box center [274, 274] width 6 height 12
click at [211, 295] on div "No more campaigns found Previous" at bounding box center [702, 331] width 1367 height 72
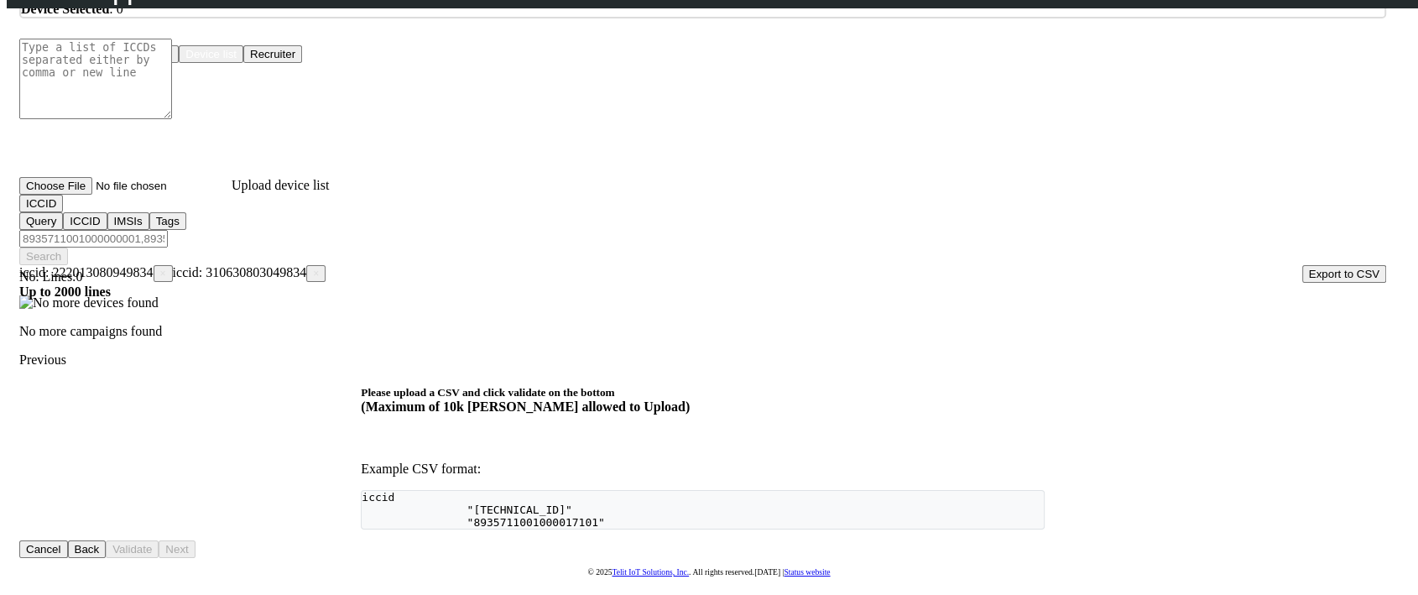
click at [215, 295] on p at bounding box center [702, 302] width 1367 height 15
click at [635, 297] on p at bounding box center [702, 302] width 1367 height 15
click at [63, 212] on button "ICCID" at bounding box center [41, 204] width 44 height 18
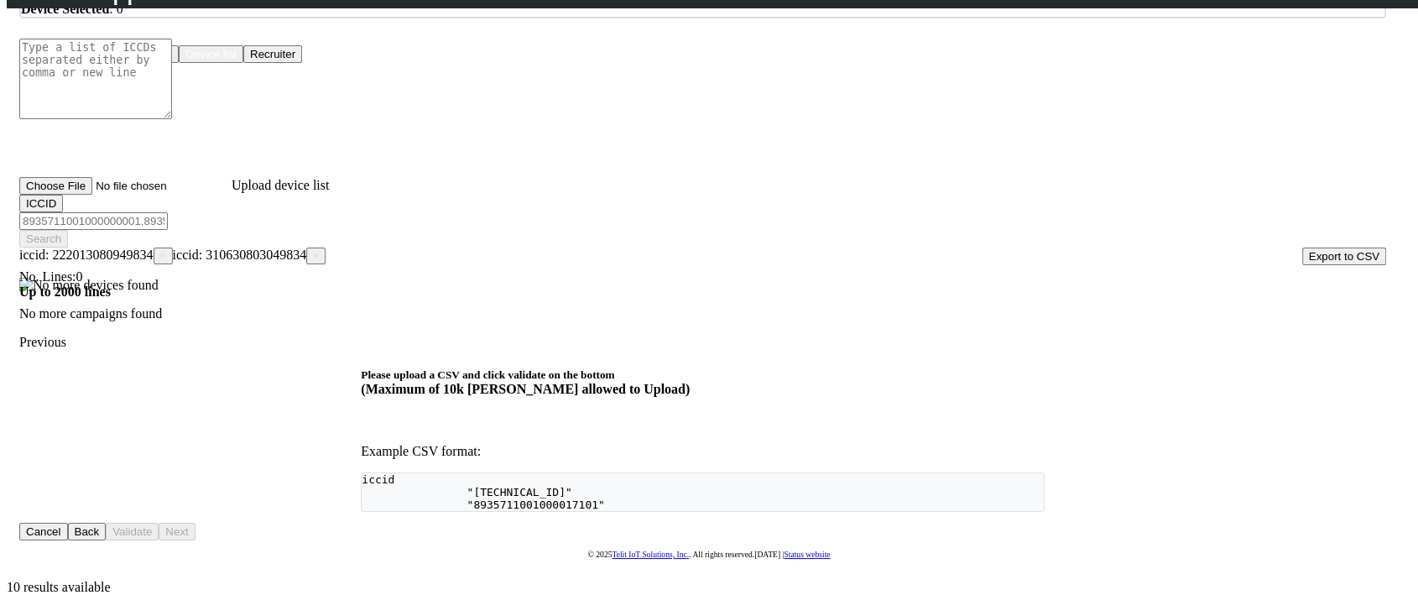
click at [259, 293] on p at bounding box center [702, 285] width 1367 height 15
